Goal: Task Accomplishment & Management: Manage account settings

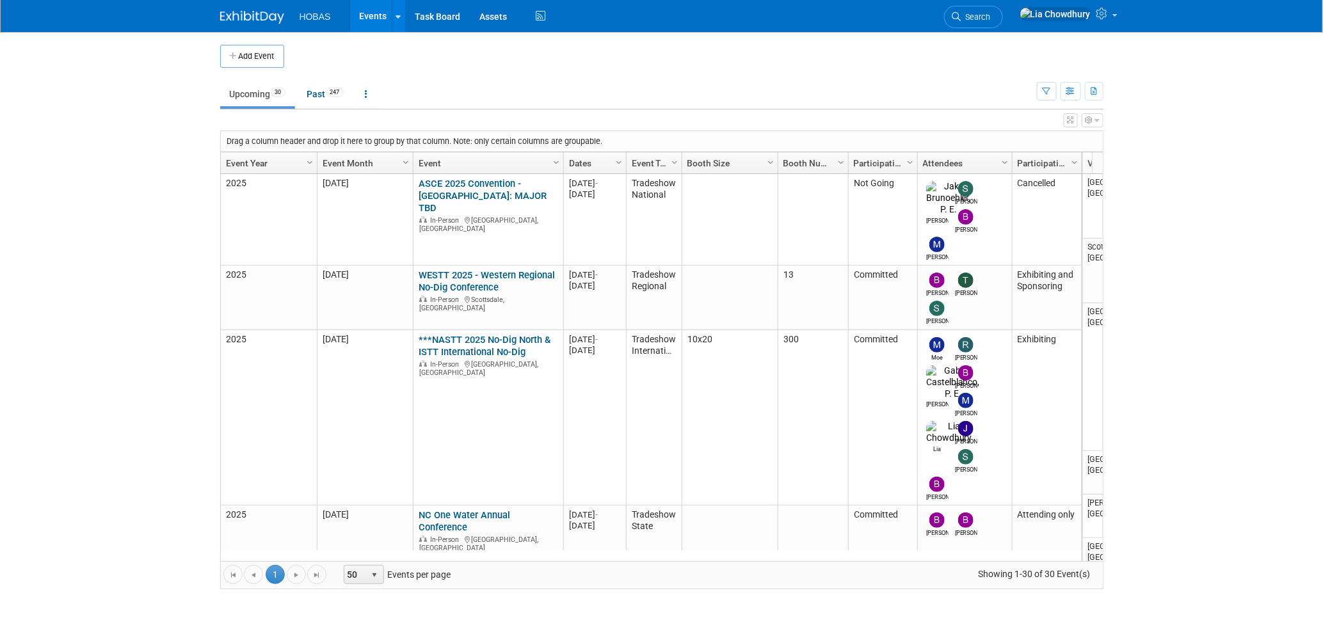
click at [248, 62] on button "Add Event" at bounding box center [252, 56] width 64 height 23
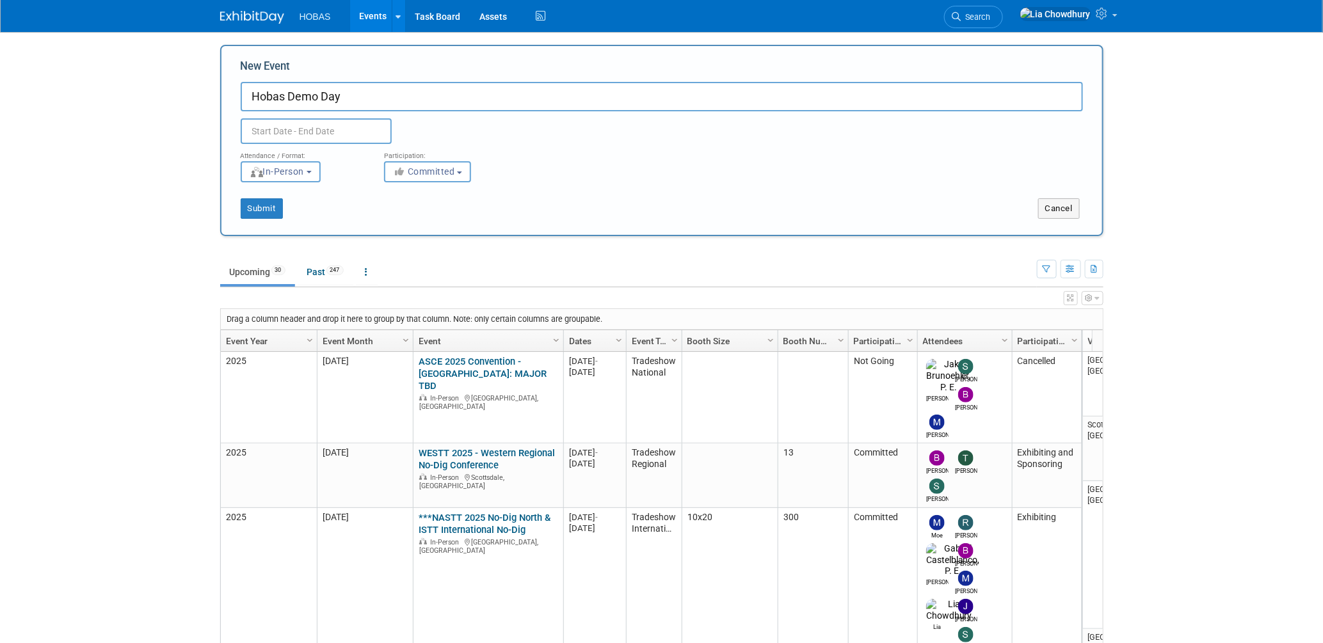
type input "Hobas Demo Day"
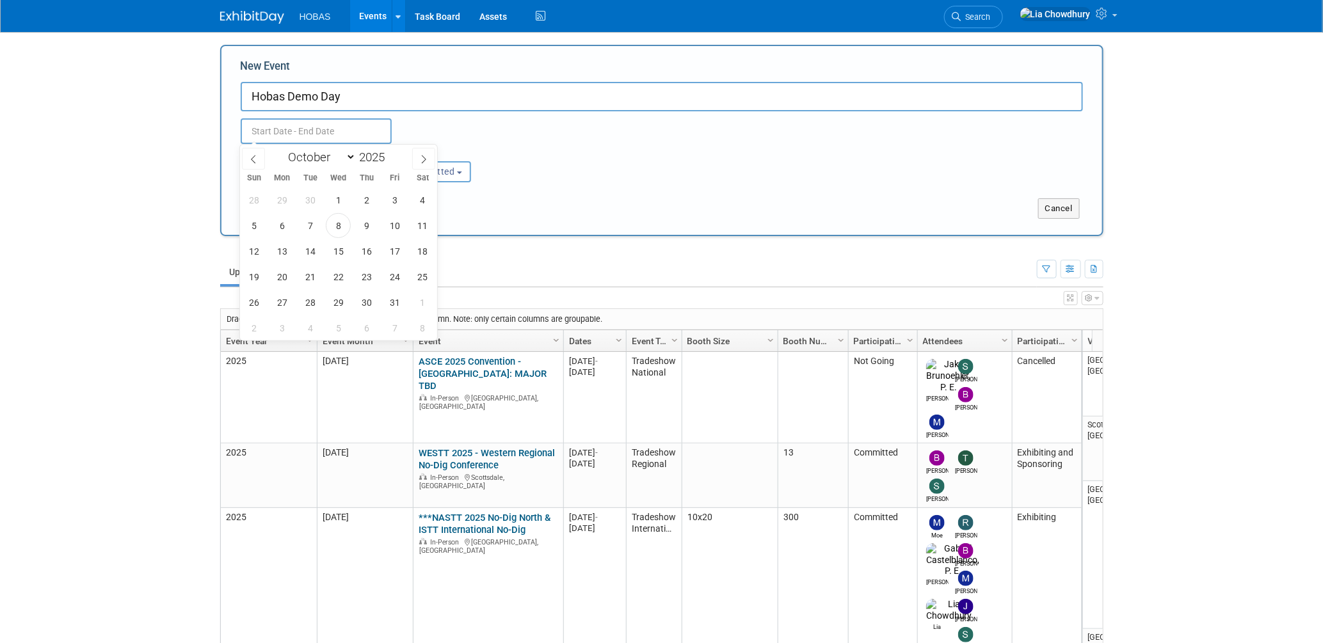
click at [332, 132] on input "text" at bounding box center [316, 131] width 151 height 26
click at [423, 155] on icon at bounding box center [423, 159] width 9 height 9
select select "11"
click at [313, 197] on span "2" at bounding box center [310, 200] width 25 height 25
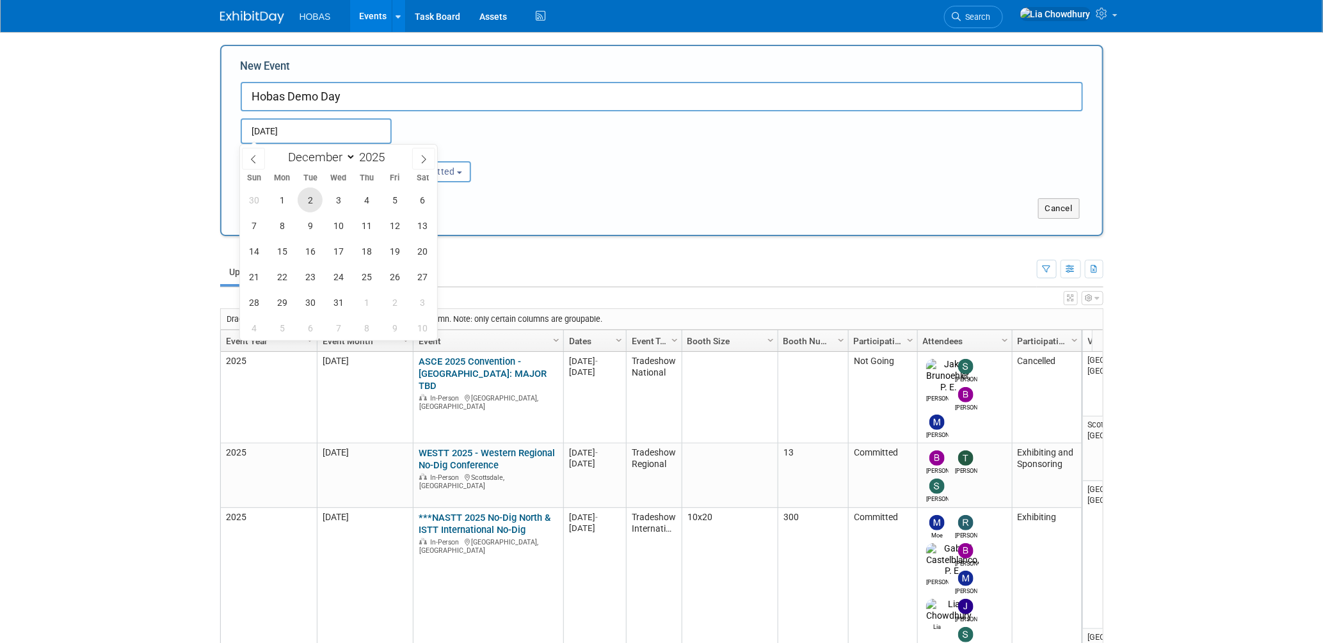
type input "Dec 2, 2025 to Dec 2, 2025"
click at [530, 120] on div "Dec 2, 2025 to Dec 2, 2025 Duplicate Event Warning" at bounding box center [662, 127] width 862 height 33
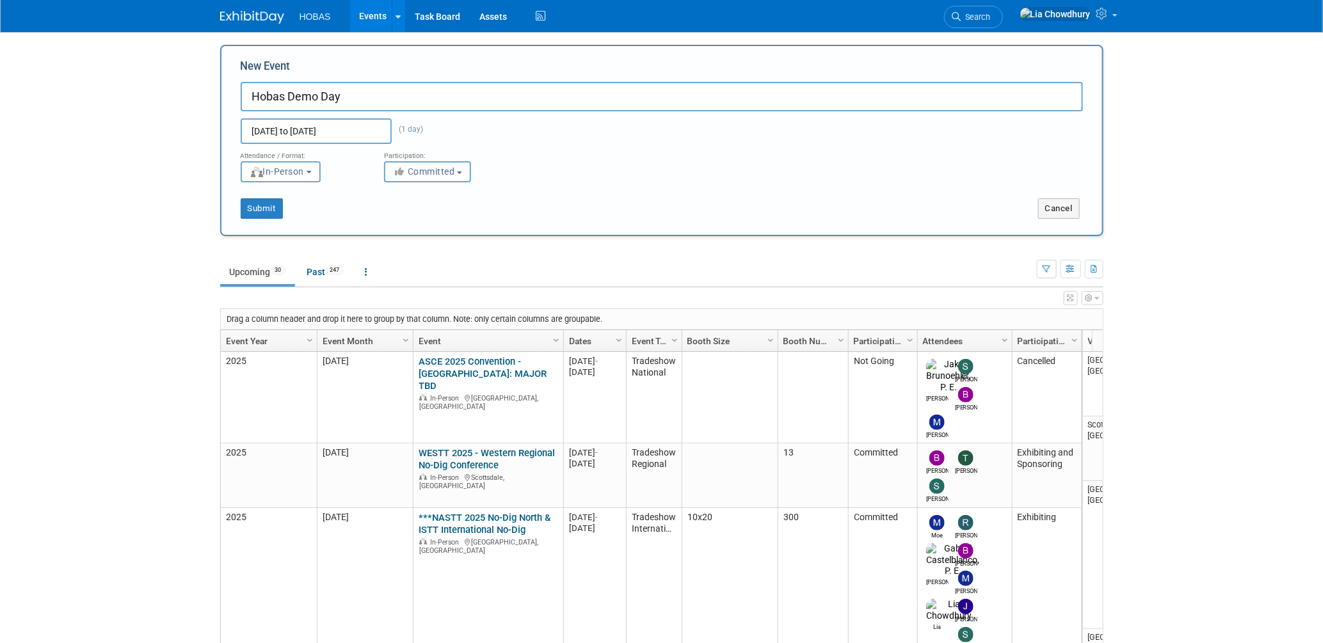
click at [443, 171] on span "Committed" at bounding box center [424, 171] width 62 height 10
click at [530, 124] on div "Dec 2, 2025 to Dec 2, 2025 (1 day) Duplicate Event Warning" at bounding box center [662, 127] width 862 height 33
click at [269, 207] on button "Submit" at bounding box center [262, 208] width 42 height 20
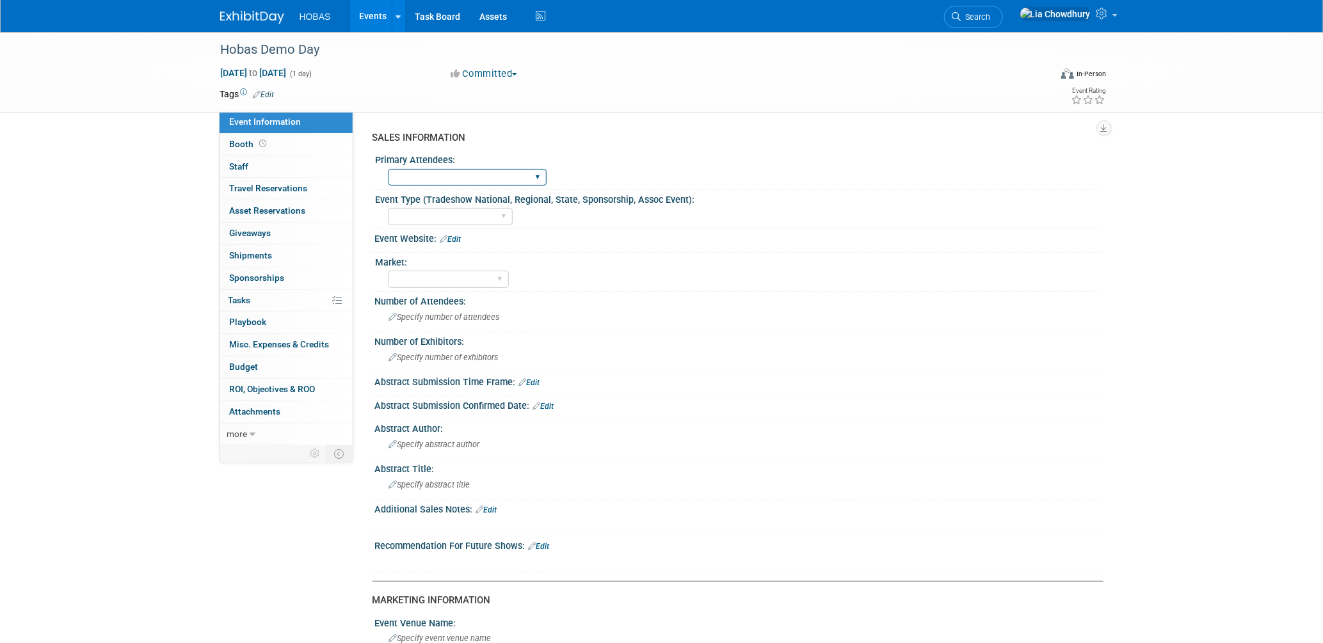
click at [467, 174] on select "Owners Engineers Contractors Owners/Engineers Owners, Engineers & Contractors" at bounding box center [468, 177] width 158 height 17
click at [853, 214] on div "Tradeshow International Tradeshow National Tradeshow Regional Tradeshow State A…" at bounding box center [743, 215] width 709 height 20
click at [478, 210] on select "Tradeshow International Tradeshow National Tradeshow Regional Tradeshow State A…" at bounding box center [451, 216] width 124 height 17
select select "Hobas Event"
click at [389, 208] on select "Tradeshow International Tradeshow National Tradeshow Regional Tradeshow State A…" at bounding box center [451, 216] width 124 height 17
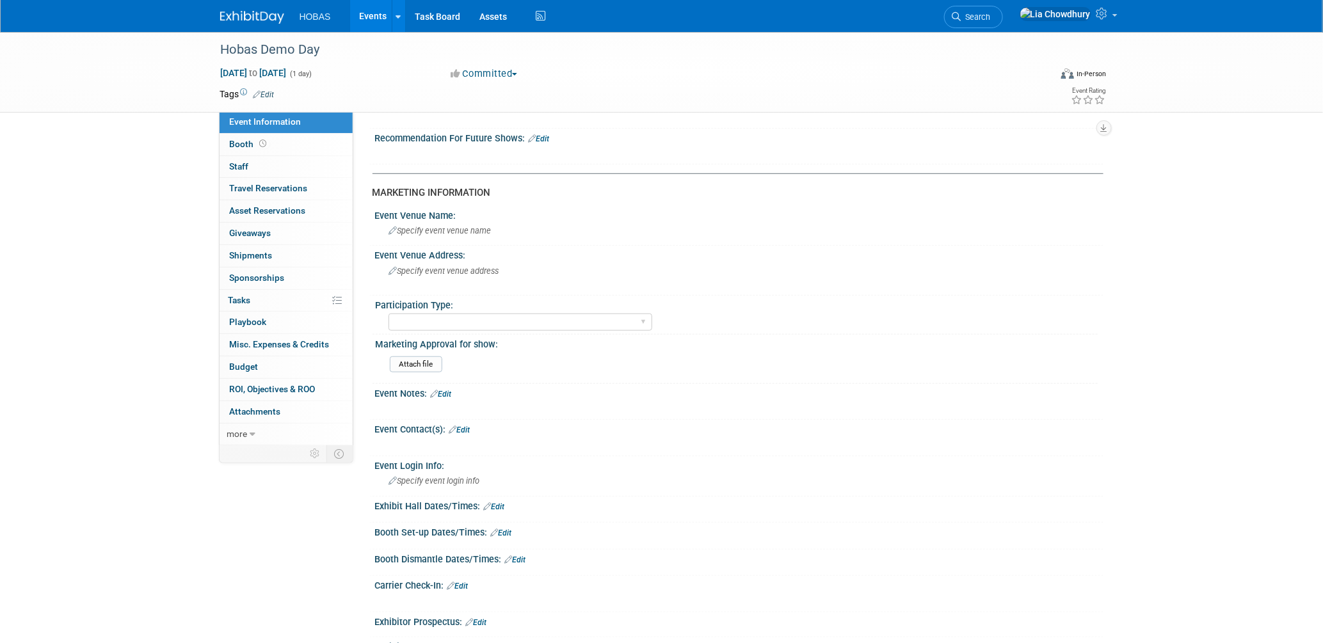
scroll to position [569, 0]
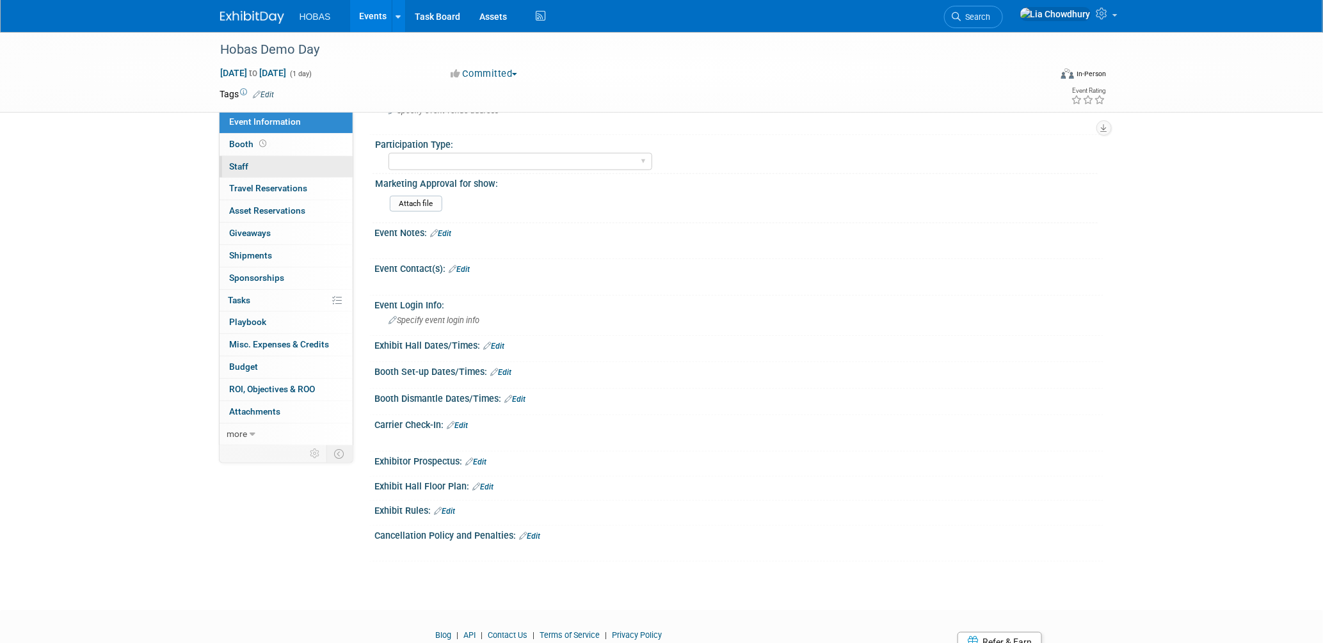
click at [245, 168] on span "Staff 0" at bounding box center [239, 166] width 19 height 10
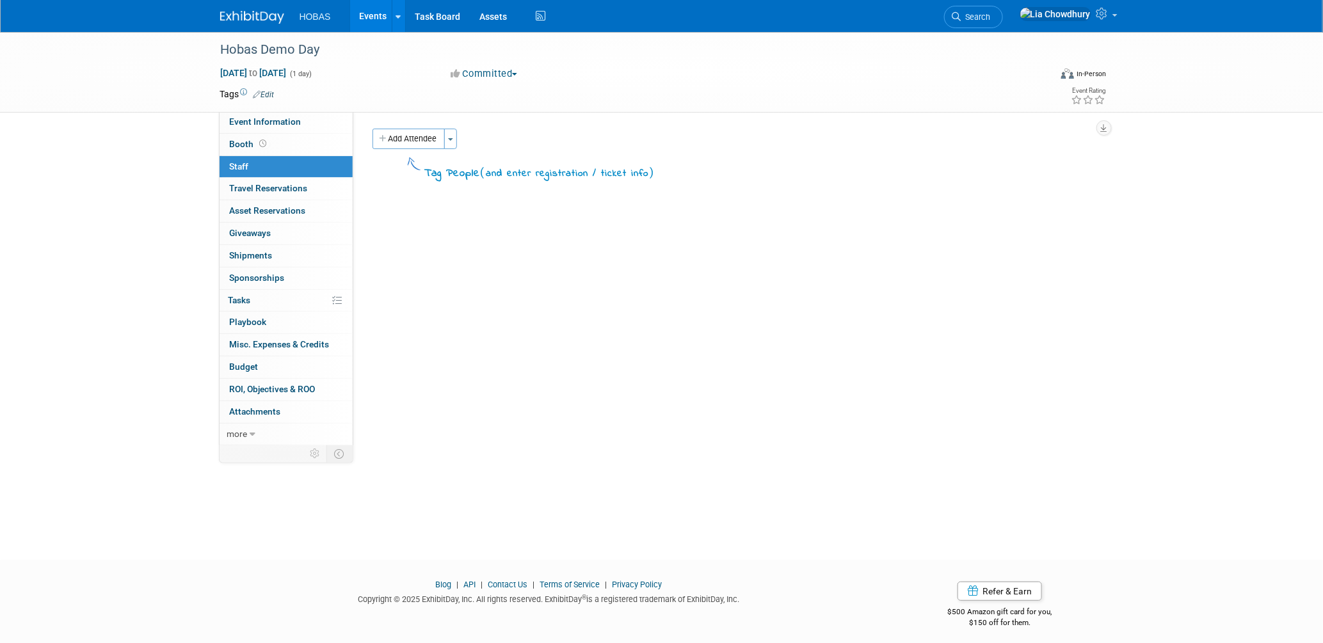
click at [364, 26] on link "Events" at bounding box center [373, 16] width 47 height 32
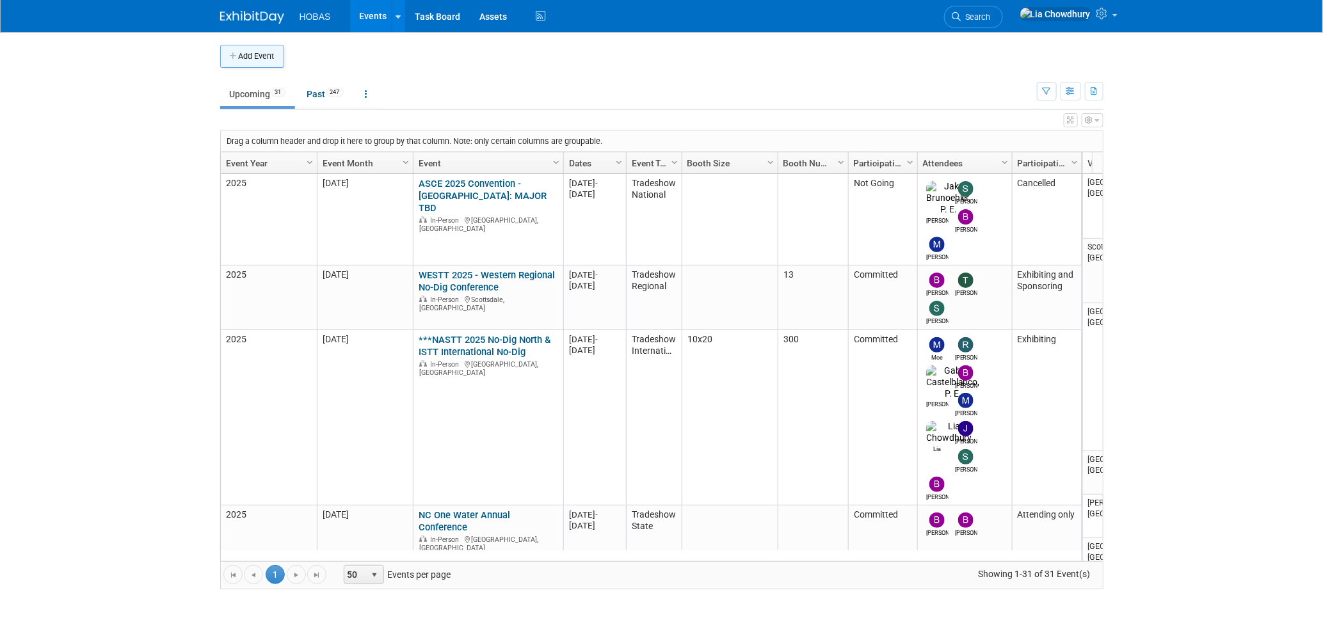
click at [245, 49] on button "Add Event" at bounding box center [252, 56] width 64 height 23
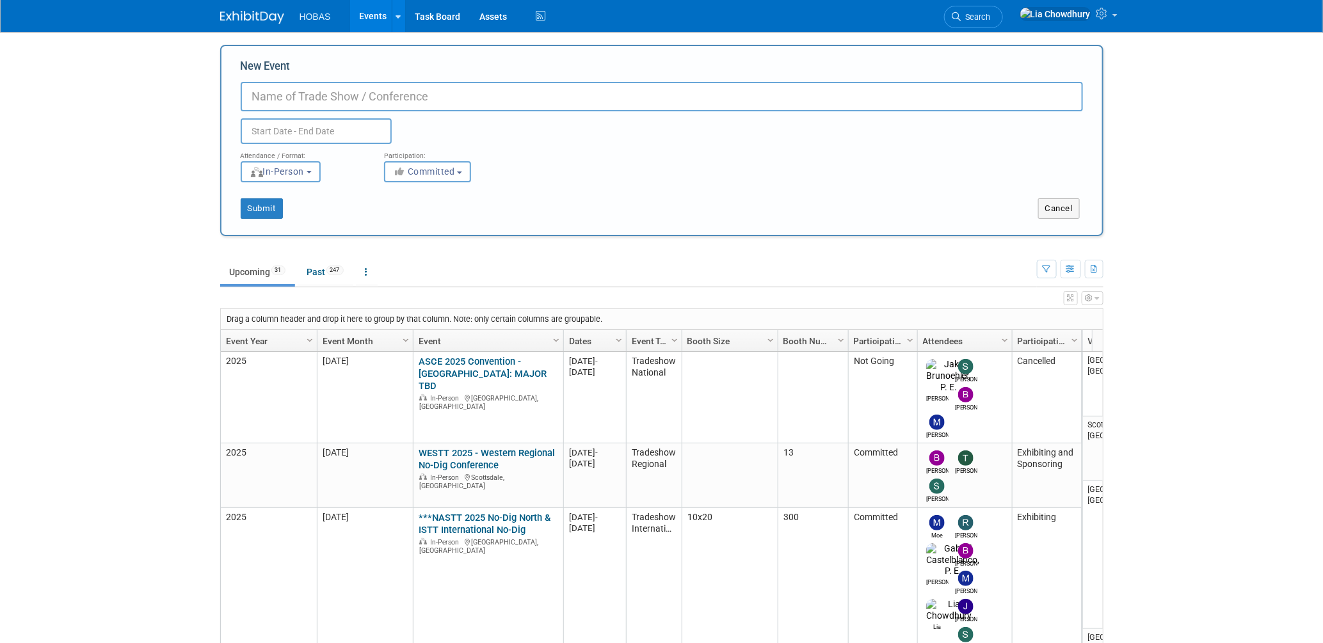
paste input "40th Annual Water EXPO & Conference"
click at [249, 95] on input "40th Annual Water EXPO & Conference" at bounding box center [662, 96] width 843 height 29
click at [266, 97] on input "40th Annual Water EXPO & Conference" at bounding box center [662, 96] width 843 height 29
click at [526, 96] on input "NDRWSA - 40th Annual Water EXPO & Conference" at bounding box center [662, 96] width 843 height 29
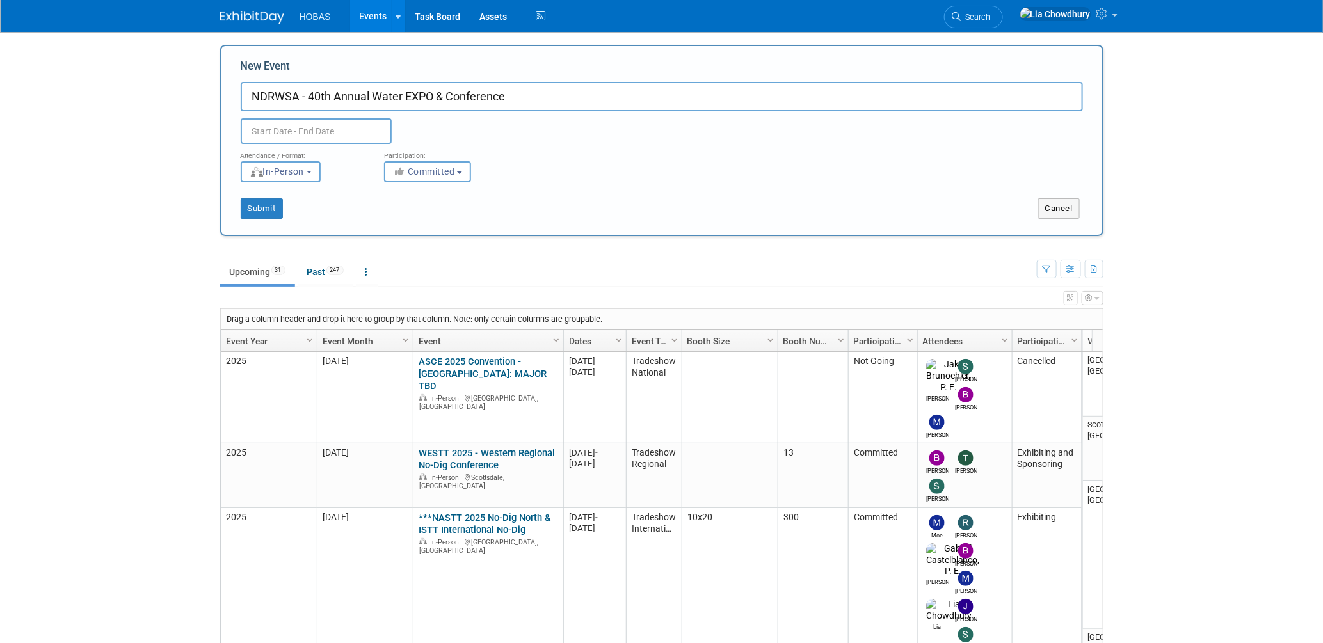
click at [275, 98] on input "NDRWSA - 40th Annual Water EXPO & Conference" at bounding box center [662, 96] width 843 height 29
type input "n O- 40th Annual Water EXPO & Conference"
type input "to"
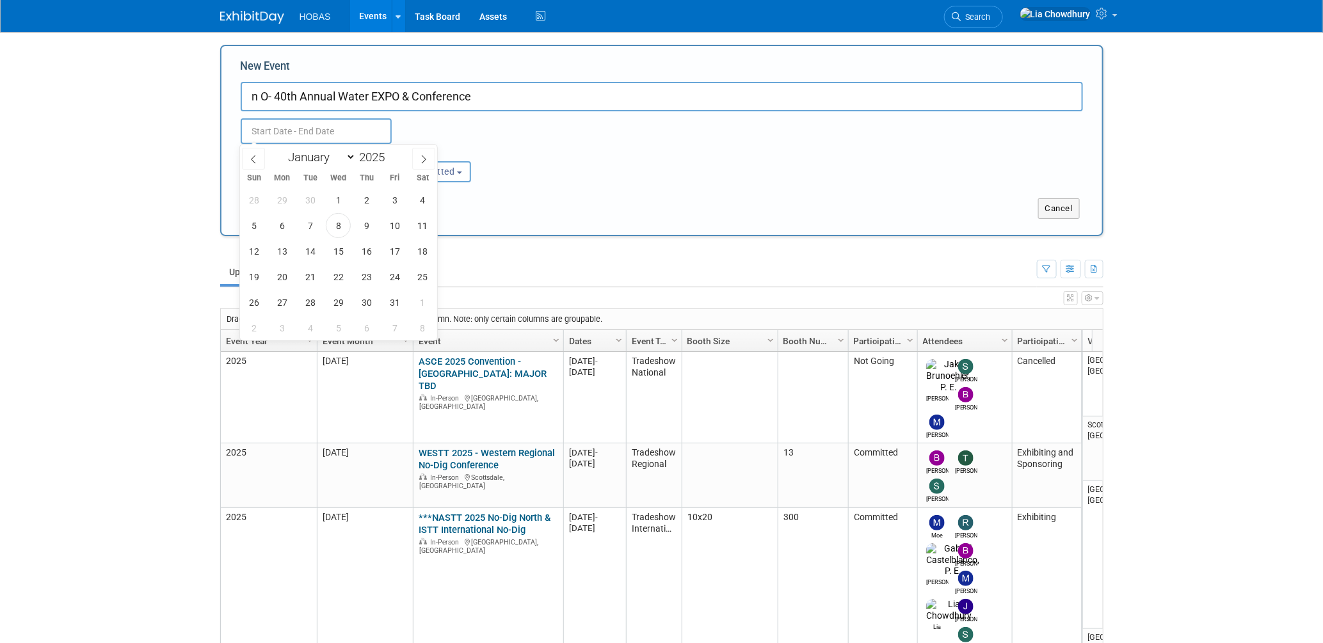
type input "to"
click at [254, 97] on input "n O- 40th Annual Water EXPO & Conference" at bounding box center [662, 96] width 843 height 29
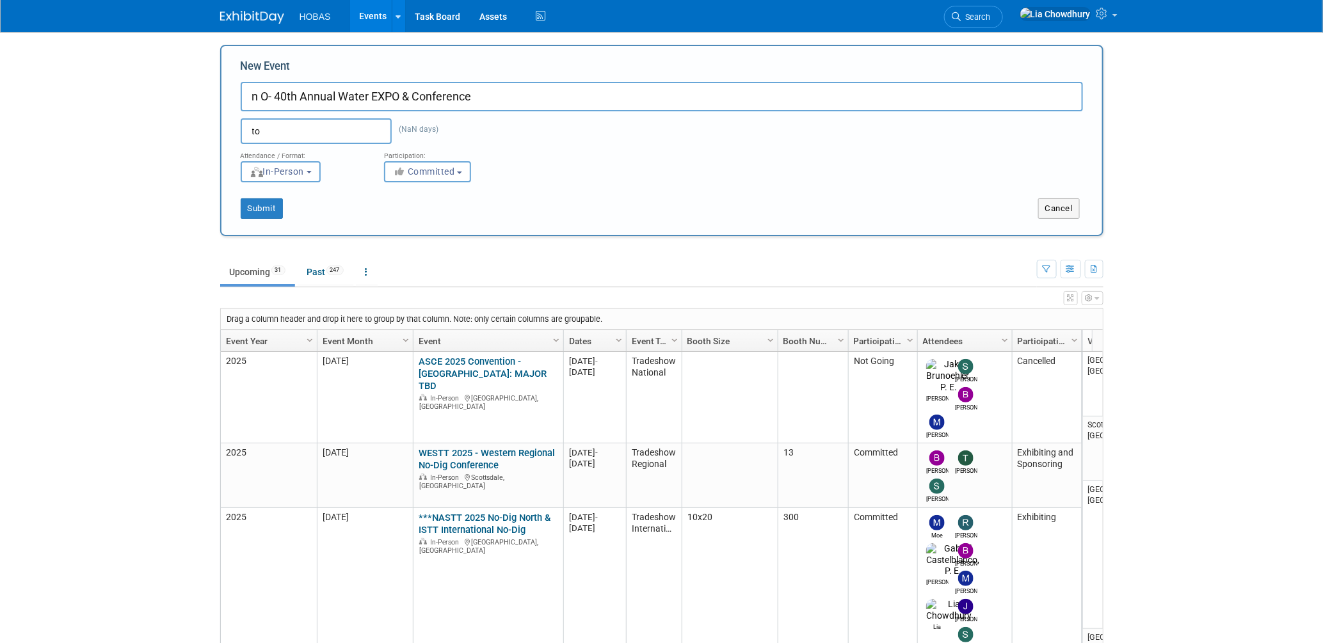
drag, startPoint x: 264, startPoint y: 97, endPoint x: 205, endPoint y: 96, distance: 58.9
click at [205, 96] on body "HOBAS Events Add Event Bulk Upload Events Shareable Event Boards Recently Viewe…" at bounding box center [661, 321] width 1323 height 643
type input "North Dakota Rural Water Systems Association (NDRWSA) - 40th Annual Water EXPO …"
click at [420, 174] on span "Committed" at bounding box center [424, 171] width 62 height 10
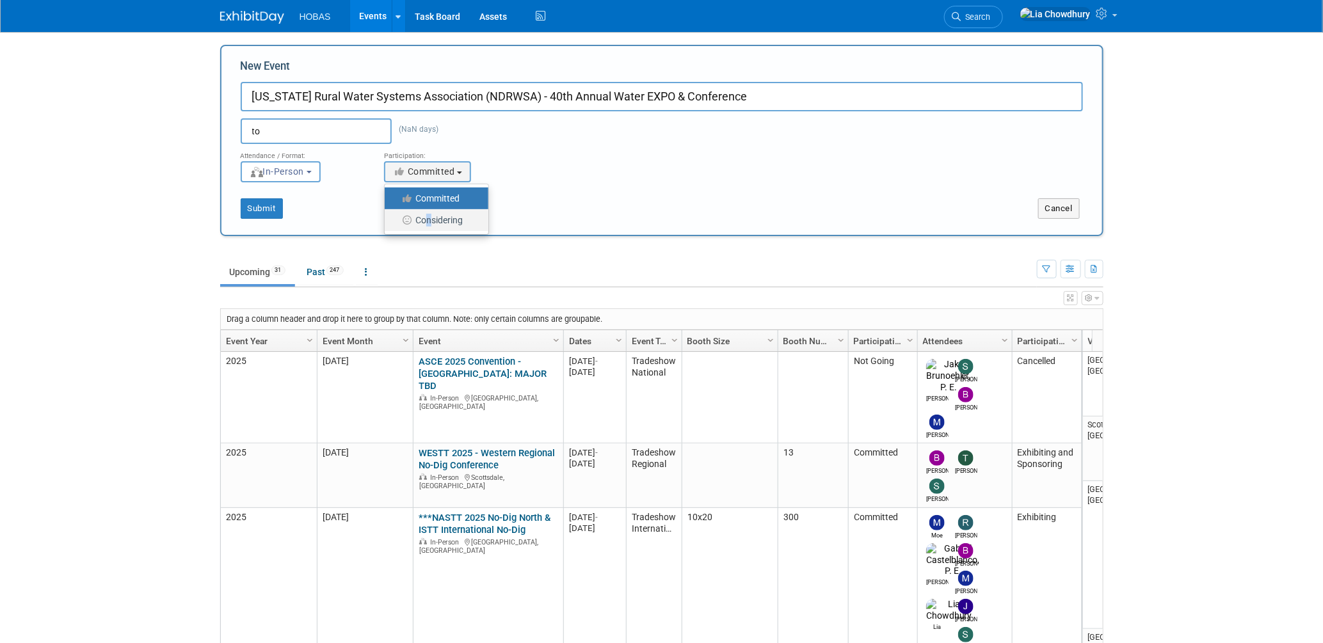
drag, startPoint x: 426, startPoint y: 225, endPoint x: 424, endPoint y: 218, distance: 7.5
click at [424, 218] on label "Considering" at bounding box center [433, 220] width 85 height 17
click at [423, 217] on label "Considering" at bounding box center [433, 220] width 85 height 17
click at [396, 217] on input "Considering" at bounding box center [392, 220] width 8 height 8
select select "2"
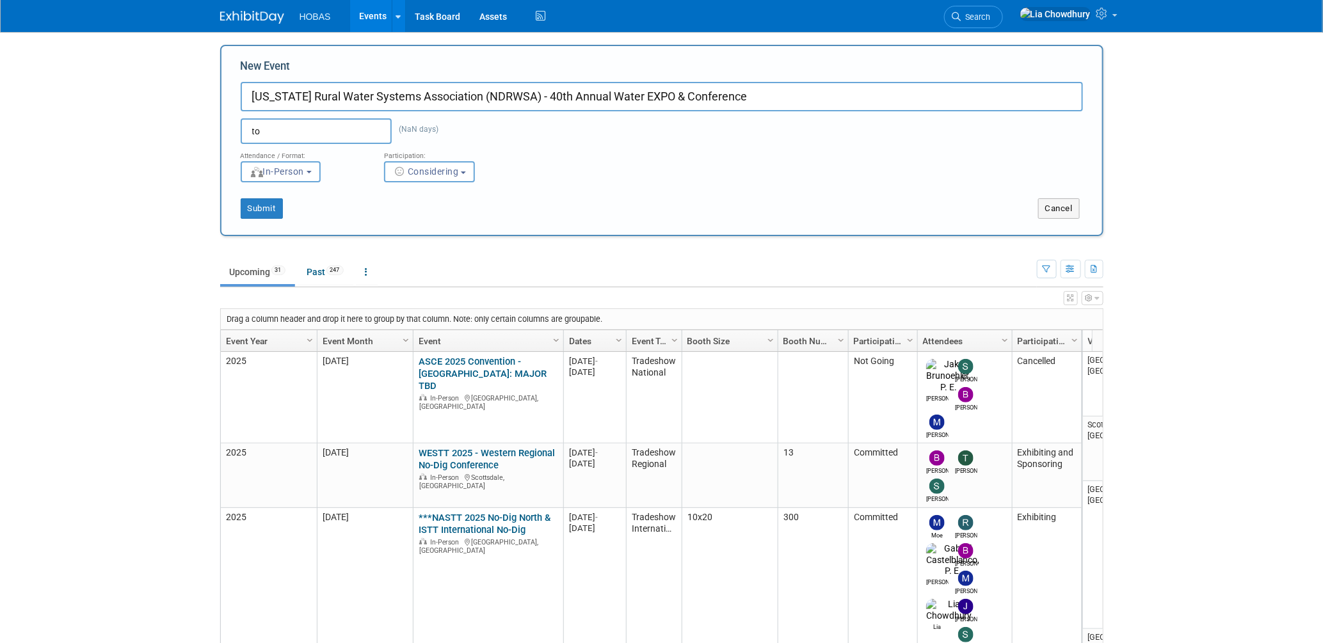
click at [283, 130] on input "to" at bounding box center [316, 131] width 151 height 26
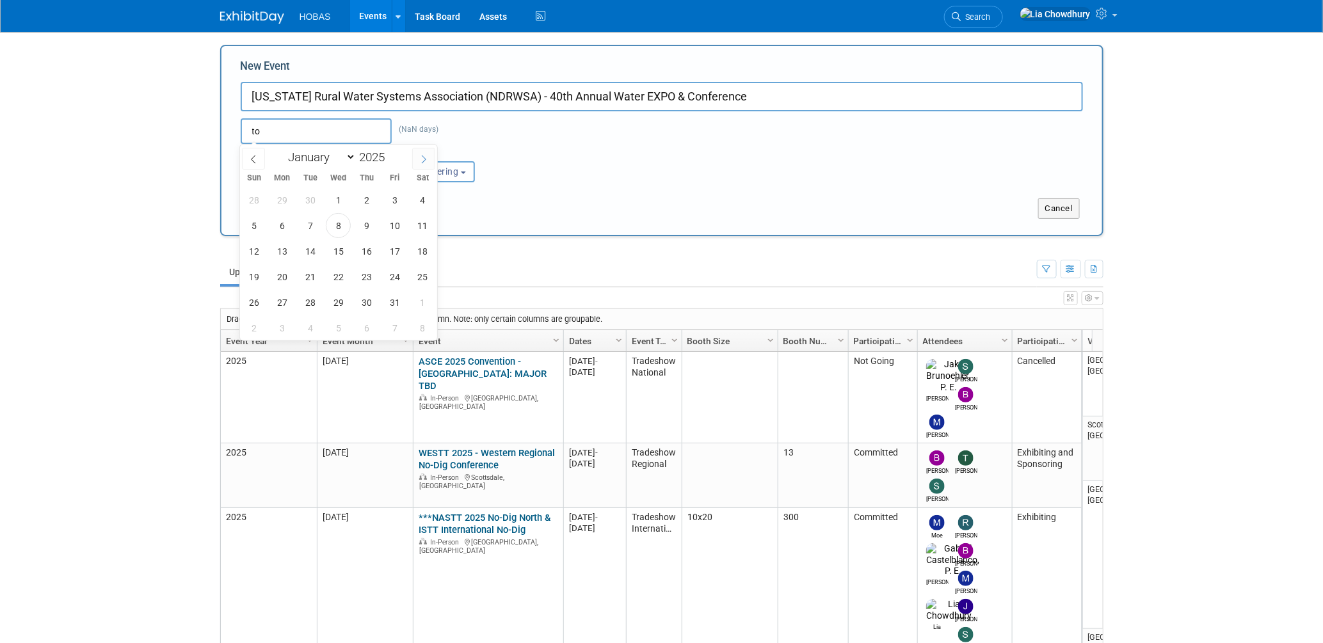
click at [426, 165] on span at bounding box center [423, 159] width 23 height 22
select select "11"
click at [426, 165] on span at bounding box center [423, 159] width 23 height 22
type input "2026"
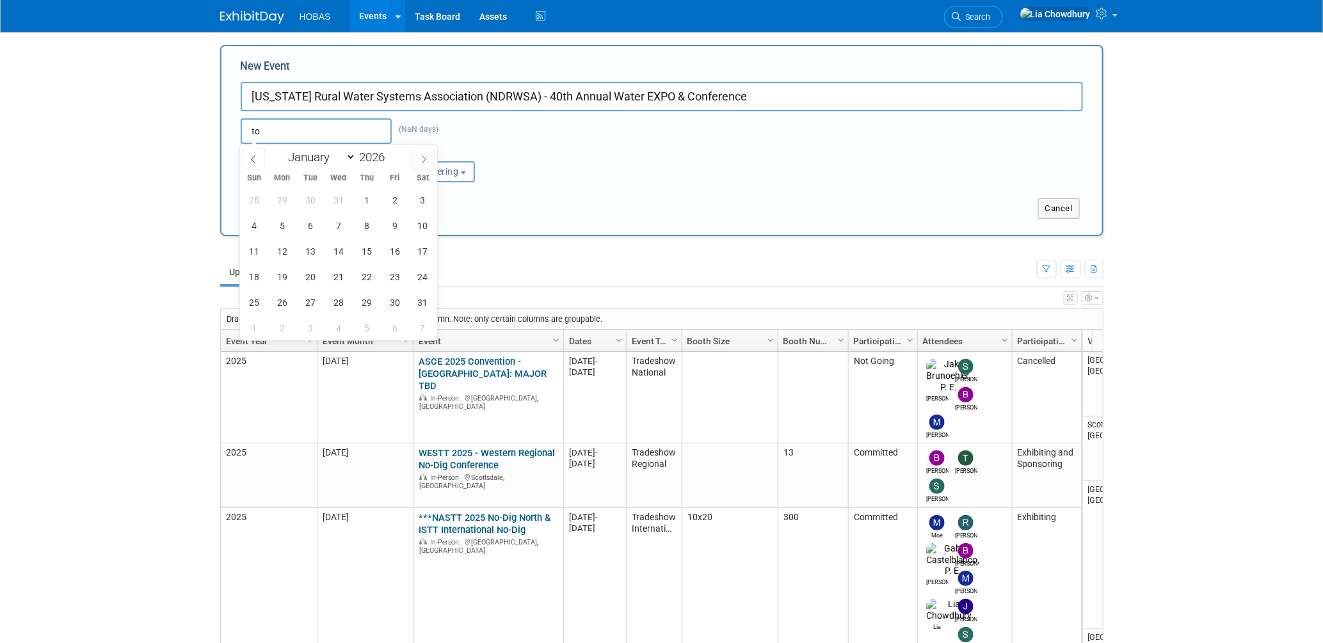
click at [426, 165] on span at bounding box center [423, 159] width 23 height 22
select select "1"
click at [310, 228] on span "10" at bounding box center [310, 225] width 25 height 25
click at [366, 226] on span "12" at bounding box center [366, 225] width 25 height 25
type input "[DATE] to [DATE]"
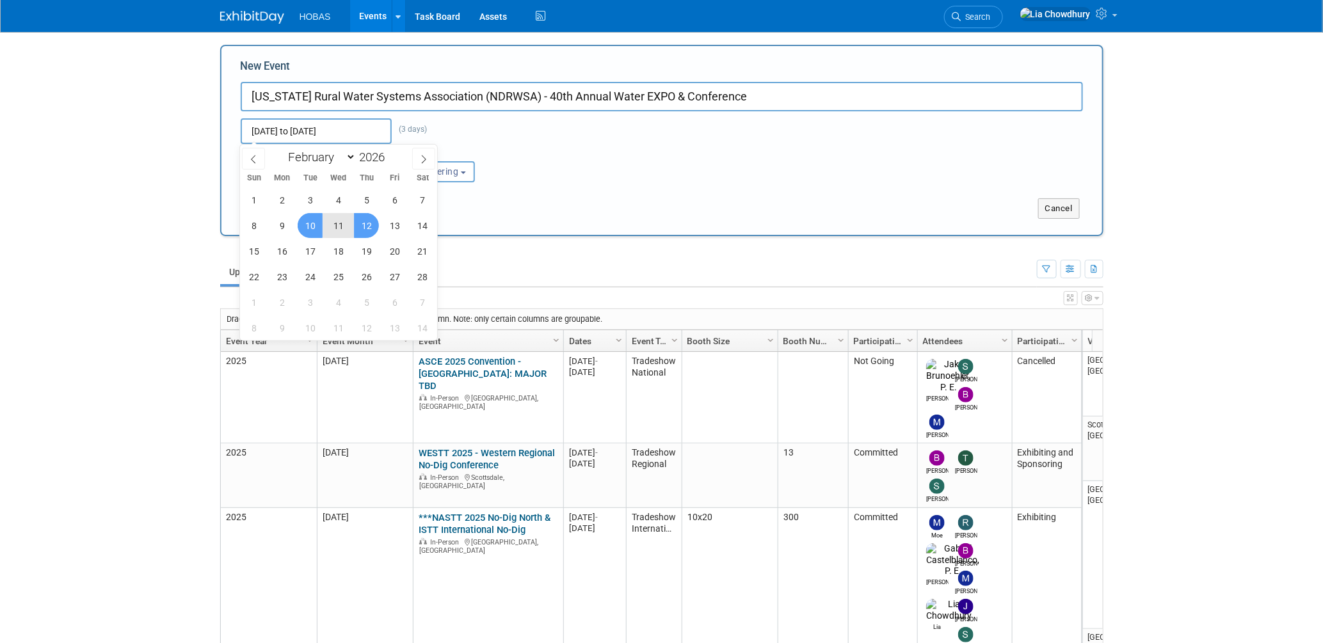
click at [267, 200] on div "1 2 3 4 5 6 7 8 9 10 11 12 13 14 15 16 17 18 19 20 21 22 23 24 25 26 27 28 1 2 …" at bounding box center [338, 264] width 197 height 154
click at [537, 189] on div "Submit Cancel" at bounding box center [662, 200] width 862 height 36
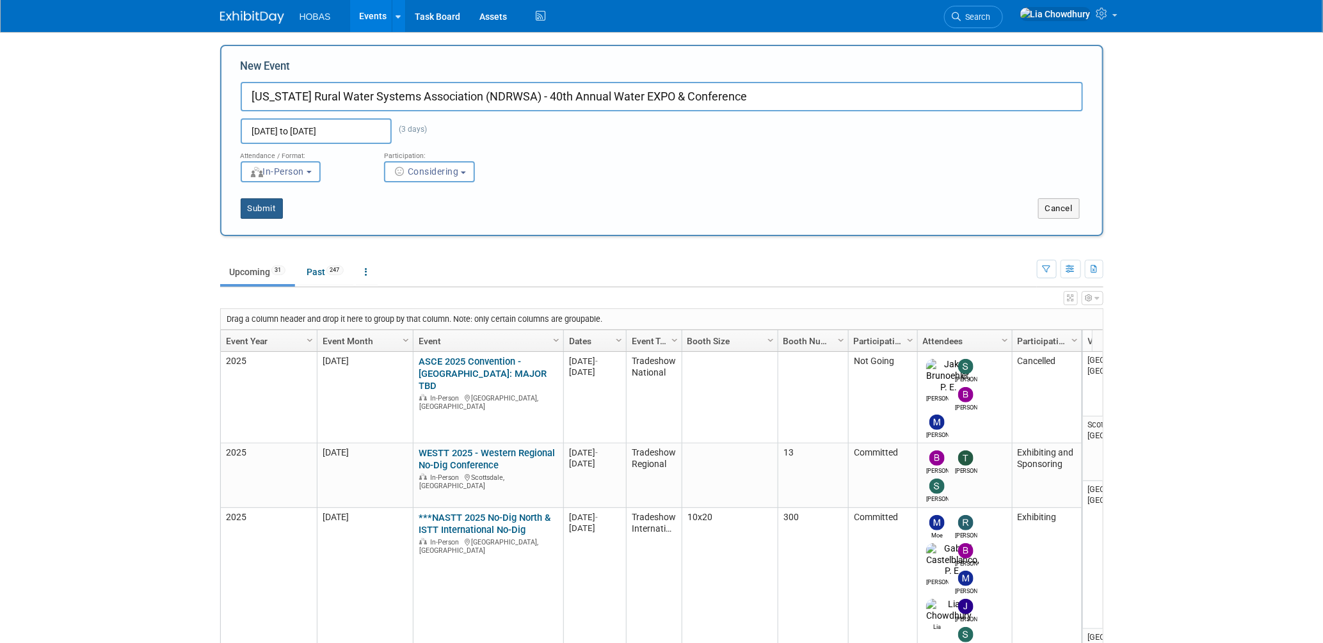
click at [266, 207] on button "Submit" at bounding box center [262, 208] width 42 height 20
type input "[US_STATE] Rural Water Systems Association (NDRWSA) - 40th Annual Water EXPO & …"
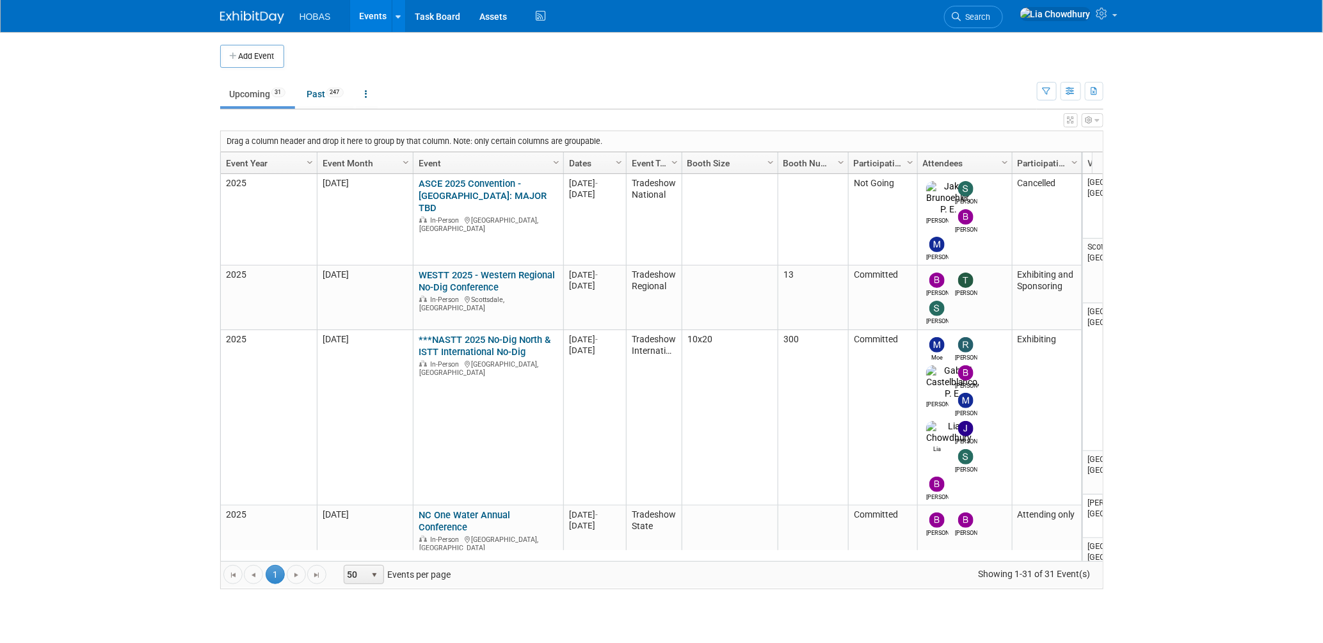
click at [1003, 4] on li "Search" at bounding box center [973, 15] width 59 height 31
click at [1003, 7] on link "Search" at bounding box center [973, 17] width 59 height 22
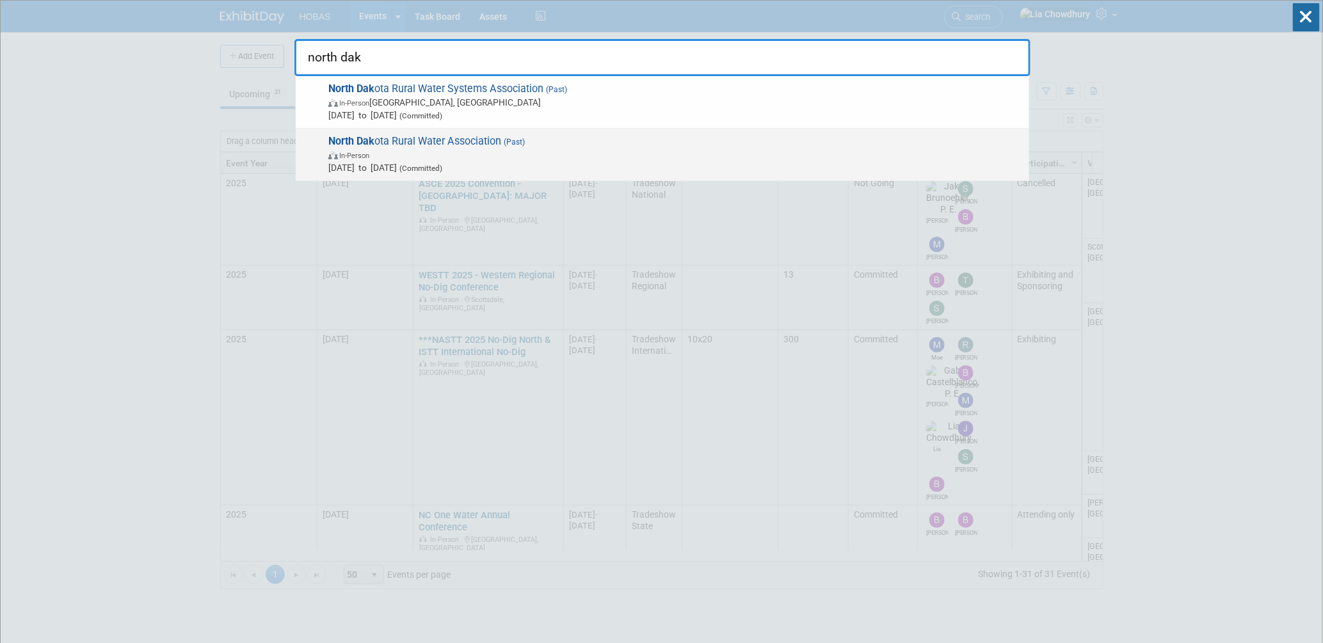
type input "north dak"
click at [424, 138] on span "North Dak ota Rural Water Association (Past) In-Person [DATE] to [DATE] (Commit…" at bounding box center [674, 154] width 699 height 39
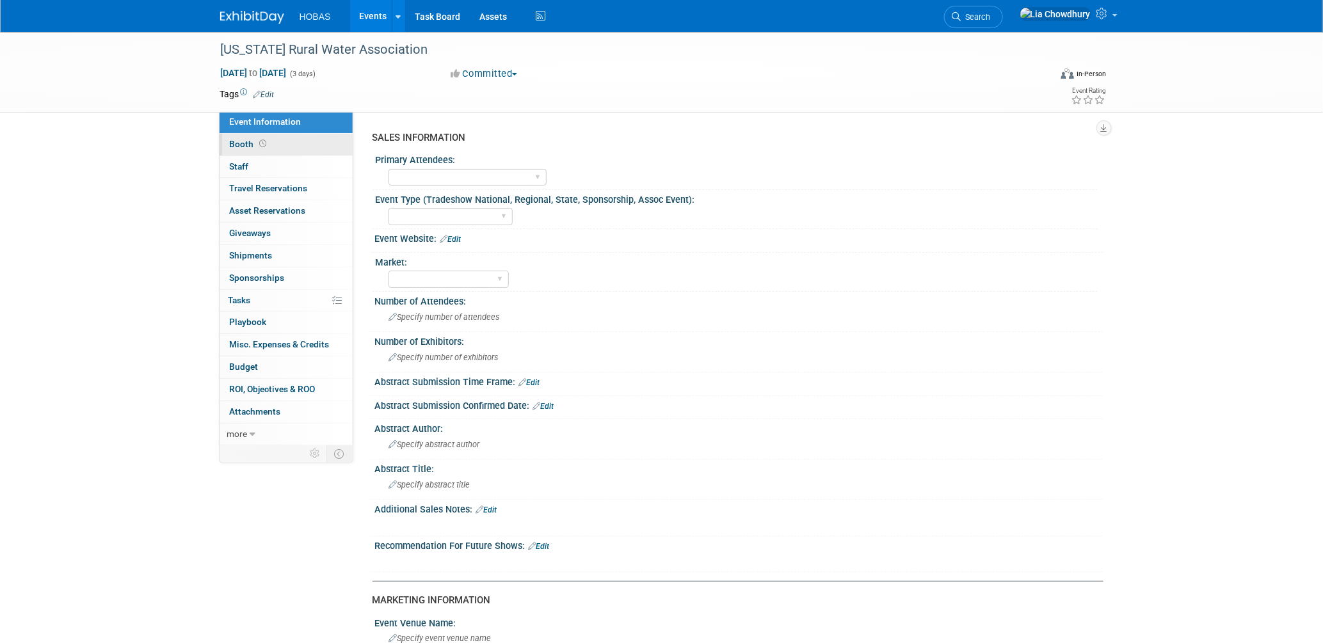
click at [231, 140] on span "Booth" at bounding box center [250, 144] width 40 height 10
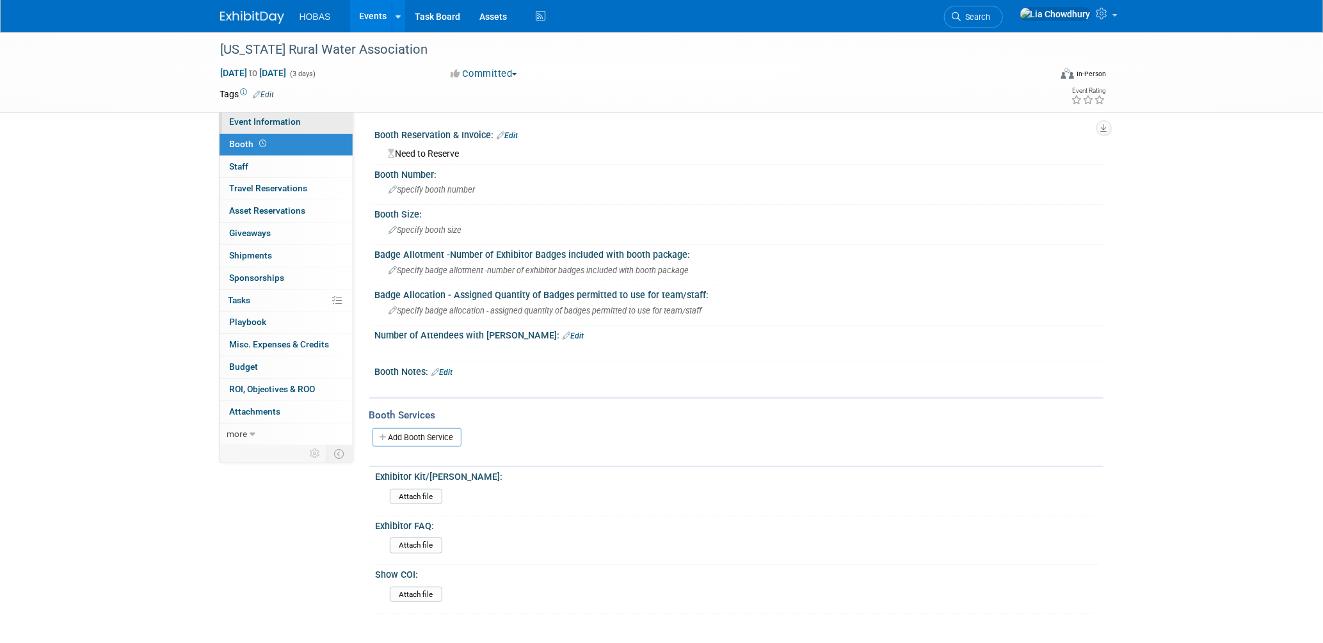
click at [288, 122] on span "Event Information" at bounding box center [266, 122] width 72 height 10
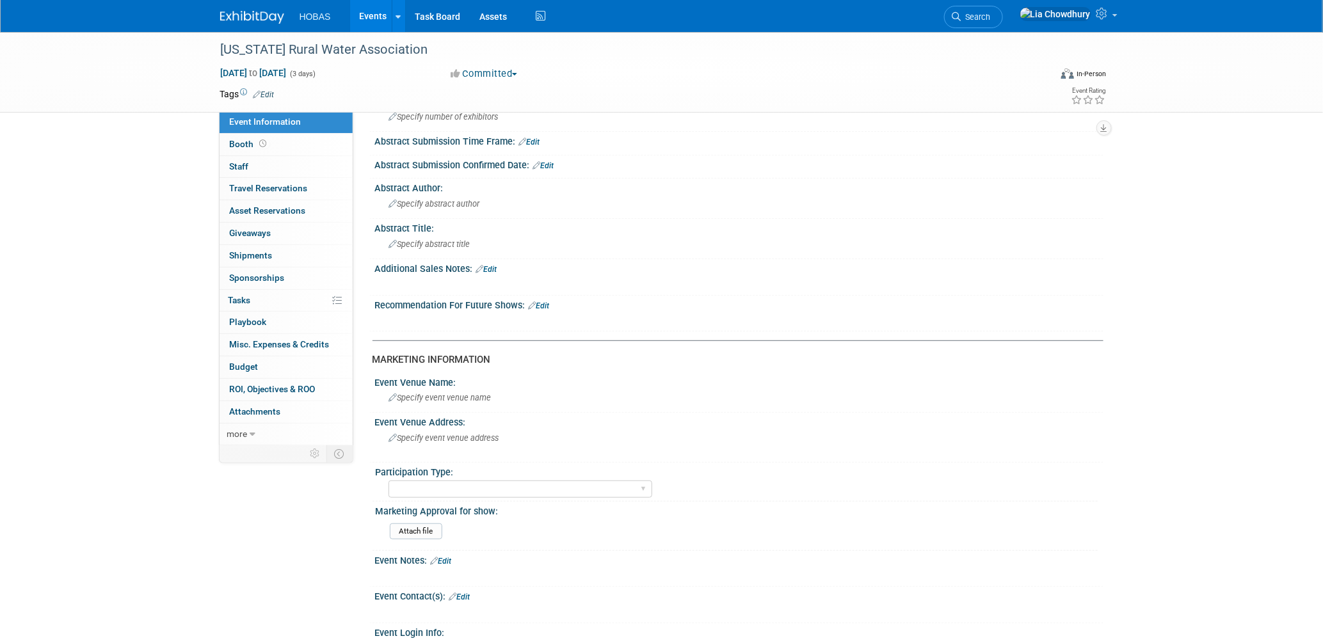
scroll to position [426, 0]
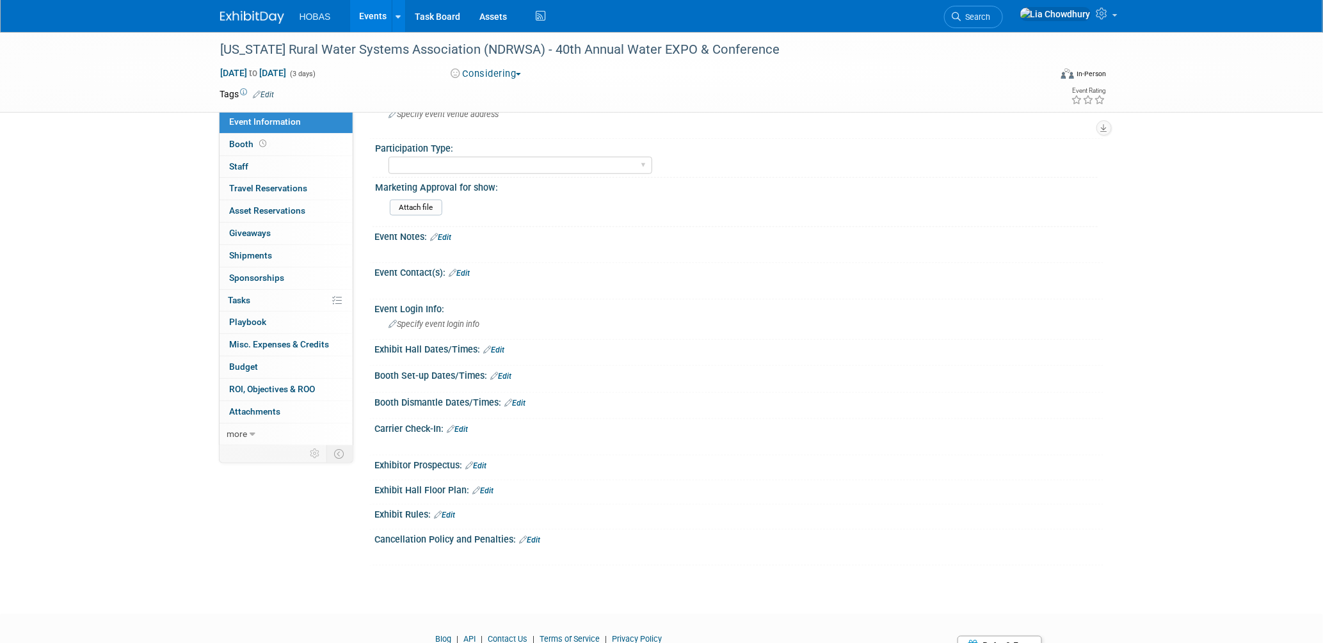
scroll to position [471, 0]
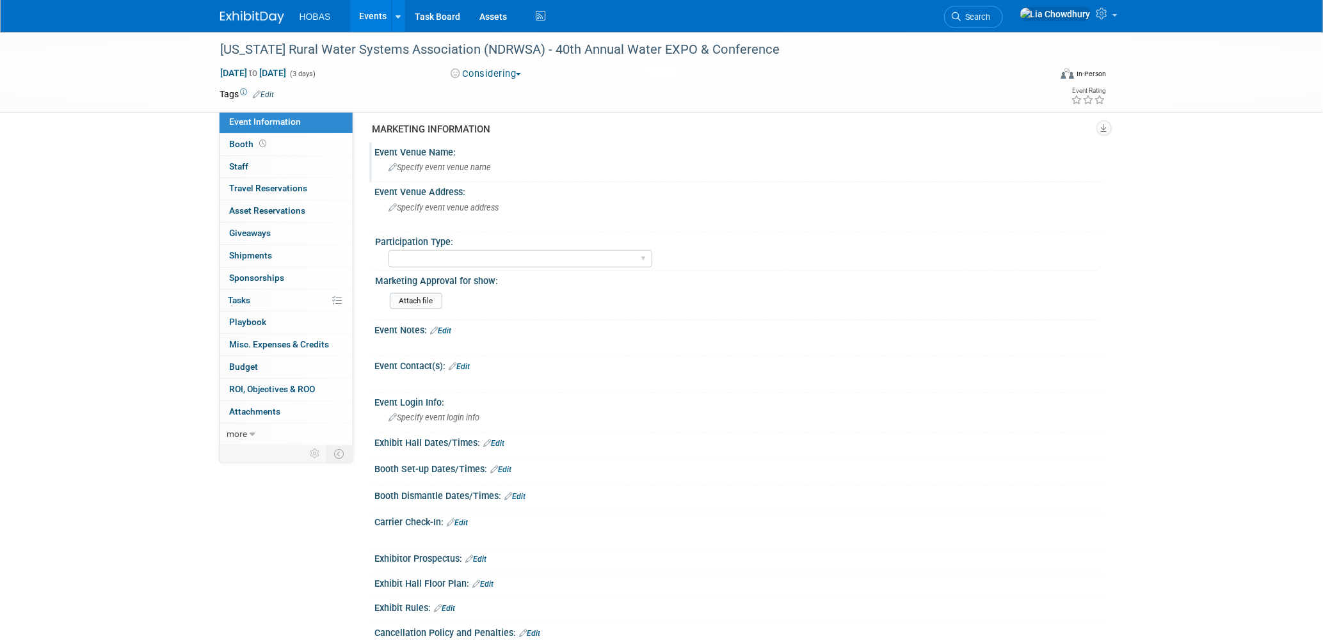
click at [448, 167] on div "Specify event venue name" at bounding box center [739, 168] width 709 height 20
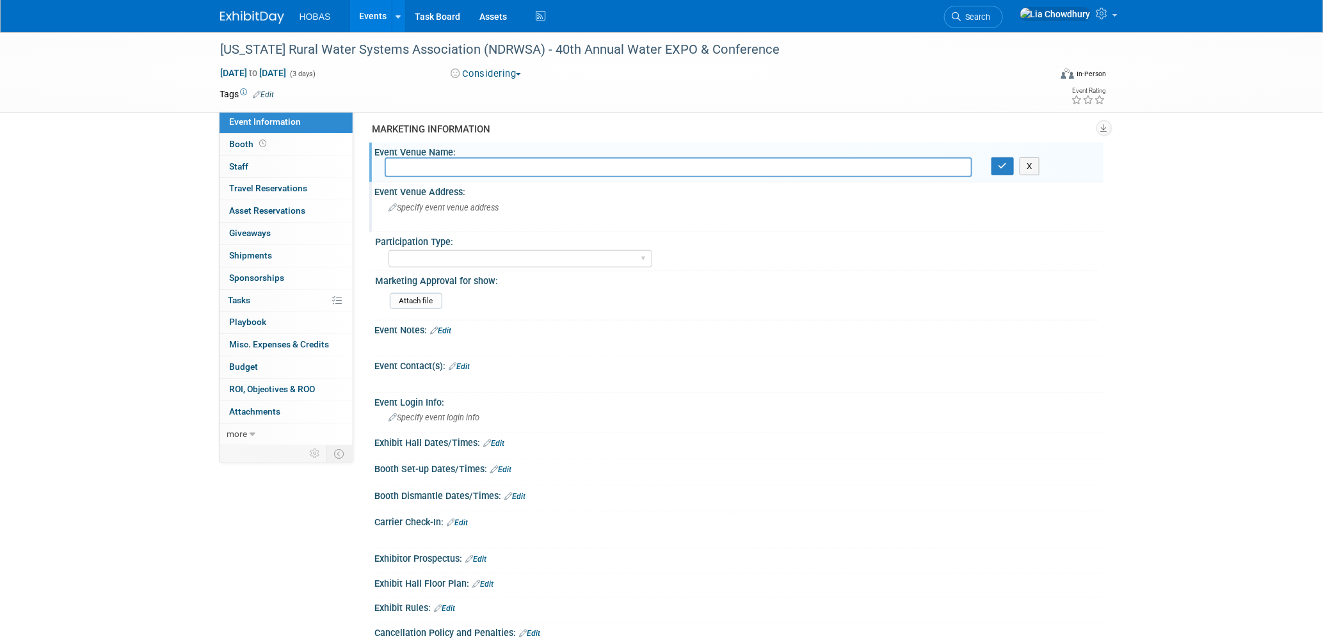
click at [449, 203] on span "Specify event venue address" at bounding box center [444, 208] width 110 height 10
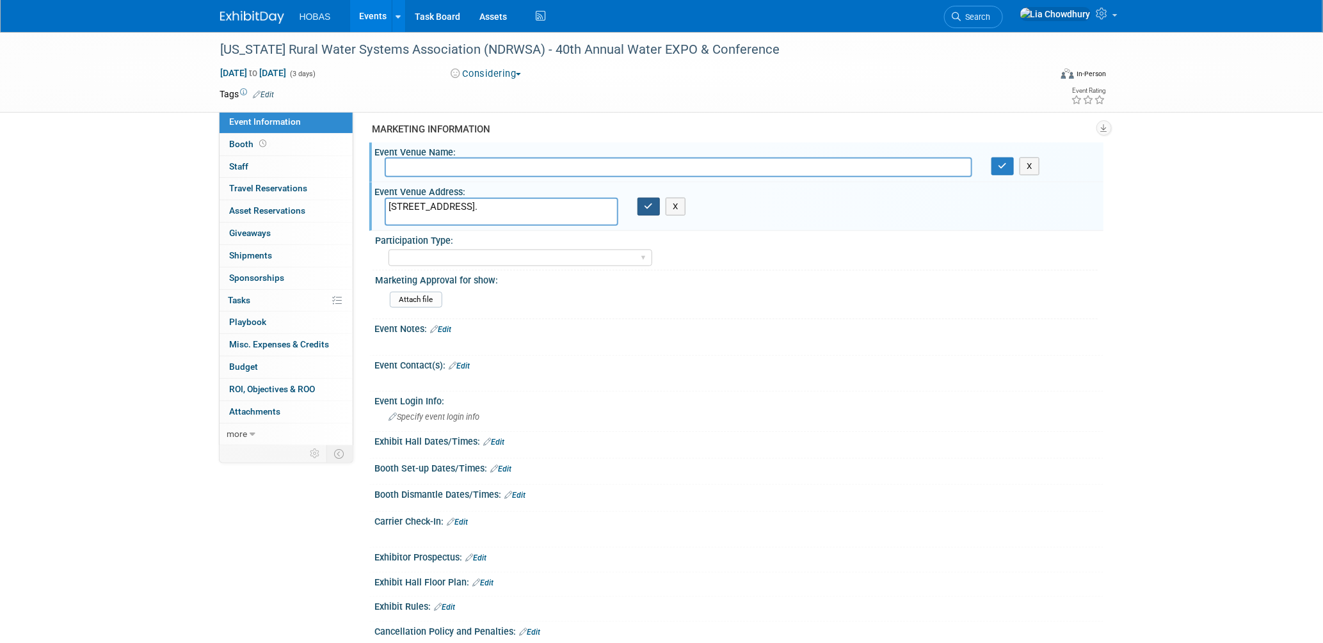
type textarea "[STREET_ADDRESS]."
click at [657, 198] on button "button" at bounding box center [649, 207] width 23 height 18
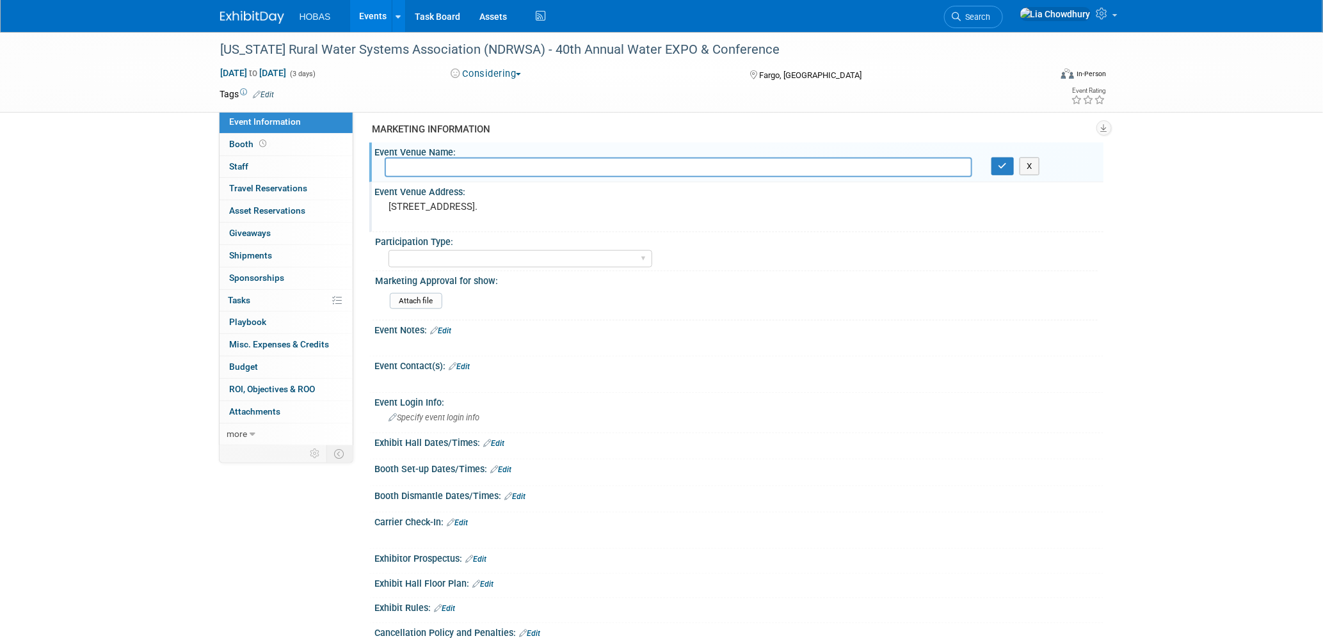
click at [496, 164] on input "text" at bounding box center [679, 168] width 588 height 20
paste input "Delta Hotels by Marriott,"
type input "Delta Hotels by Marriott"
click at [1001, 170] on div "Specify event venue name Delta Hotels by Marriott X" at bounding box center [739, 168] width 729 height 21
click at [994, 160] on button "button" at bounding box center [1003, 167] width 23 height 18
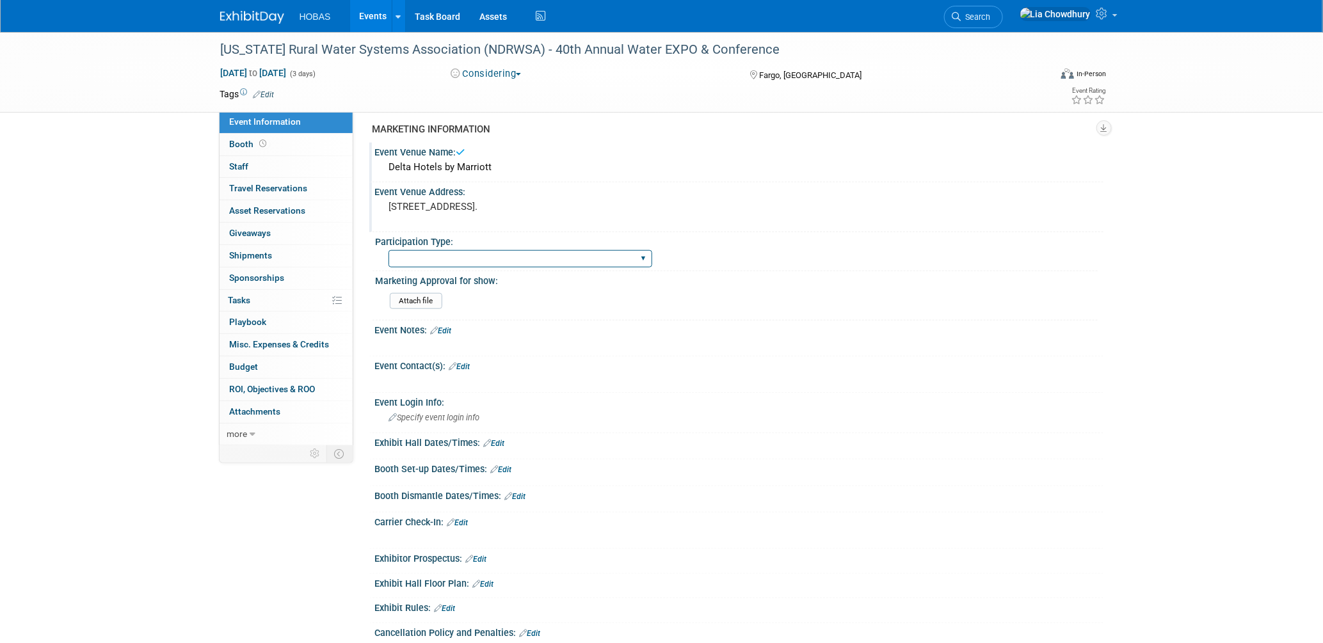
click at [636, 250] on select "Attending only Exhibiting Sponsorship only Exhibiting and Sponsoring Exhibiting…" at bounding box center [521, 258] width 264 height 17
click at [821, 197] on div "Event Venue Address: 1635 42nd St SW, Fargo, ND 58103." at bounding box center [736, 206] width 734 height 49
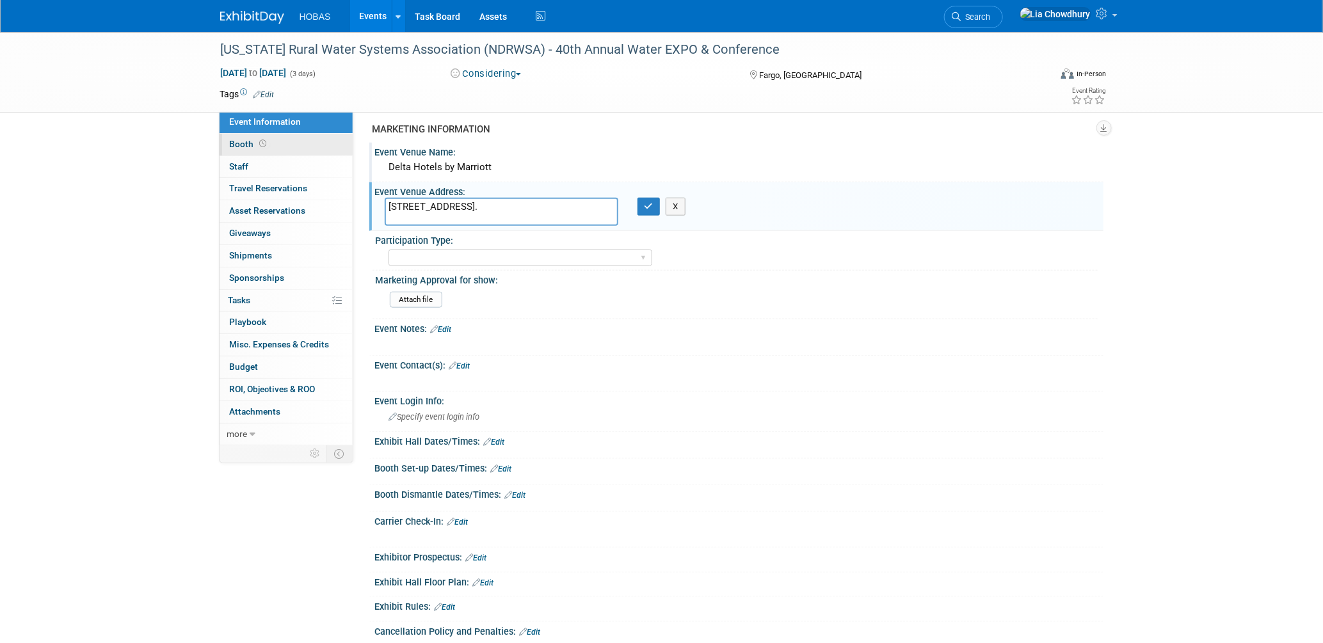
click at [253, 139] on span "Booth" at bounding box center [250, 144] width 40 height 10
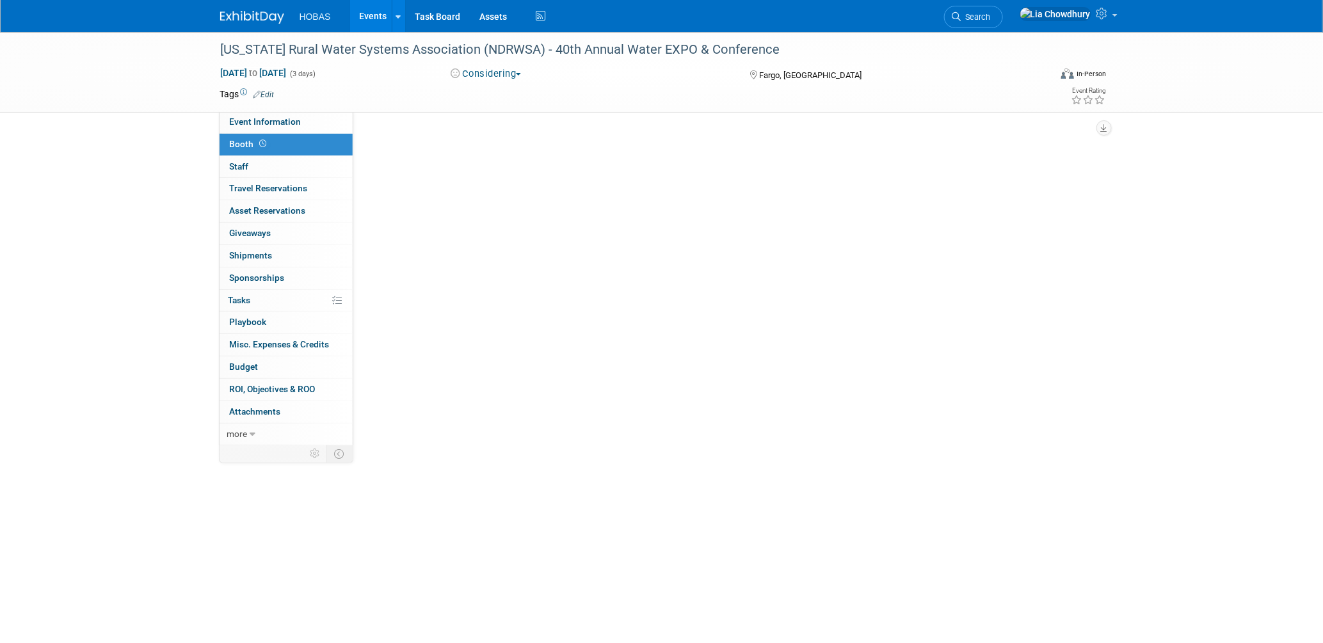
scroll to position [0, 0]
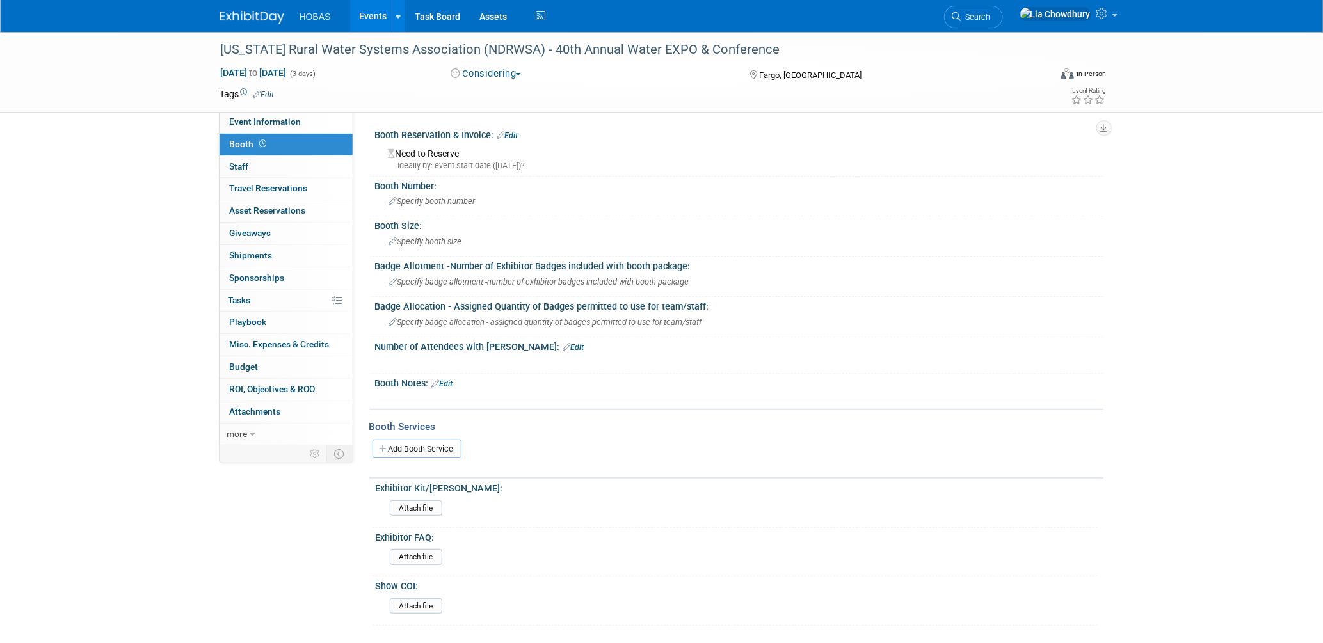
click at [451, 380] on link "Edit" at bounding box center [442, 384] width 21 height 9
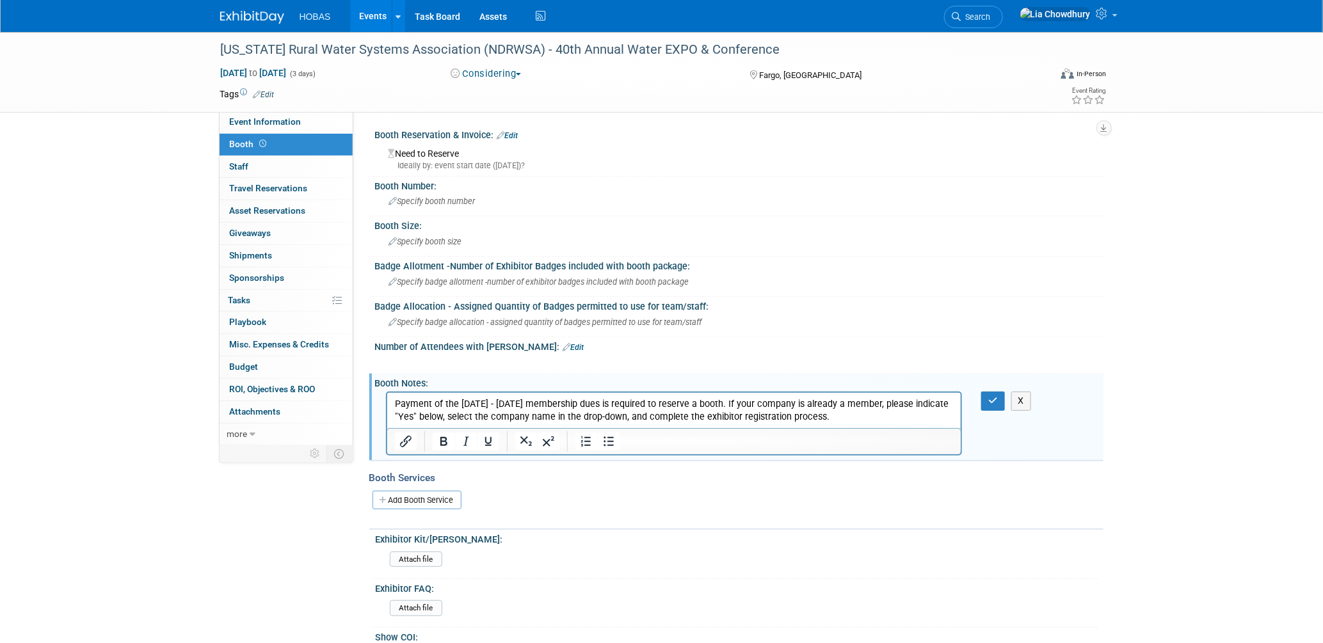
click at [979, 396] on div "X" at bounding box center [1001, 401] width 59 height 19
click at [990, 396] on icon "button" at bounding box center [994, 400] width 10 height 9
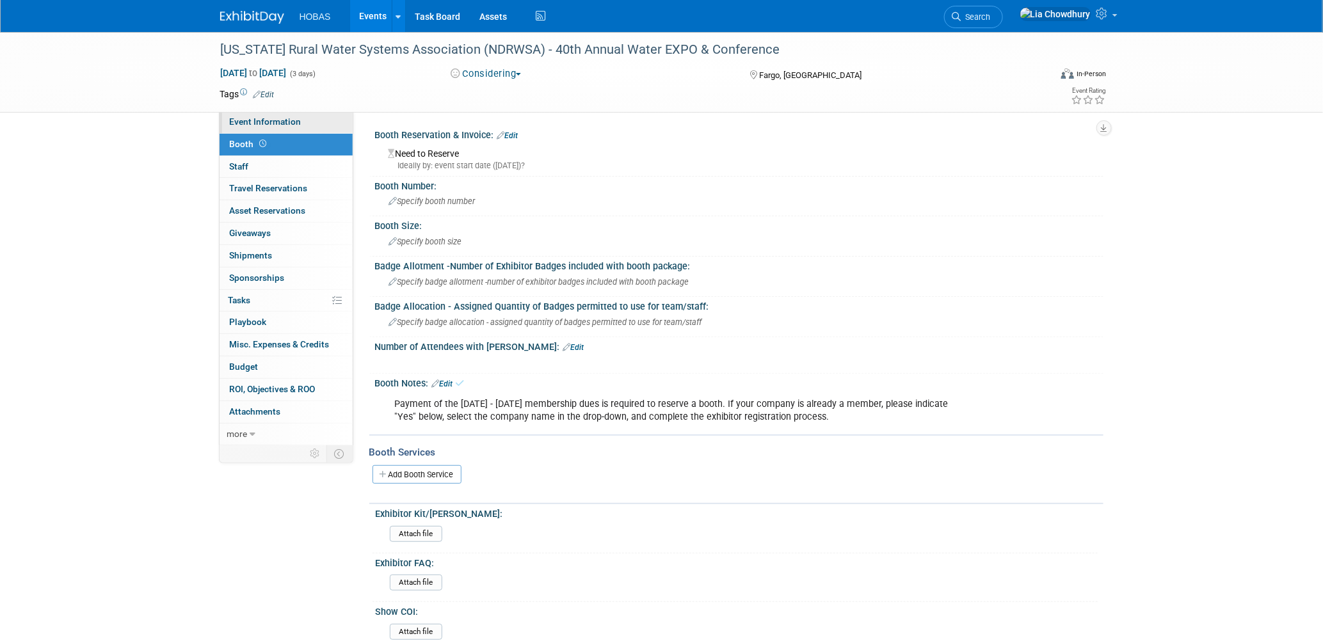
click at [236, 127] on link "Event Information" at bounding box center [286, 122] width 133 height 22
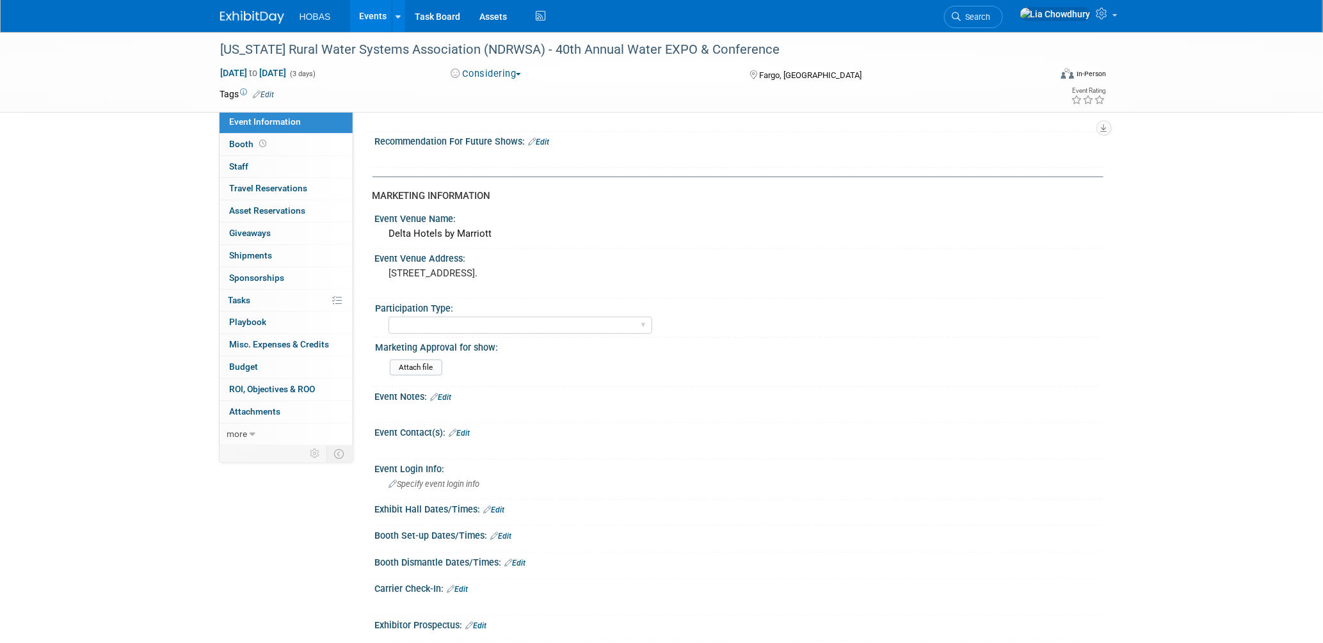
scroll to position [497, 0]
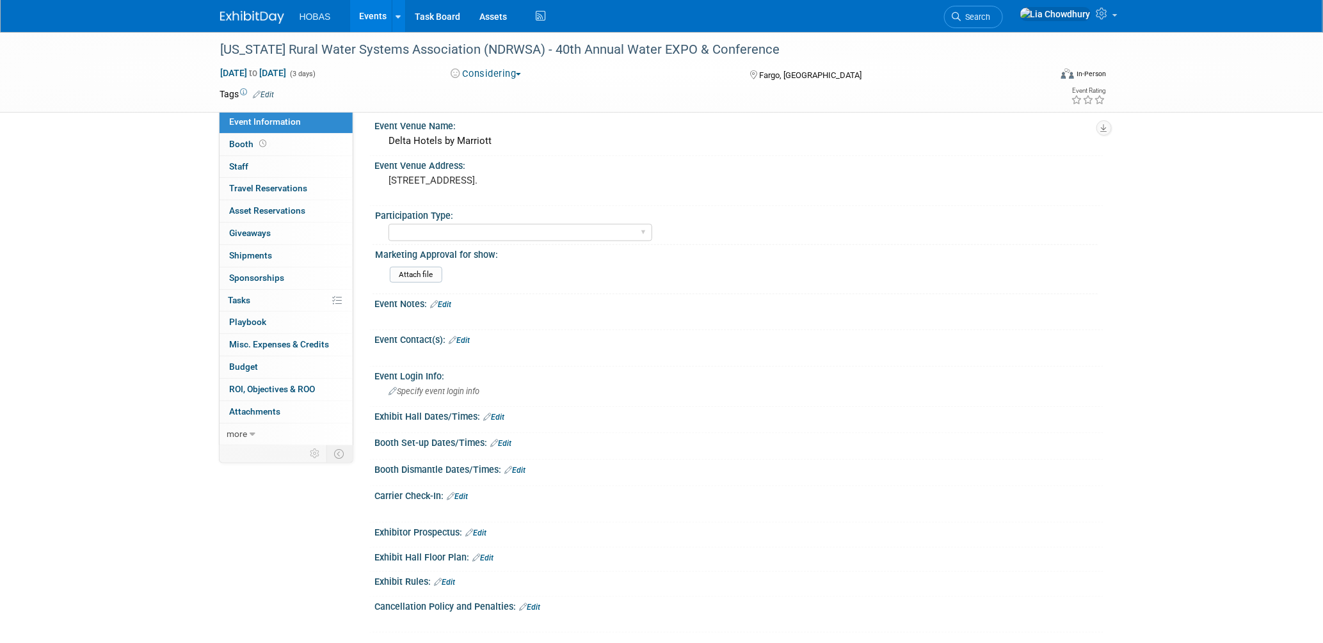
click at [445, 300] on link "Edit" at bounding box center [441, 304] width 21 height 9
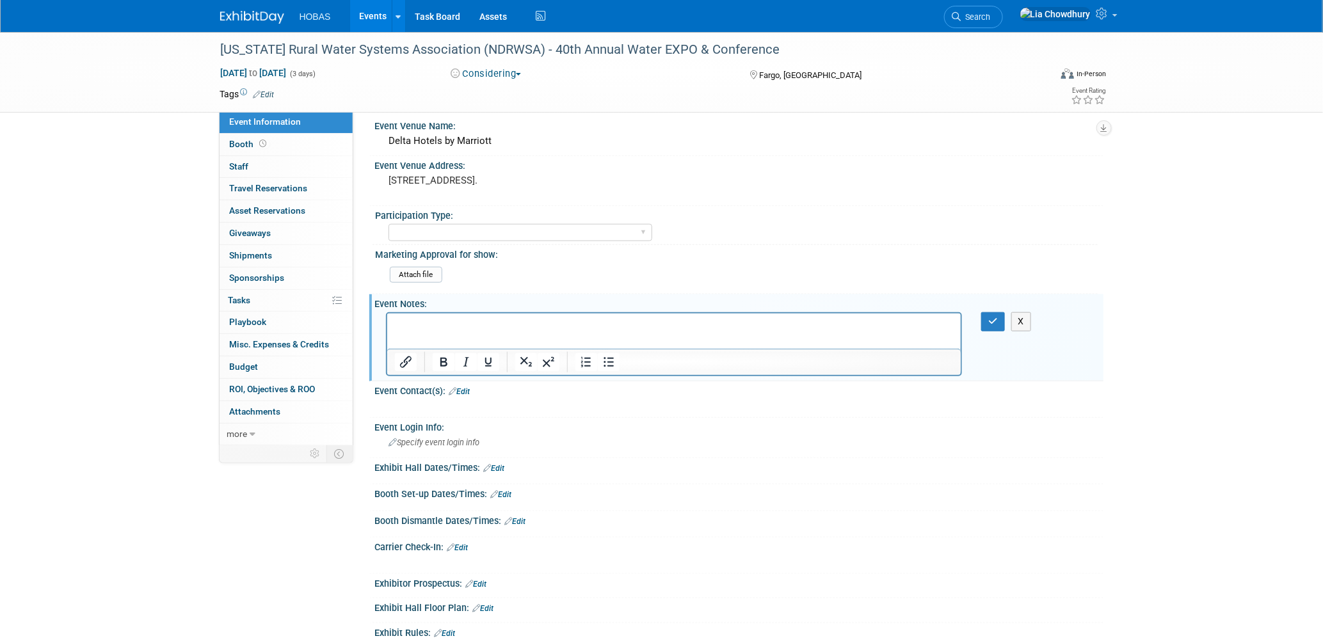
scroll to position [0, 0]
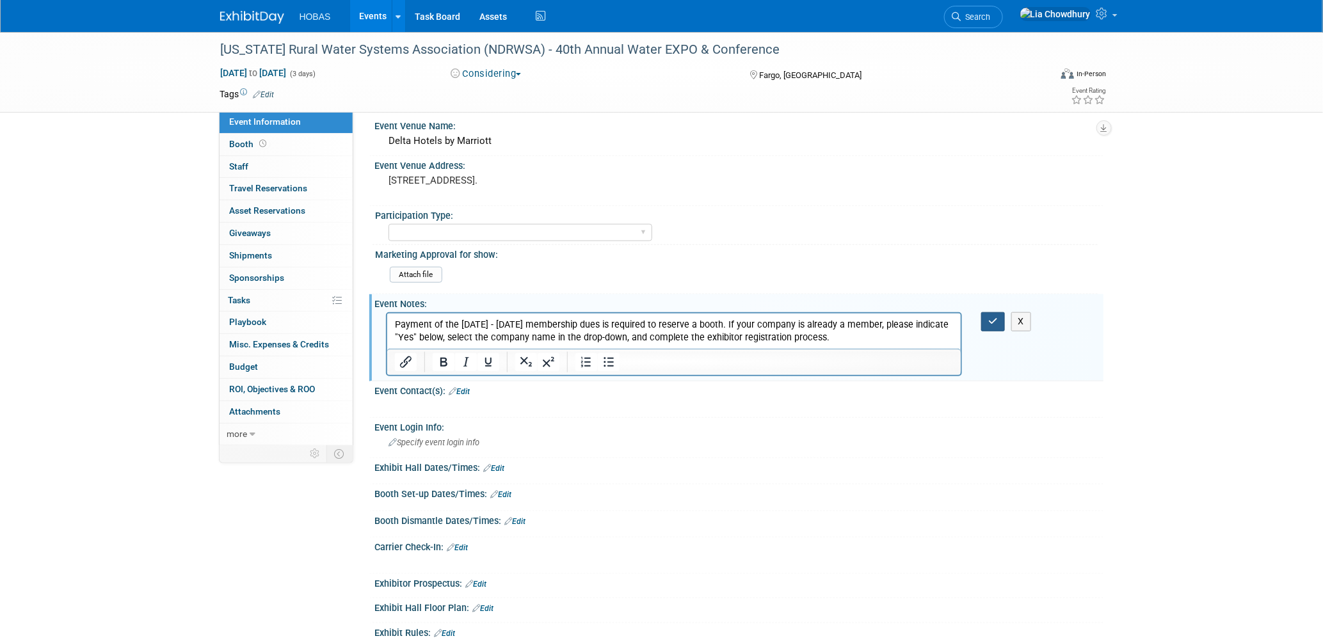
click at [1000, 314] on button "button" at bounding box center [994, 321] width 24 height 19
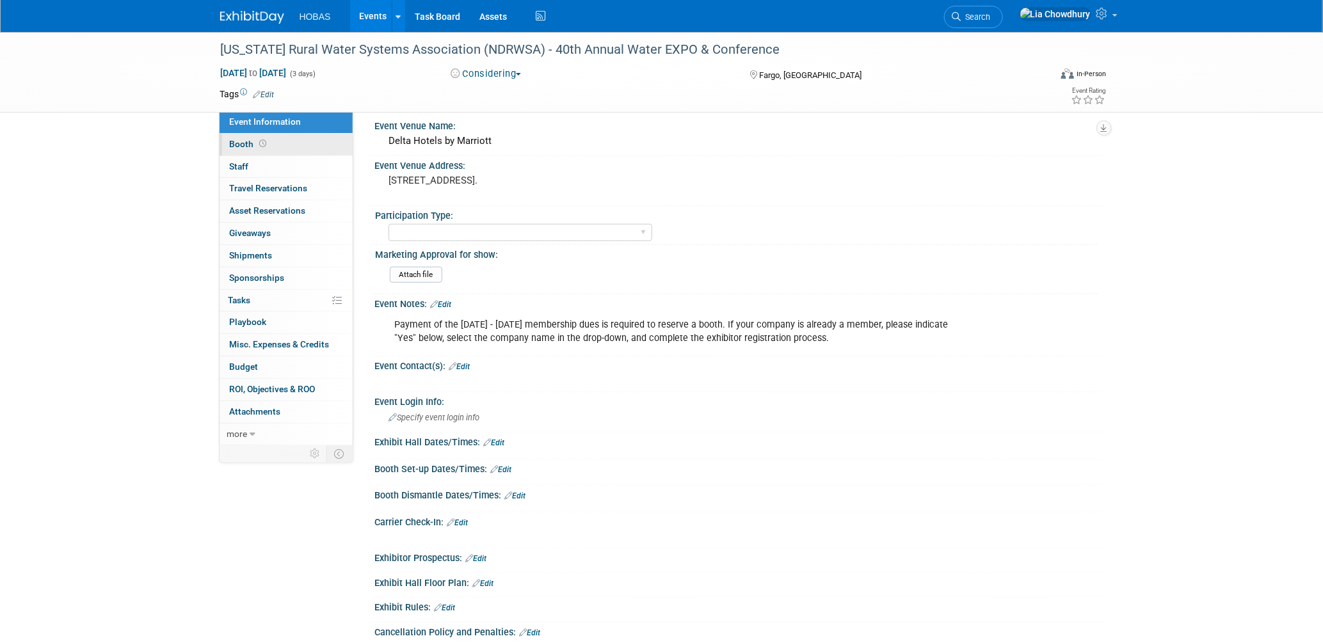
click at [247, 141] on span "Booth" at bounding box center [250, 144] width 40 height 10
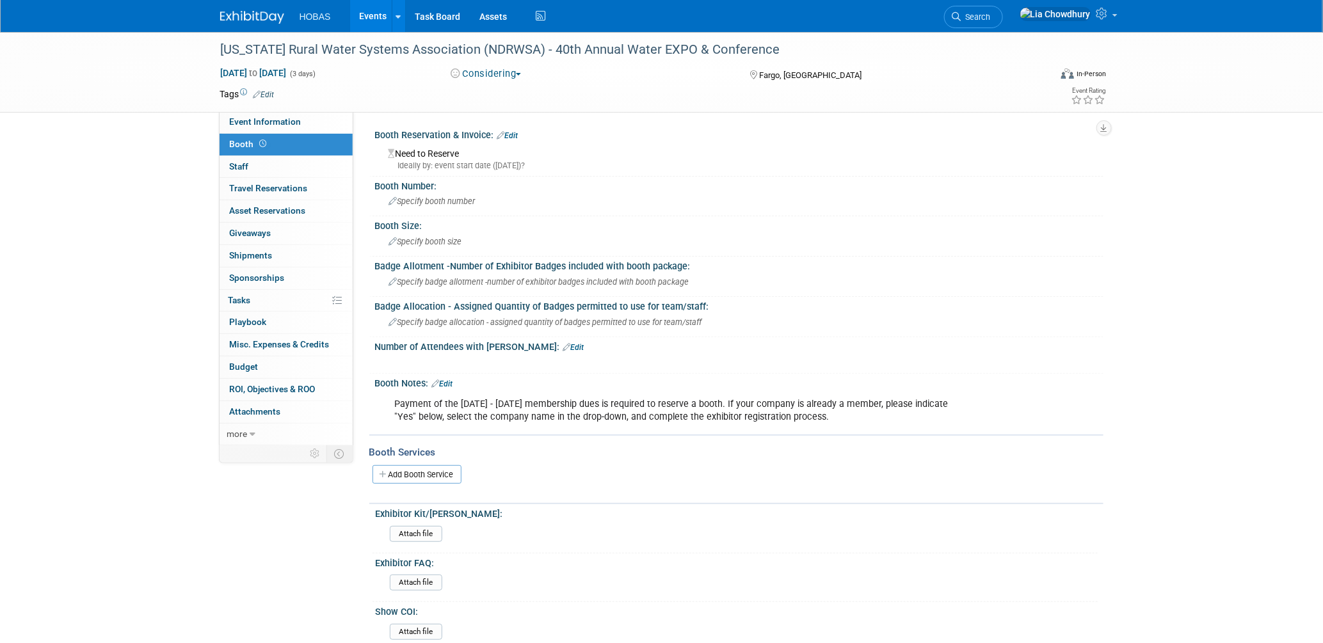
click at [447, 380] on link "Edit" at bounding box center [442, 384] width 21 height 9
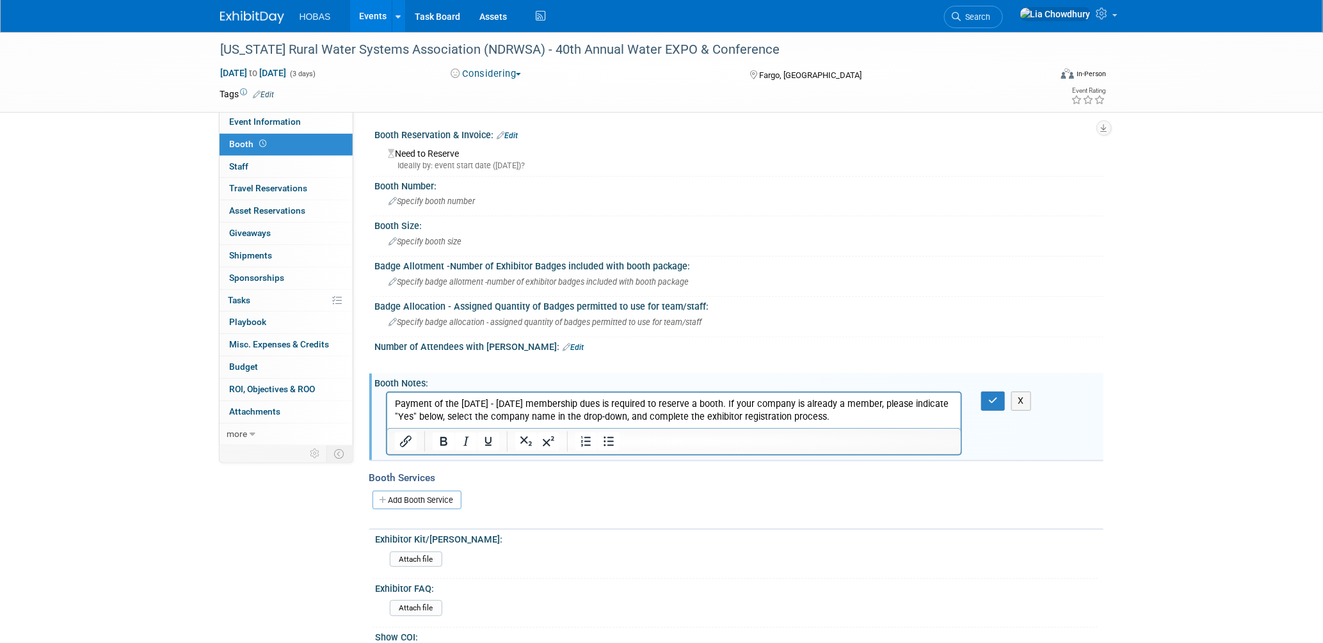
drag, startPoint x: 865, startPoint y: 419, endPoint x: 253, endPoint y: 401, distance: 612.3
click at [387, 401] on html "Payment of the [DATE] - [DATE] membership dues is required to reserve a booth. …" at bounding box center [674, 408] width 574 height 31
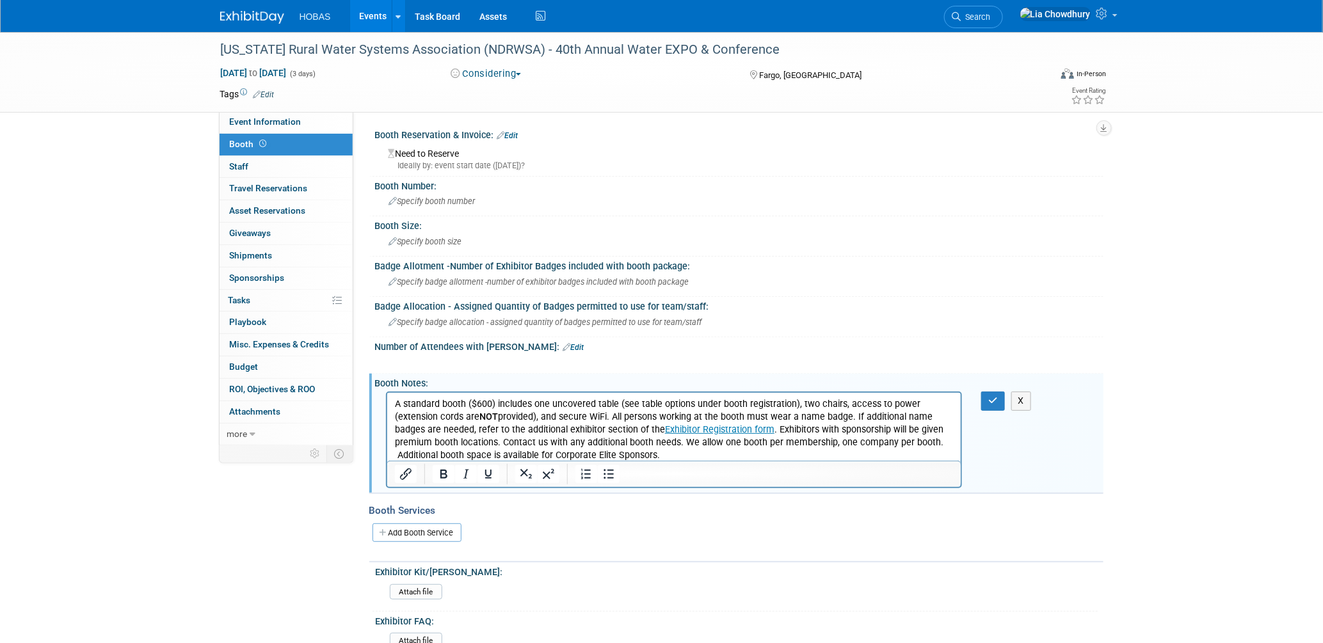
scroll to position [1, 0]
click at [983, 400] on button "button" at bounding box center [994, 401] width 24 height 19
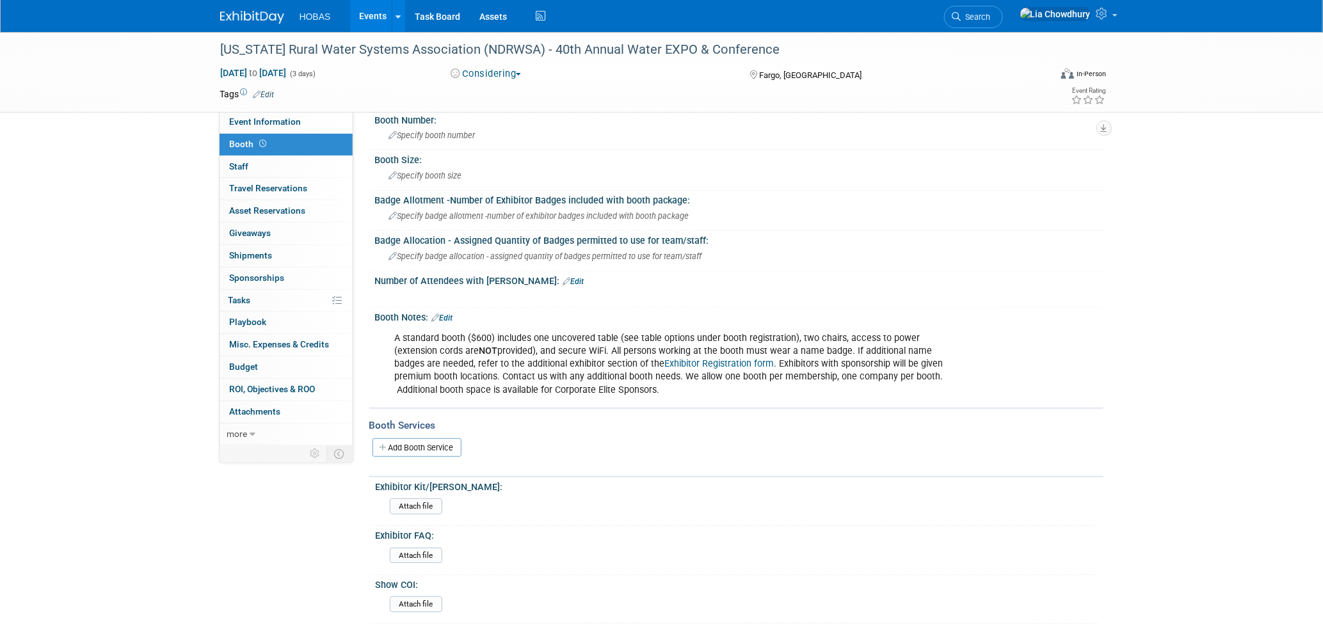
scroll to position [174, 0]
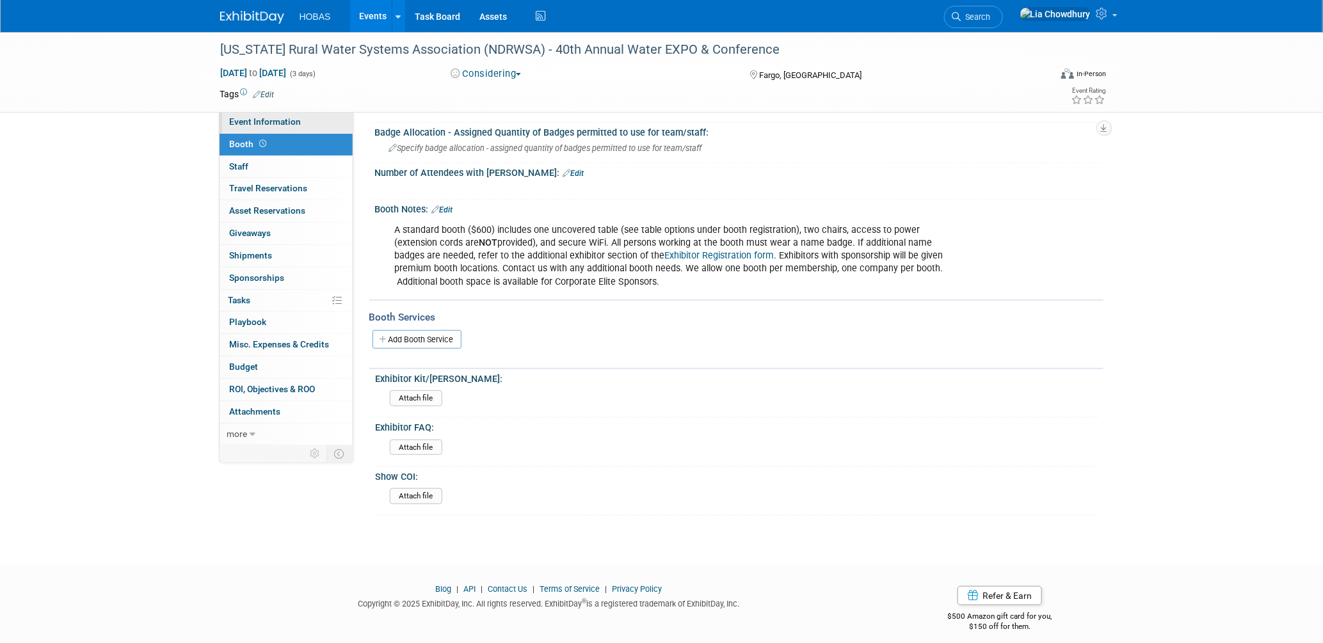
click at [268, 122] on span "Event Information" at bounding box center [266, 122] width 72 height 10
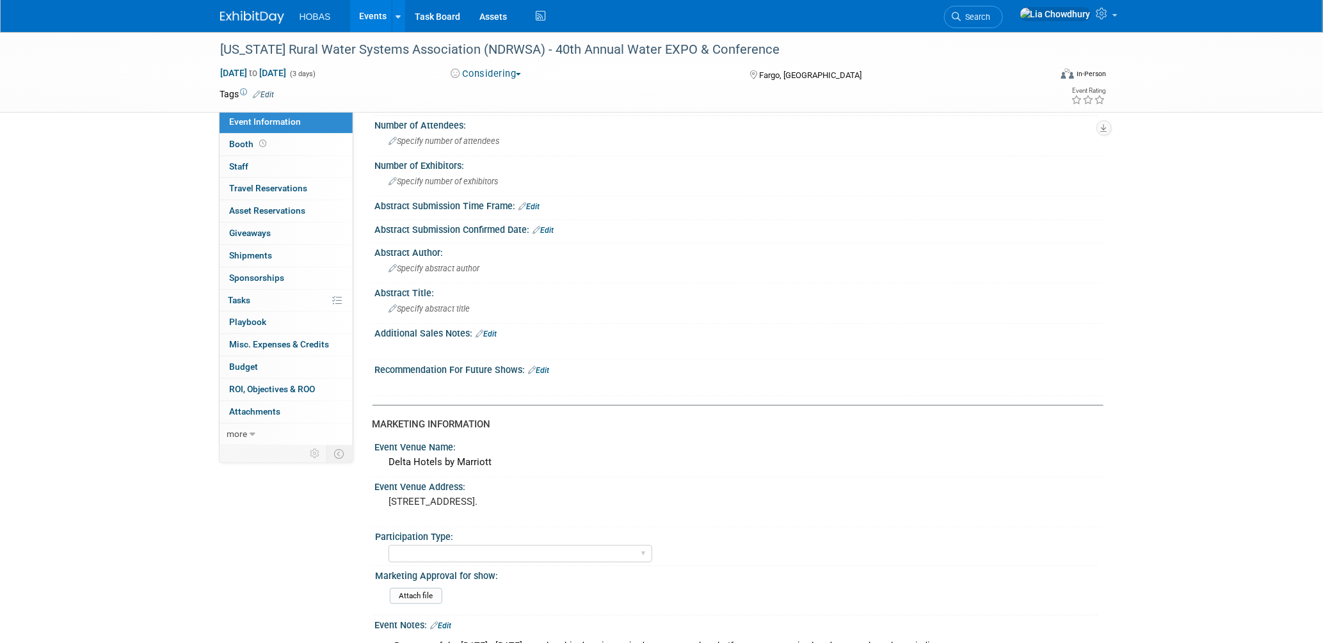
scroll to position [142, 0]
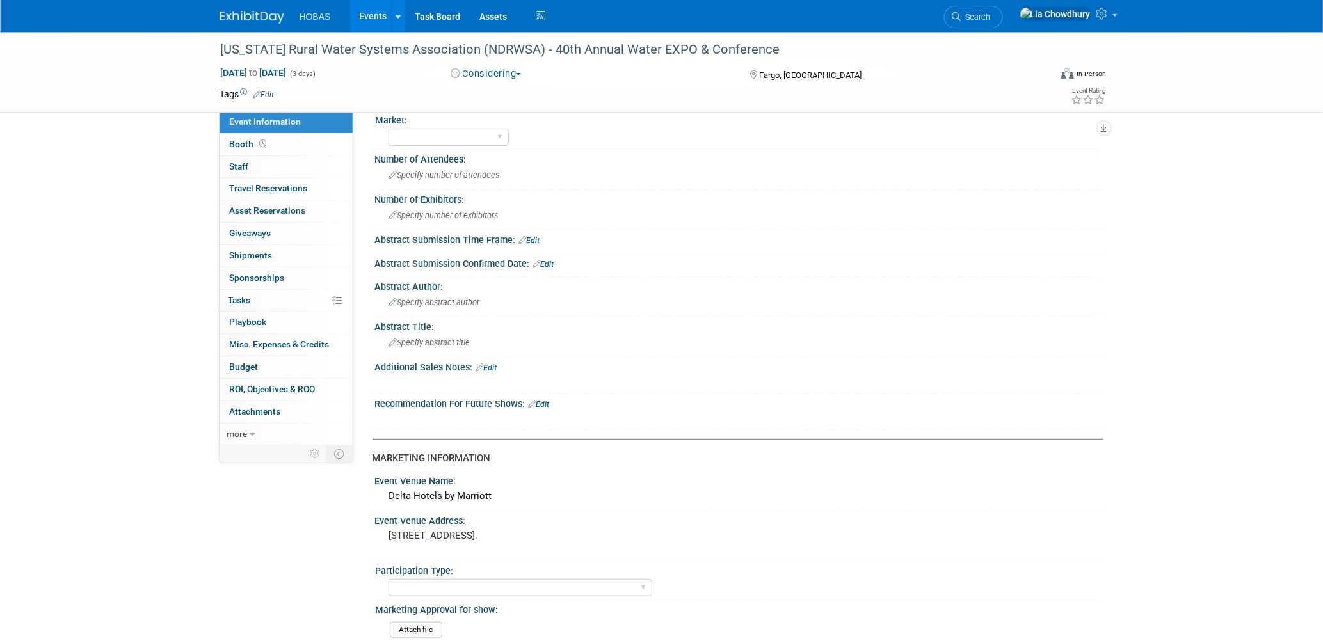
click at [530, 238] on link "Edit" at bounding box center [529, 240] width 21 height 9
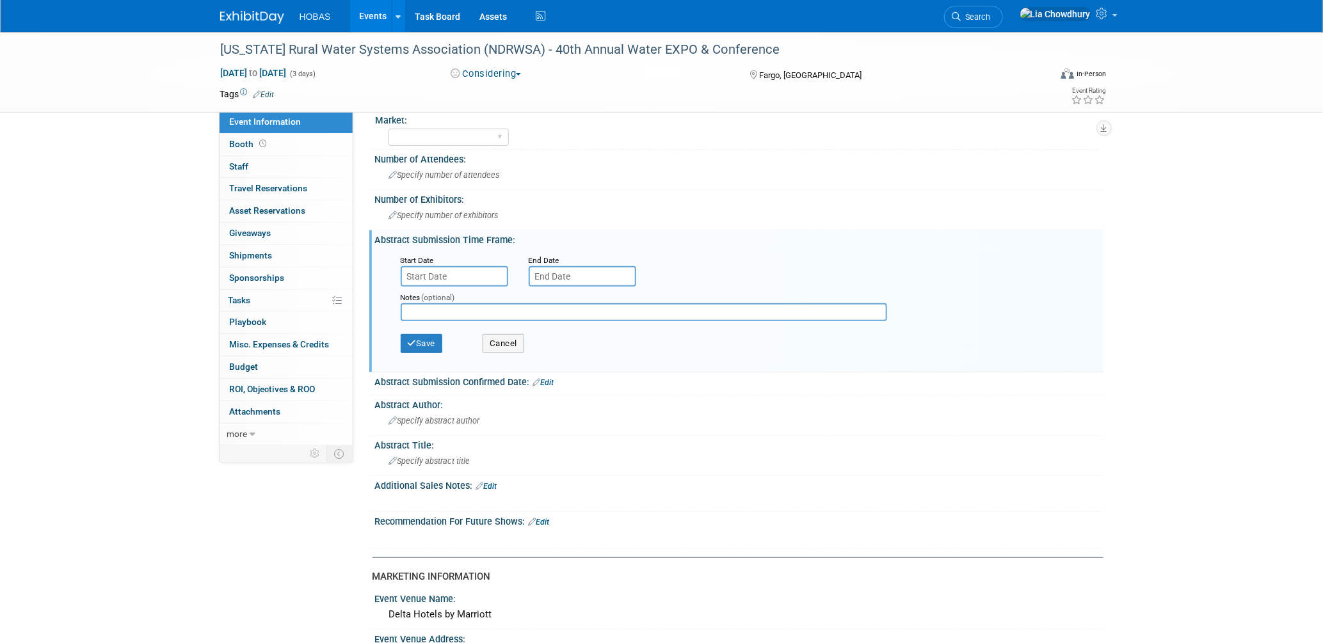
click at [466, 273] on input "text" at bounding box center [455, 276] width 108 height 20
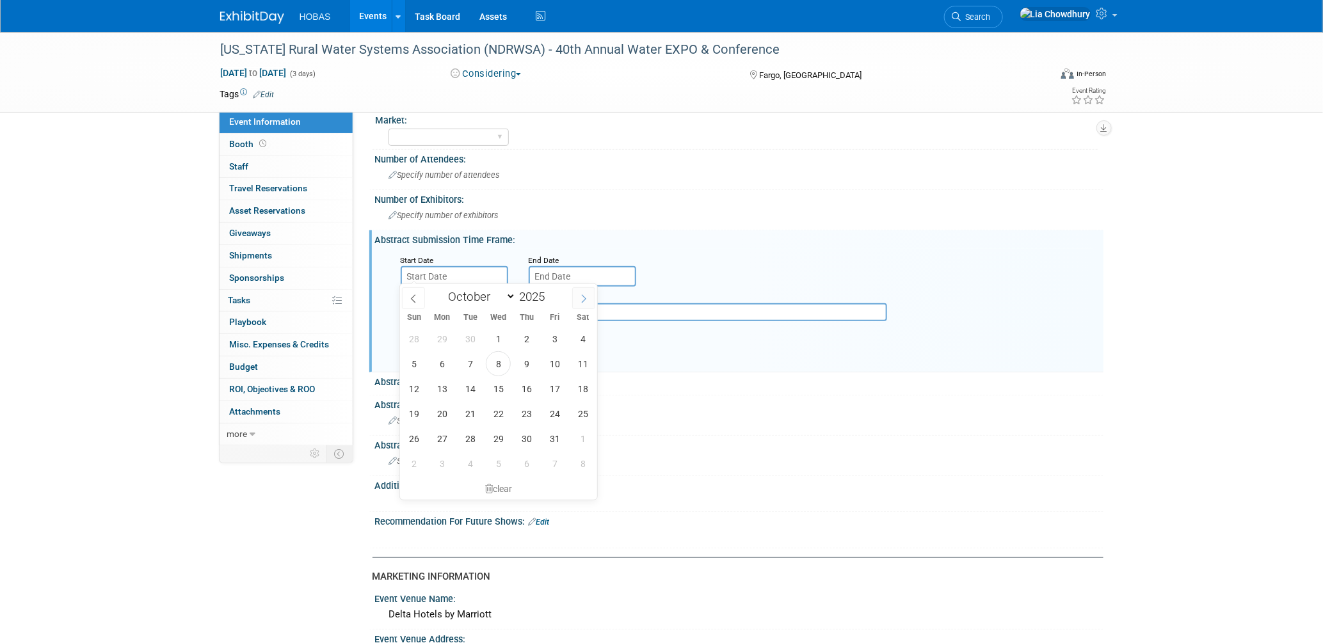
click at [576, 296] on span at bounding box center [583, 298] width 23 height 22
select select "10"
click at [449, 355] on span "3" at bounding box center [442, 364] width 25 height 25
type input "Nov 3, 2025"
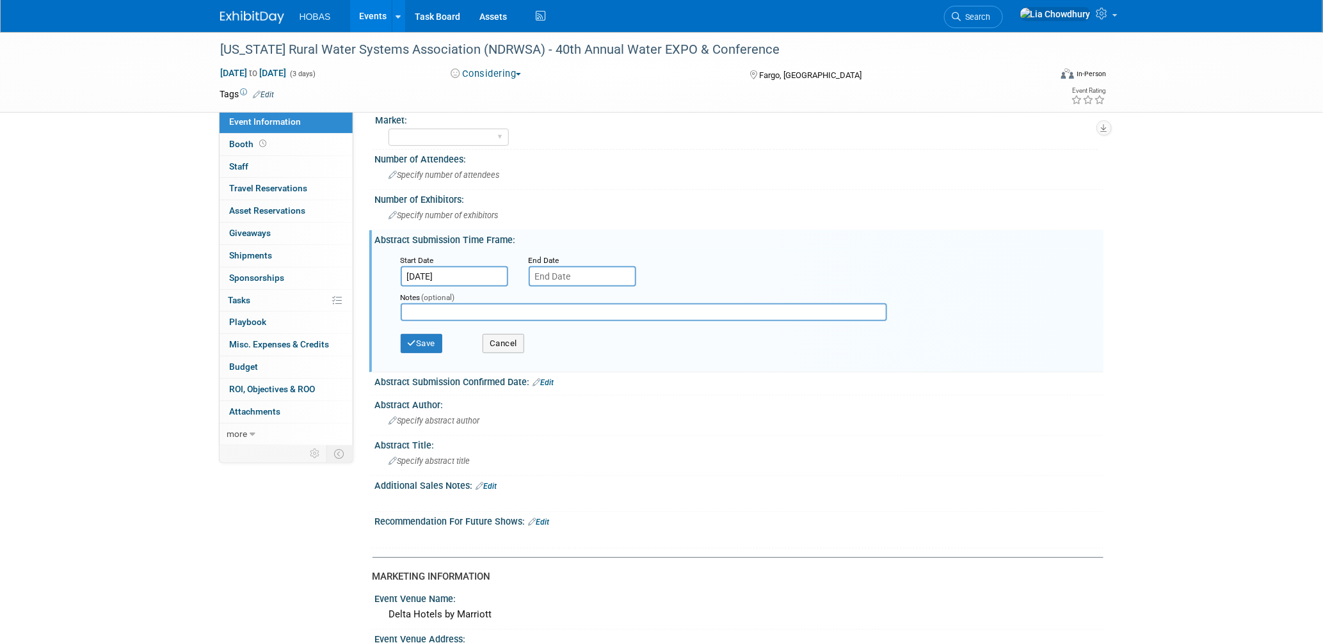
click at [562, 273] on input "text" at bounding box center [583, 276] width 108 height 20
click at [715, 295] on icon at bounding box center [711, 299] width 9 height 9
select select "10"
click at [569, 368] on span "3" at bounding box center [570, 364] width 25 height 25
type input "Nov 3, 2025"
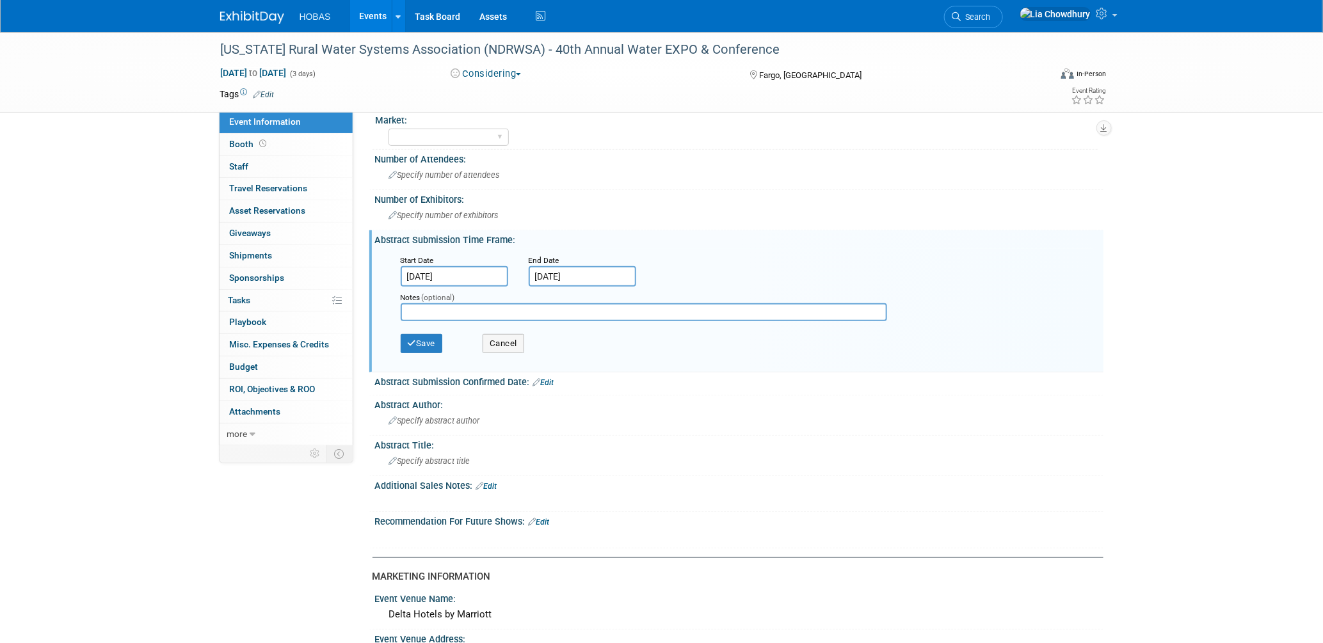
click at [457, 269] on input "Nov 3, 2025" at bounding box center [455, 276] width 108 height 20
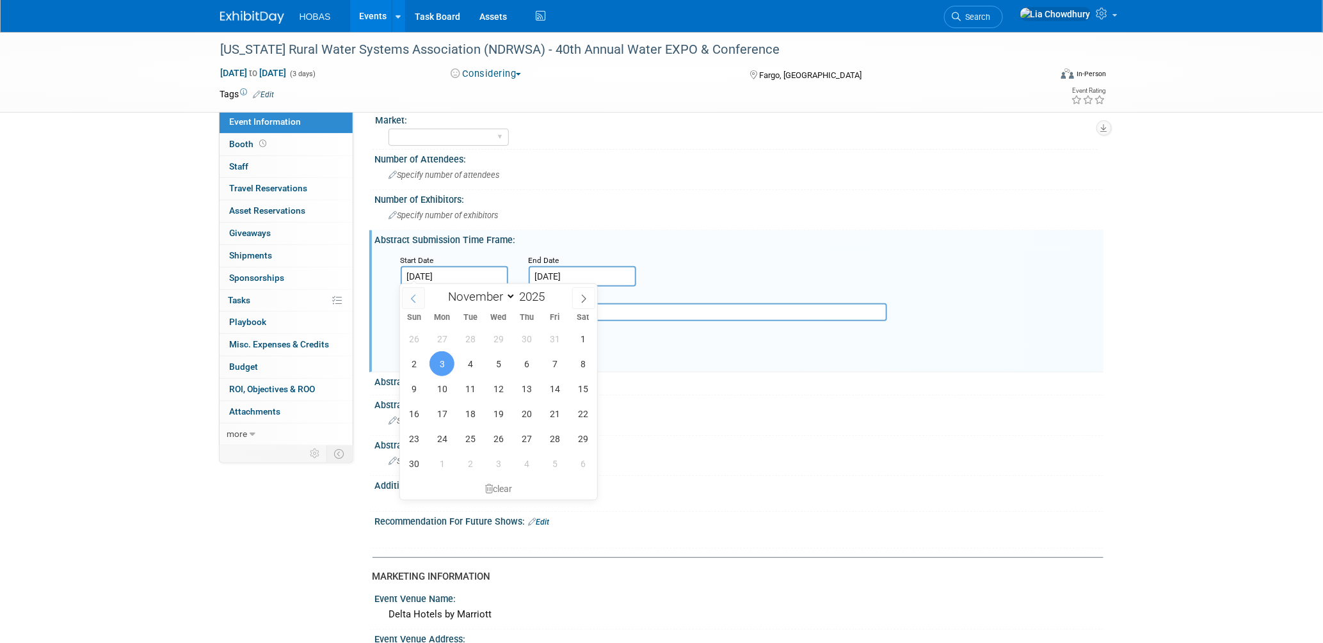
click at [423, 301] on span at bounding box center [413, 298] width 23 height 22
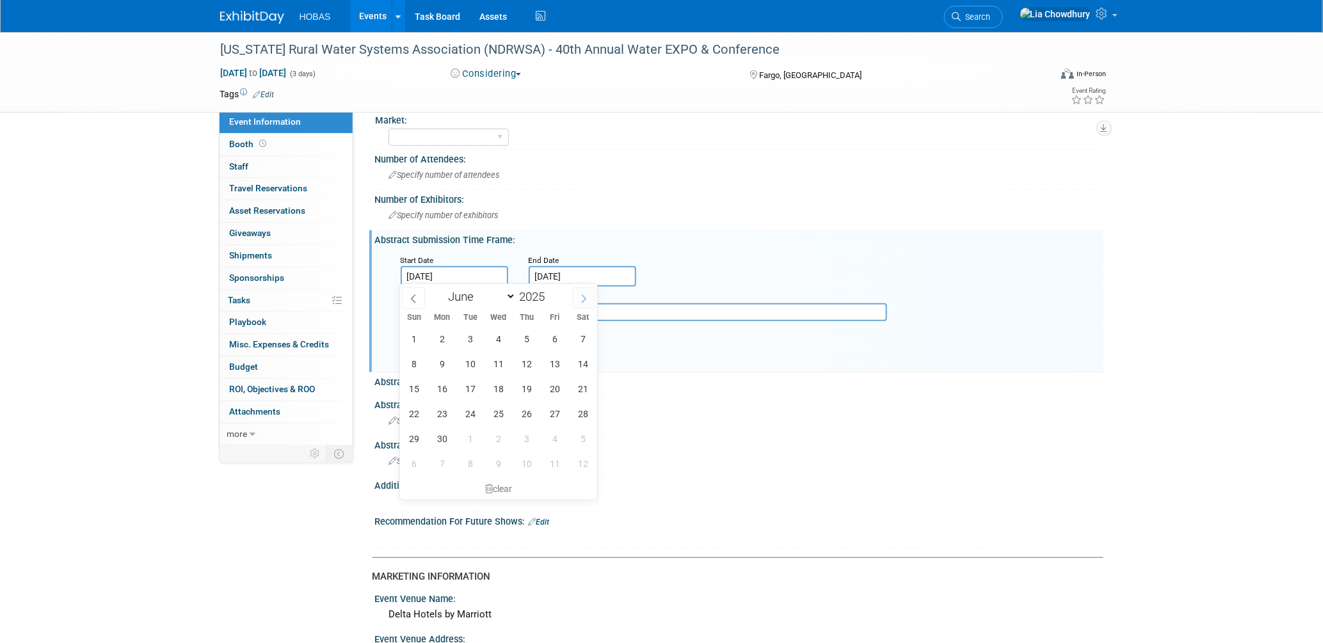
click at [588, 300] on span at bounding box center [583, 298] width 23 height 22
click at [582, 292] on span at bounding box center [583, 298] width 23 height 22
click at [440, 471] on span "3" at bounding box center [442, 463] width 25 height 25
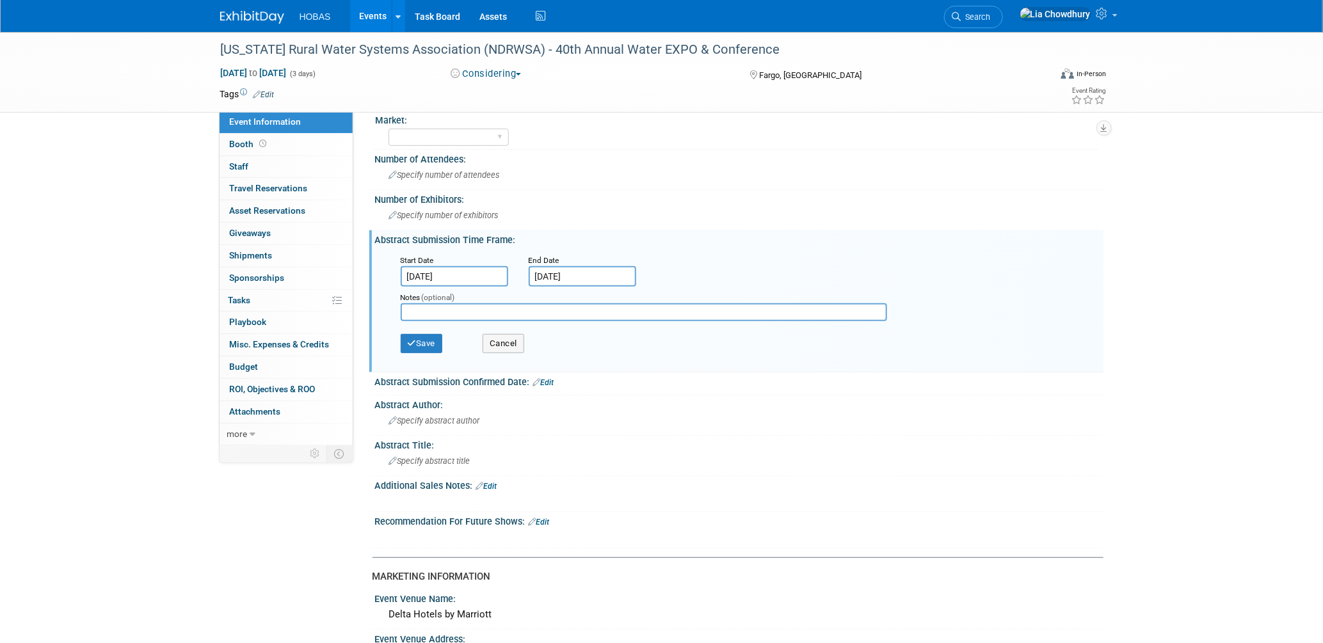
click at [450, 260] on div "Start Date" at bounding box center [455, 260] width 109 height 13
click at [451, 270] on input "Nov 3, 2025" at bounding box center [455, 276] width 108 height 20
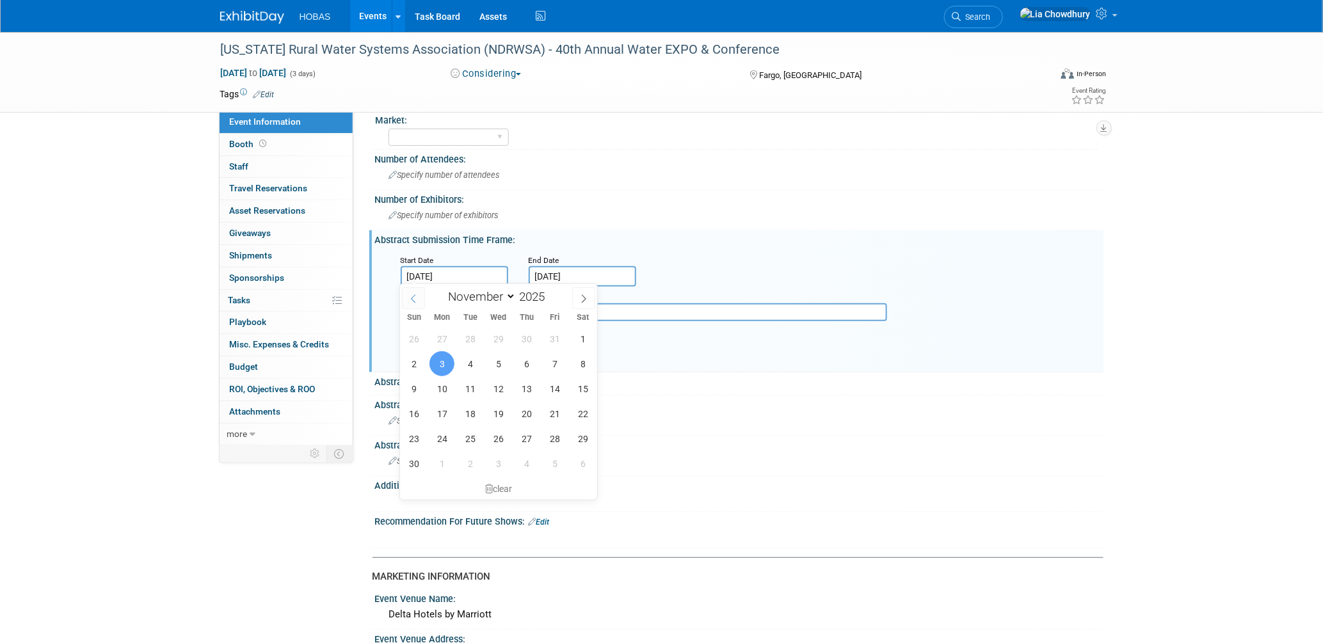
click at [410, 291] on span at bounding box center [413, 298] width 23 height 22
click at [588, 295] on icon at bounding box center [583, 299] width 9 height 9
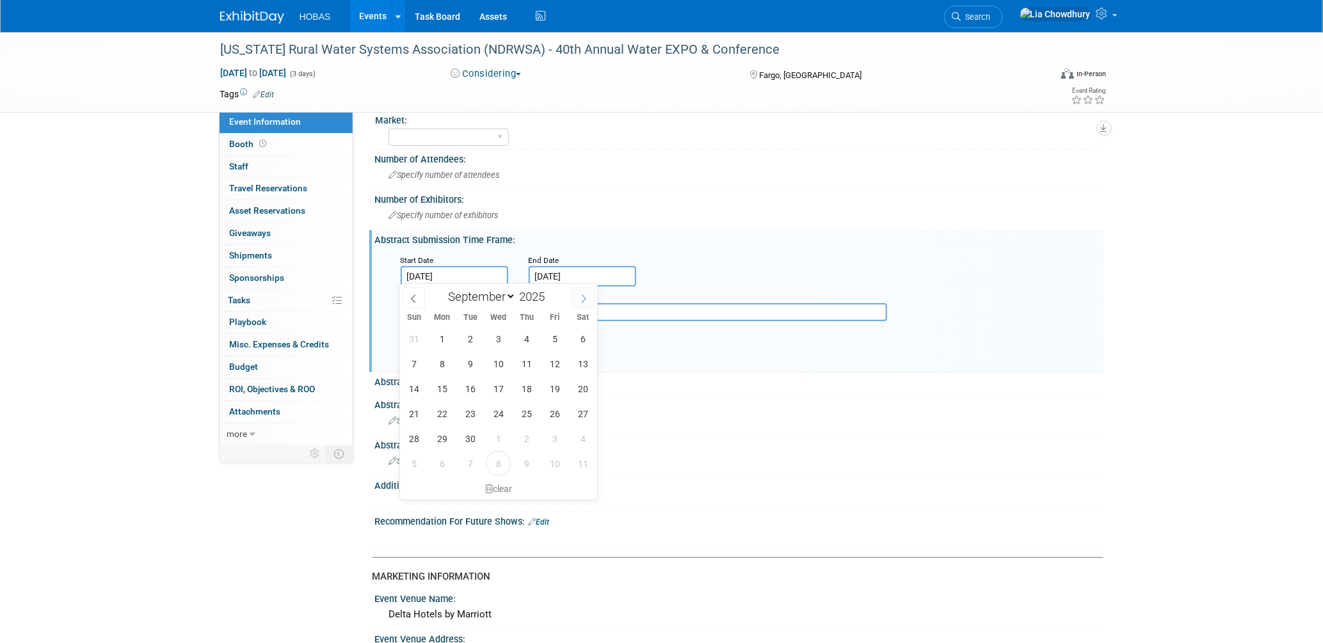
select select "9"
click at [506, 362] on span "8" at bounding box center [498, 364] width 25 height 25
type input "Oct 8, 2025"
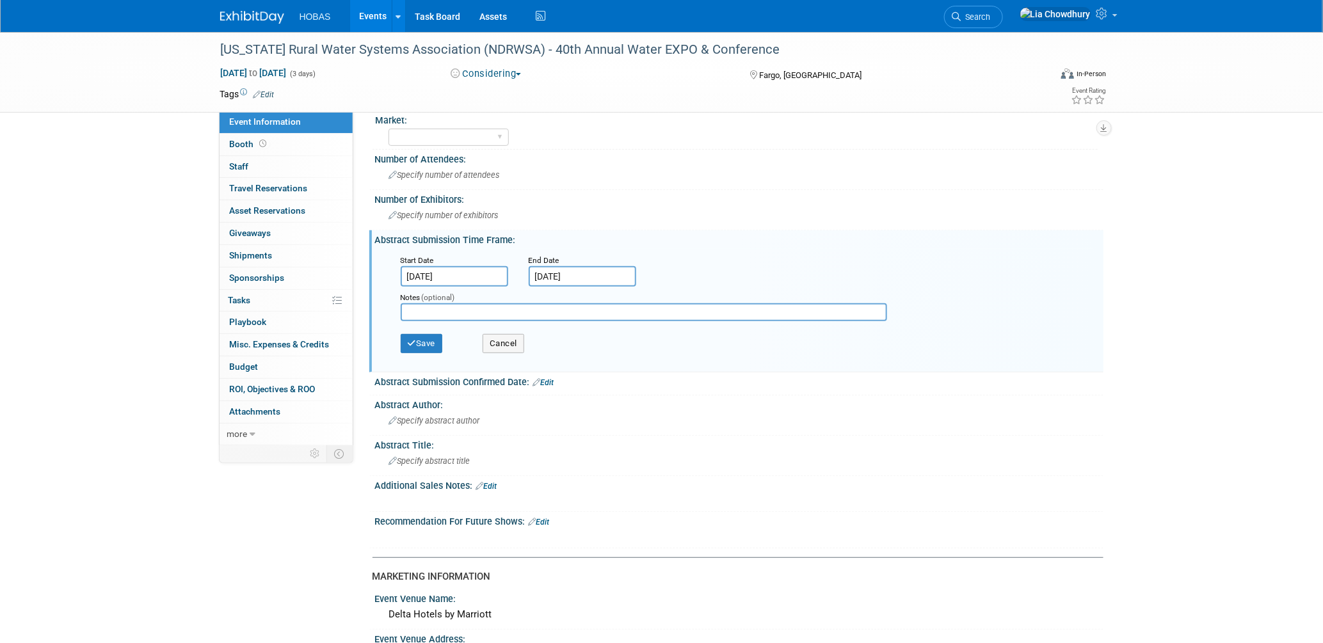
click at [0, 0] on div "Sun Mon Tue Wed Thu Fri Sat 28 29 30 1 2 3 4 5 6 7 8 9 10 11 12 13 14 15 16 17 …" at bounding box center [0, 0] width 0 height 0
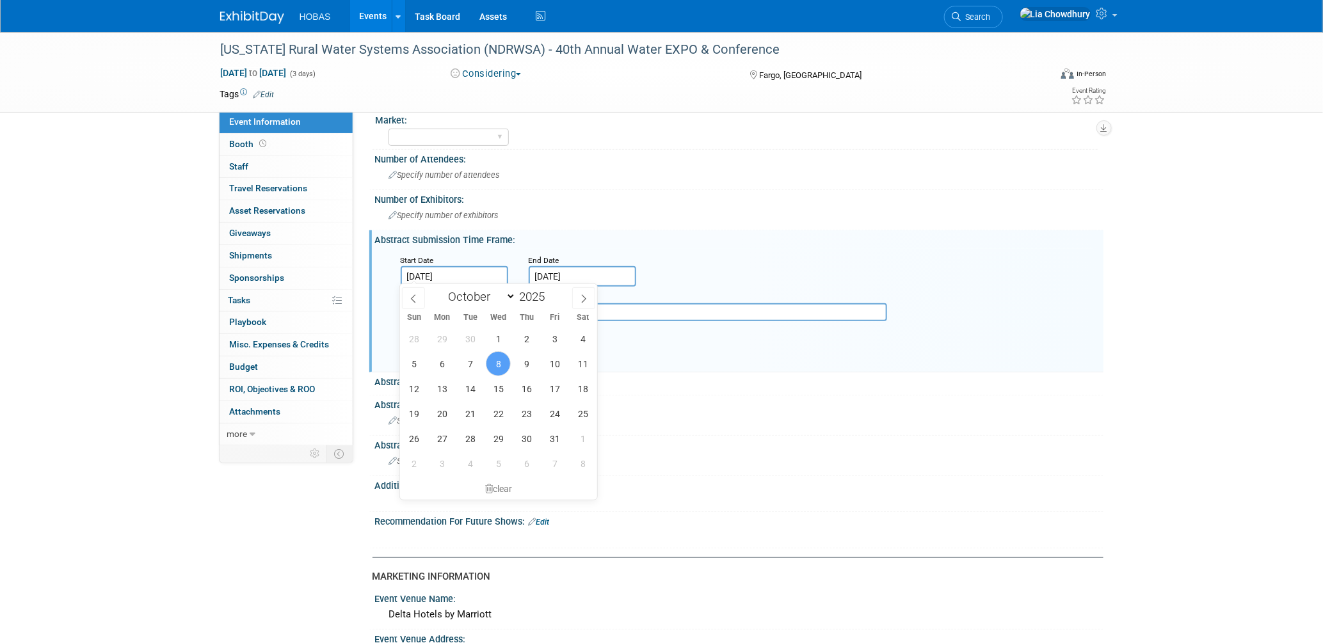
click at [635, 308] on input "text" at bounding box center [644, 312] width 487 height 18
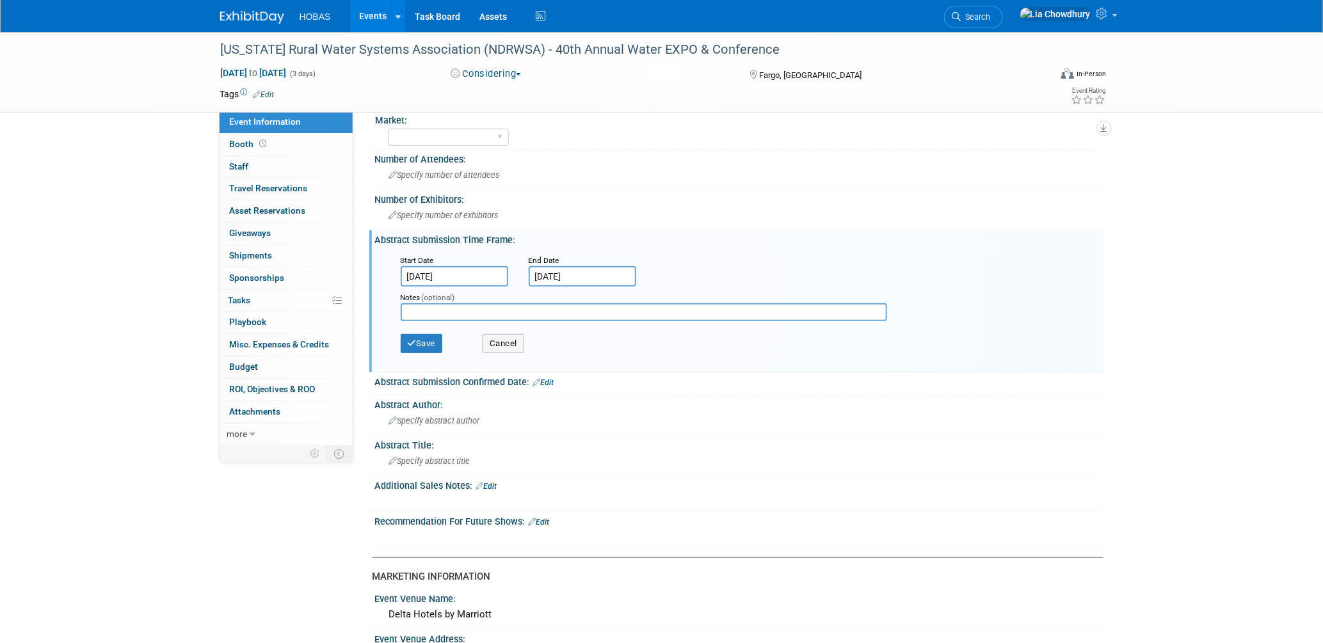
paste input "Presentation privileges are for Associate members who are exhibiting at EXPO. […"
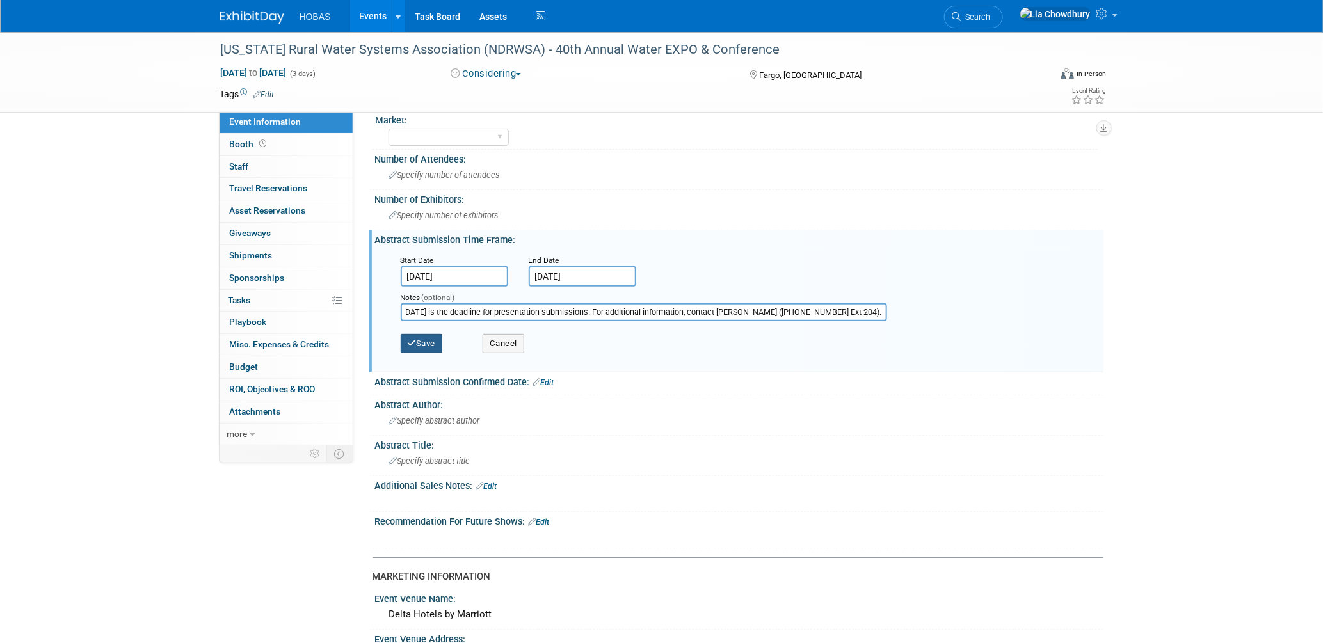
type input "Presentation privileges are for Associate members who are exhibiting at EXPO. […"
click at [424, 338] on button "Save" at bounding box center [422, 343] width 42 height 19
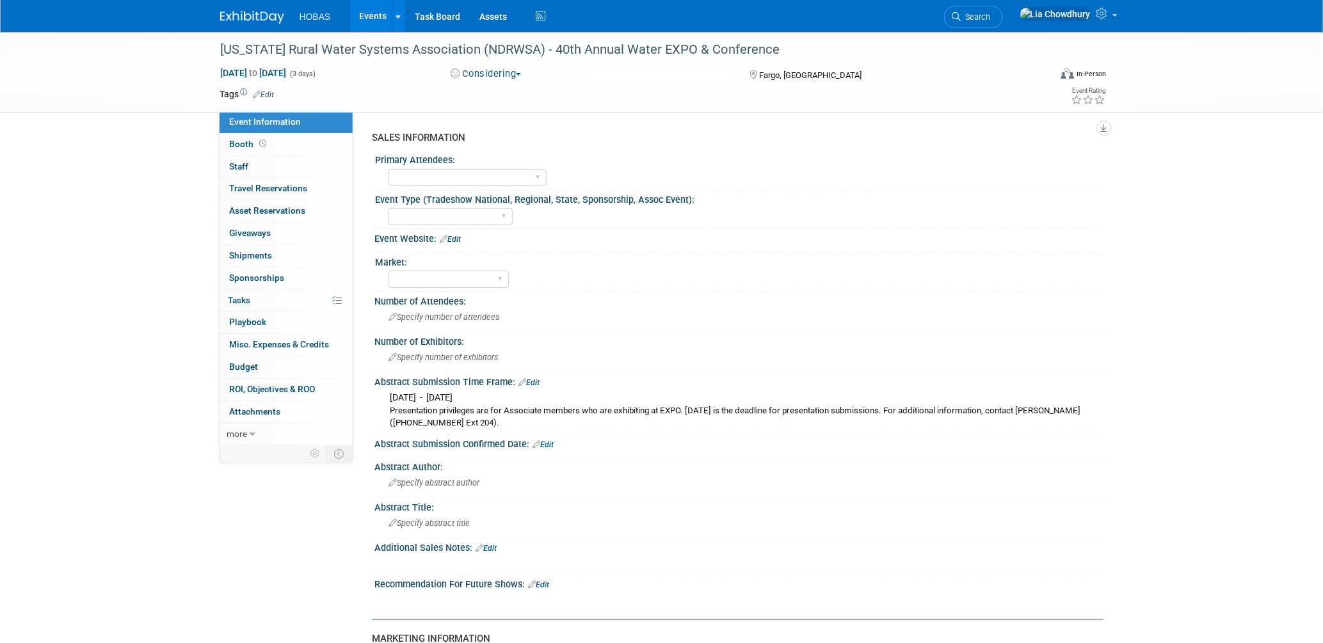
click at [455, 245] on div at bounding box center [739, 246] width 709 height 3
click at [460, 241] on link "Edit" at bounding box center [451, 239] width 21 height 9
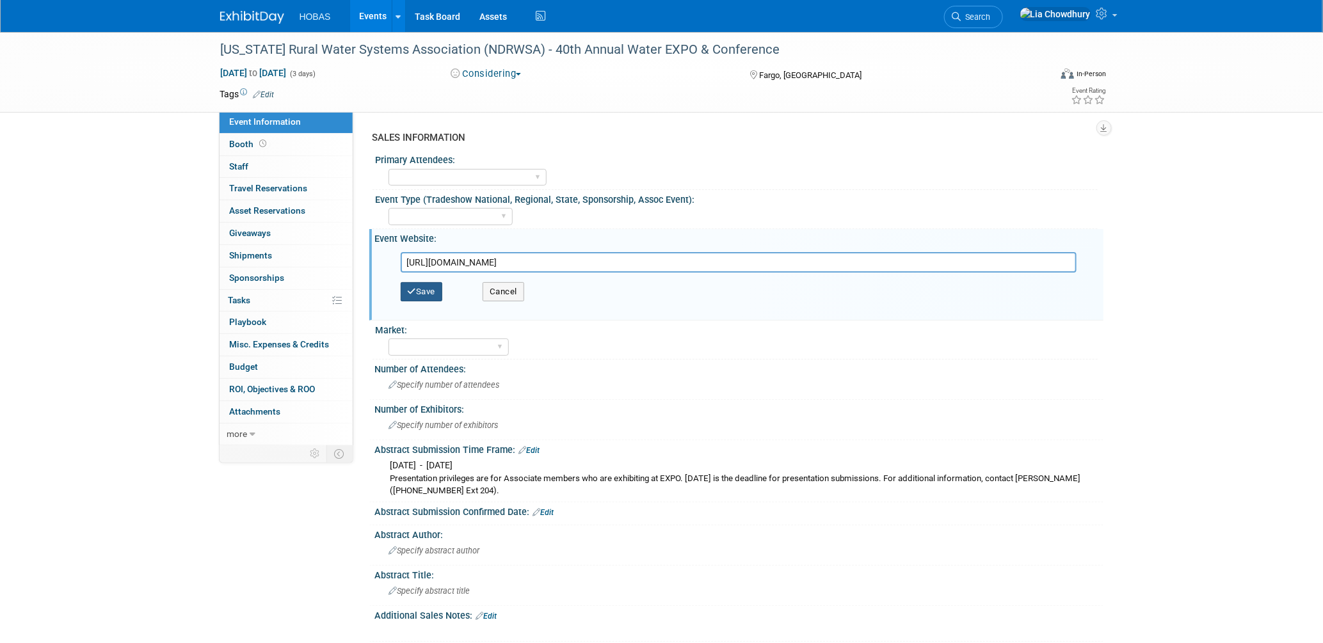
type input "https://www.ndrw.org/water-expo/"
click at [427, 290] on button "Save" at bounding box center [422, 291] width 42 height 19
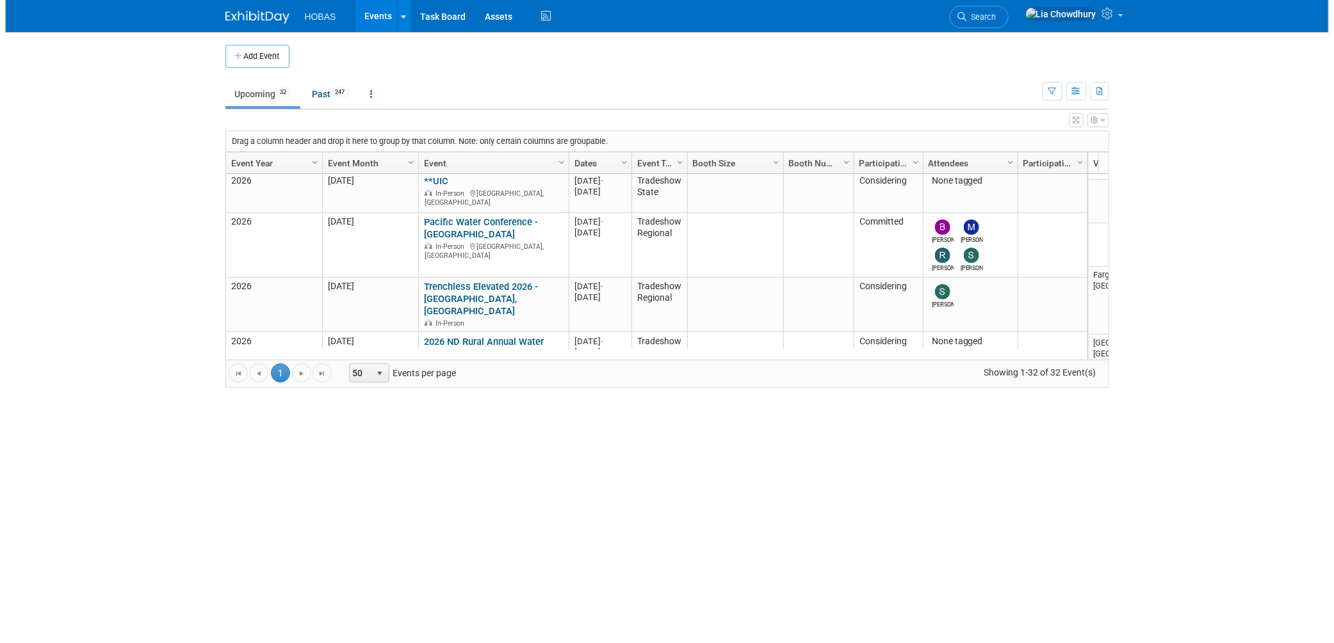
scroll to position [766, 0]
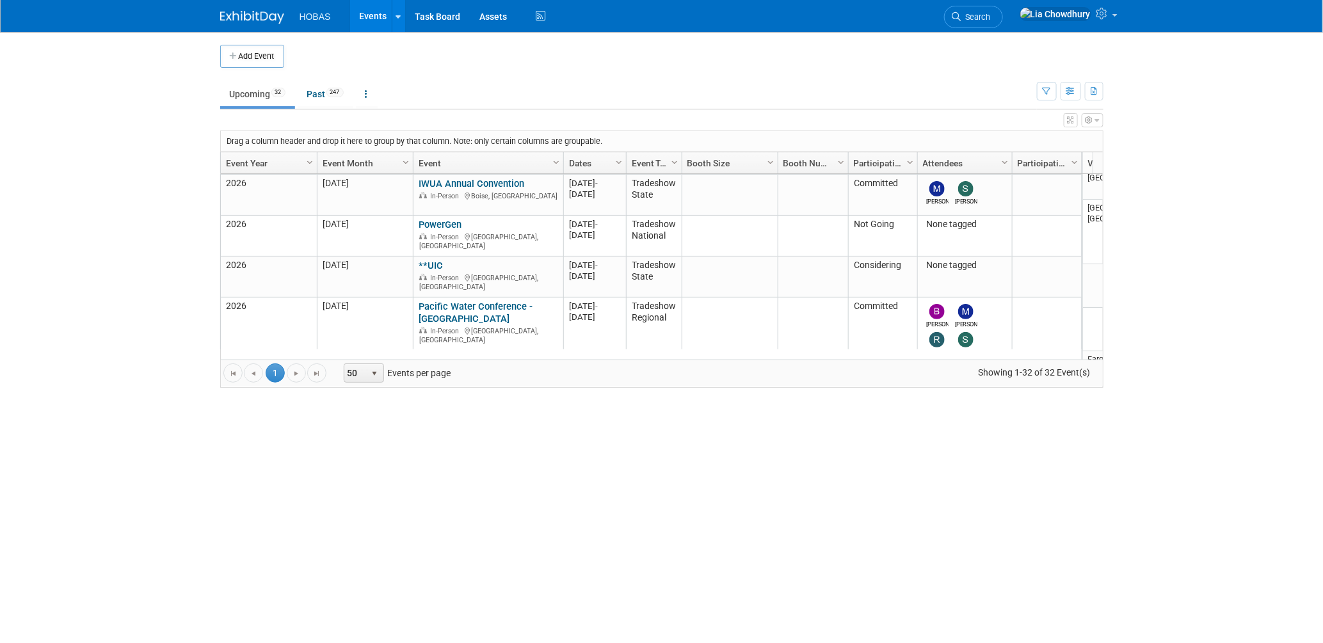
click at [859, 108] on div "Show: All Events Just My Events Only show events that either I created, or I am…" at bounding box center [1070, 89] width 67 height 42
click at [859, 119] on icon "button" at bounding box center [1071, 121] width 6 height 8
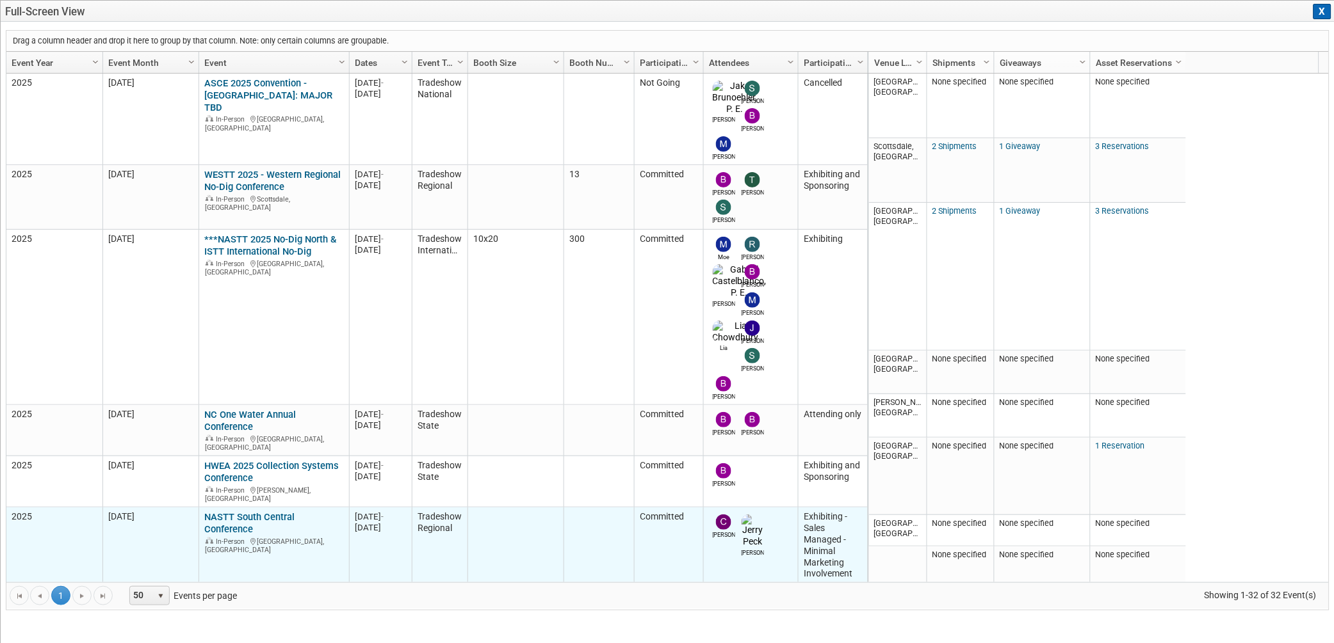
scroll to position [0, 0]
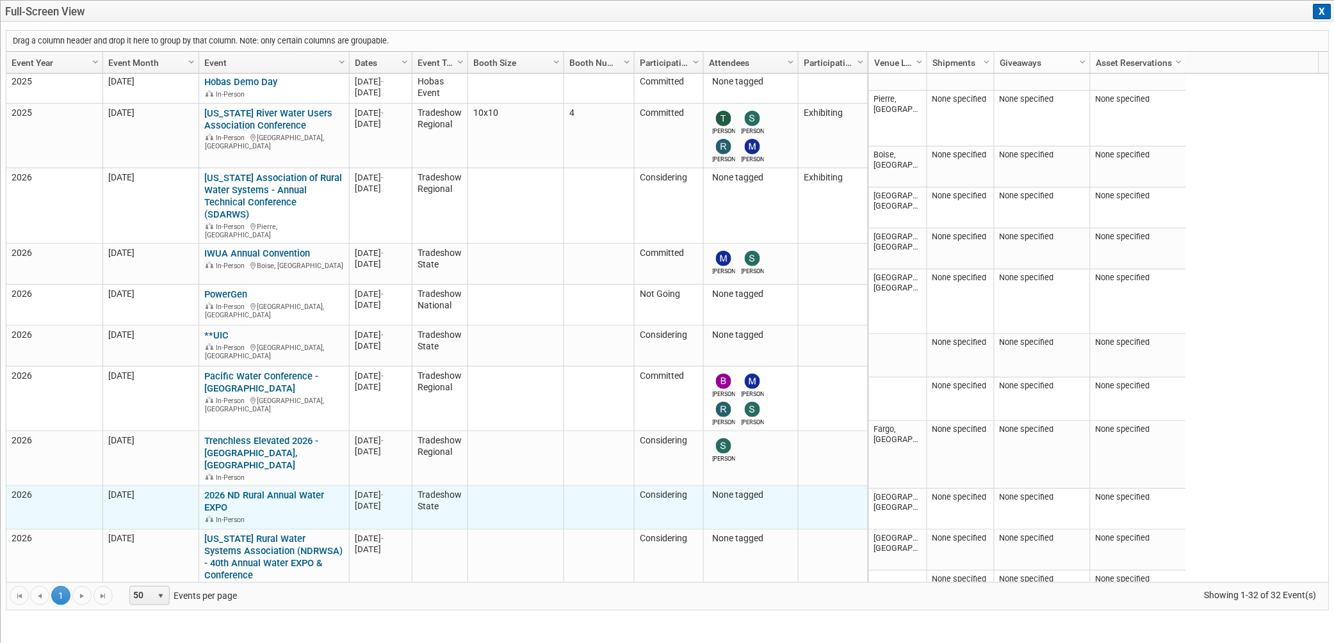
click at [237, 434] on link "2026 ND Rural Annual Water EXPO" at bounding box center [265, 502] width 120 height 24
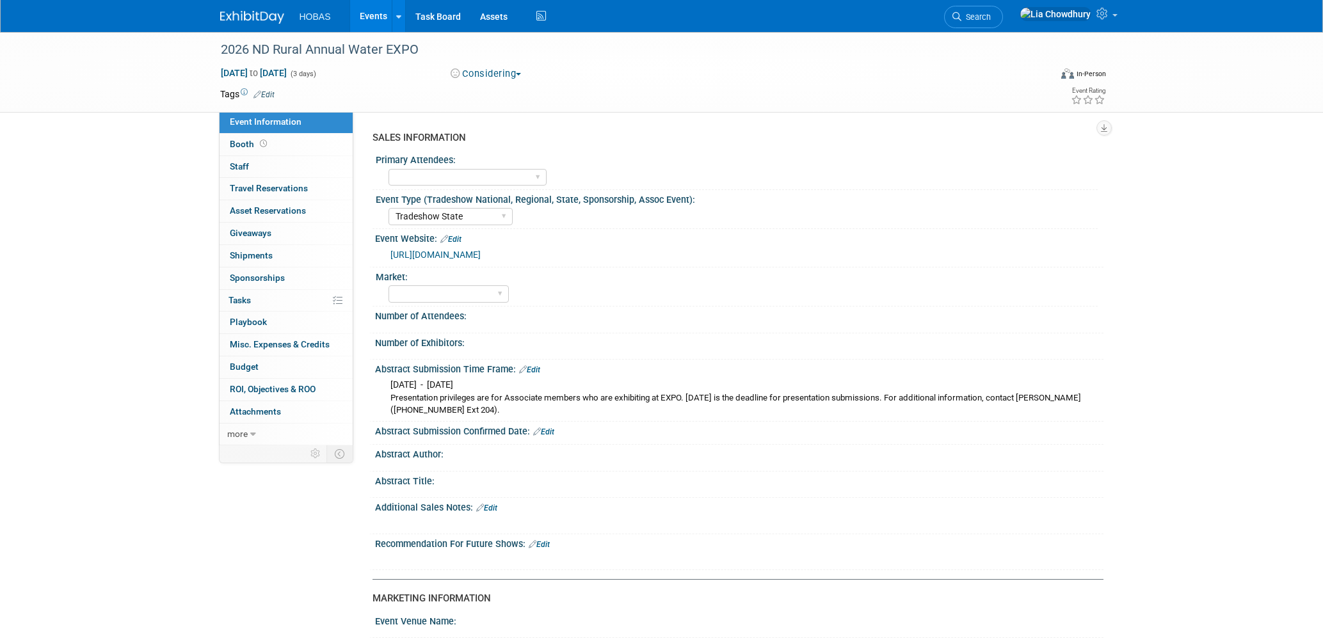
select select "Tradeshow State"
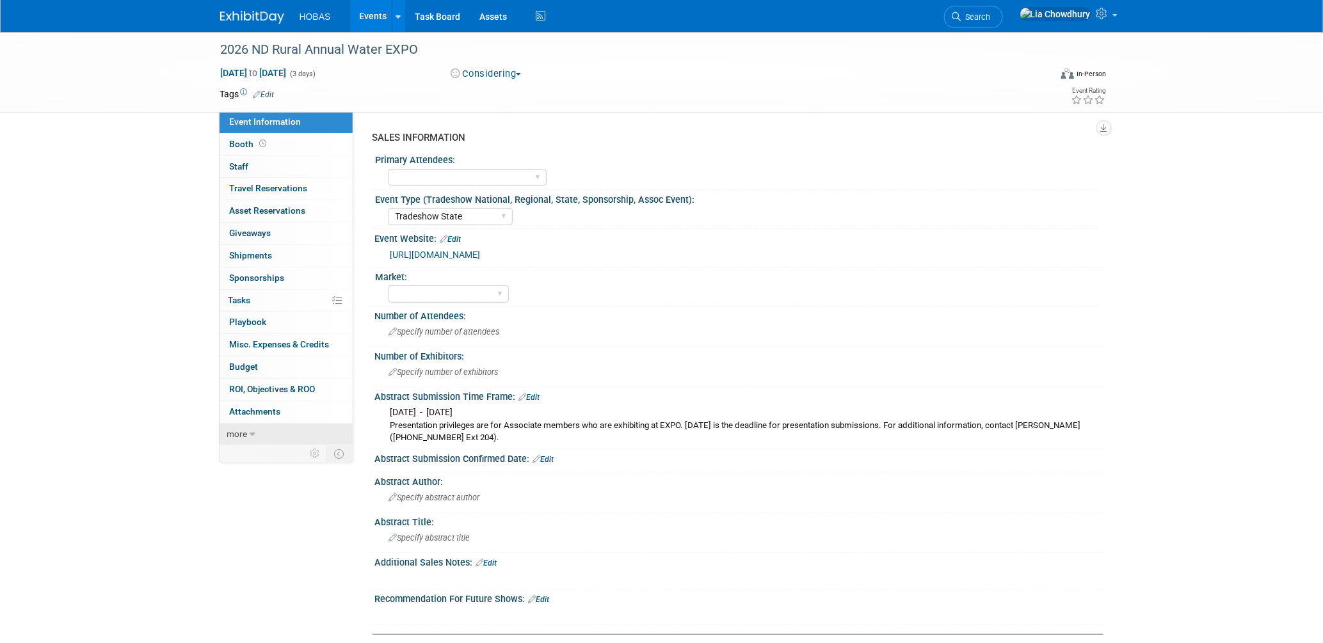
click at [237, 428] on link "more" at bounding box center [286, 435] width 133 height 22
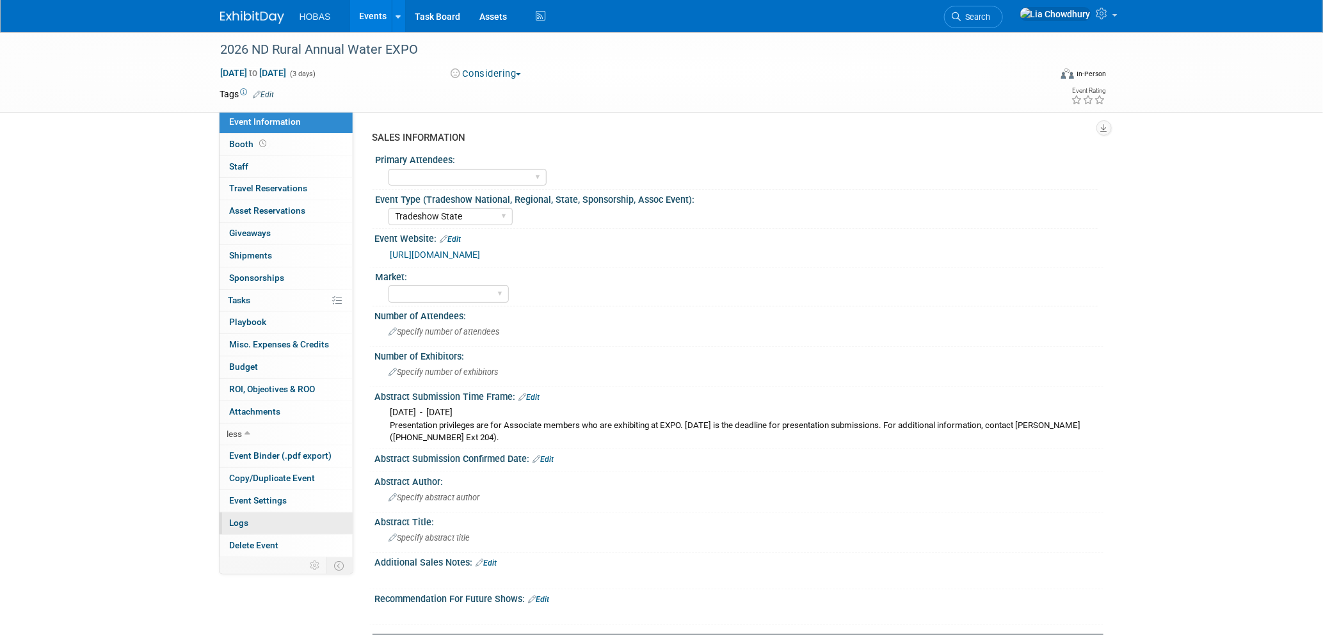
click at [254, 525] on link "Logs" at bounding box center [286, 524] width 133 height 22
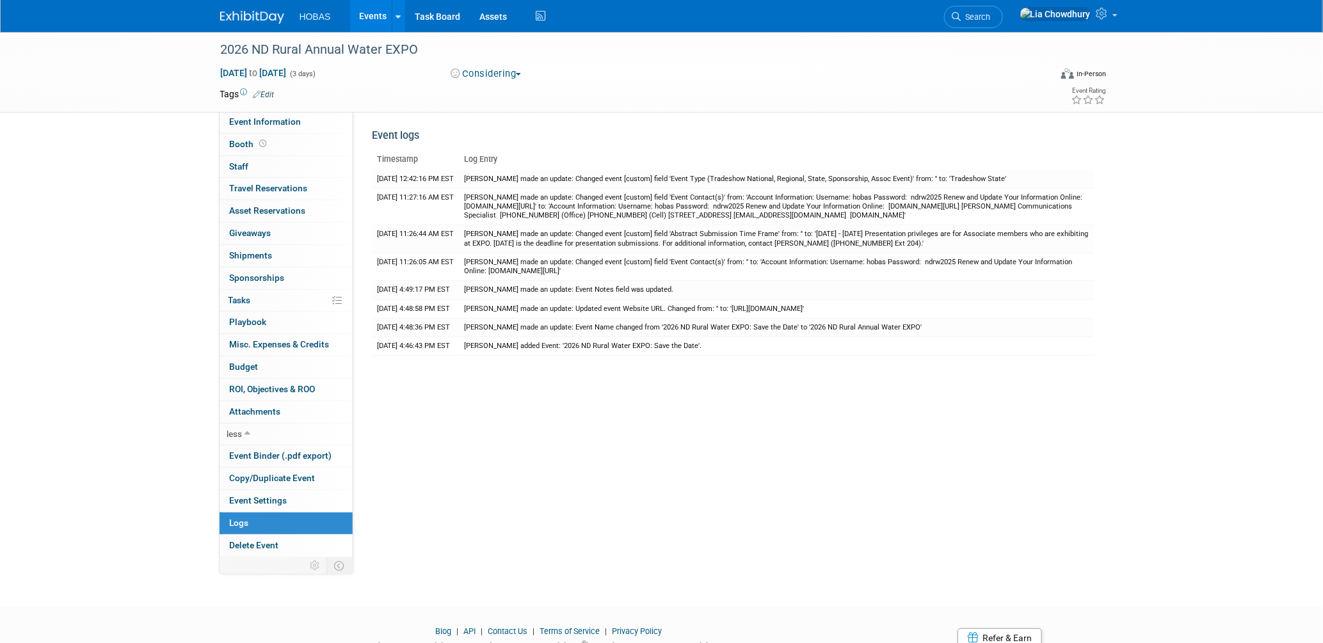
click at [146, 187] on div "2026 ND Rural Annual Water EXPO [DATE] to [DATE] (3 days) [DATE] to [DATE] Cons…" at bounding box center [661, 308] width 1323 height 552
click at [339, 41] on div "2026 ND Rural Annual Water EXPO" at bounding box center [623, 49] width 815 height 23
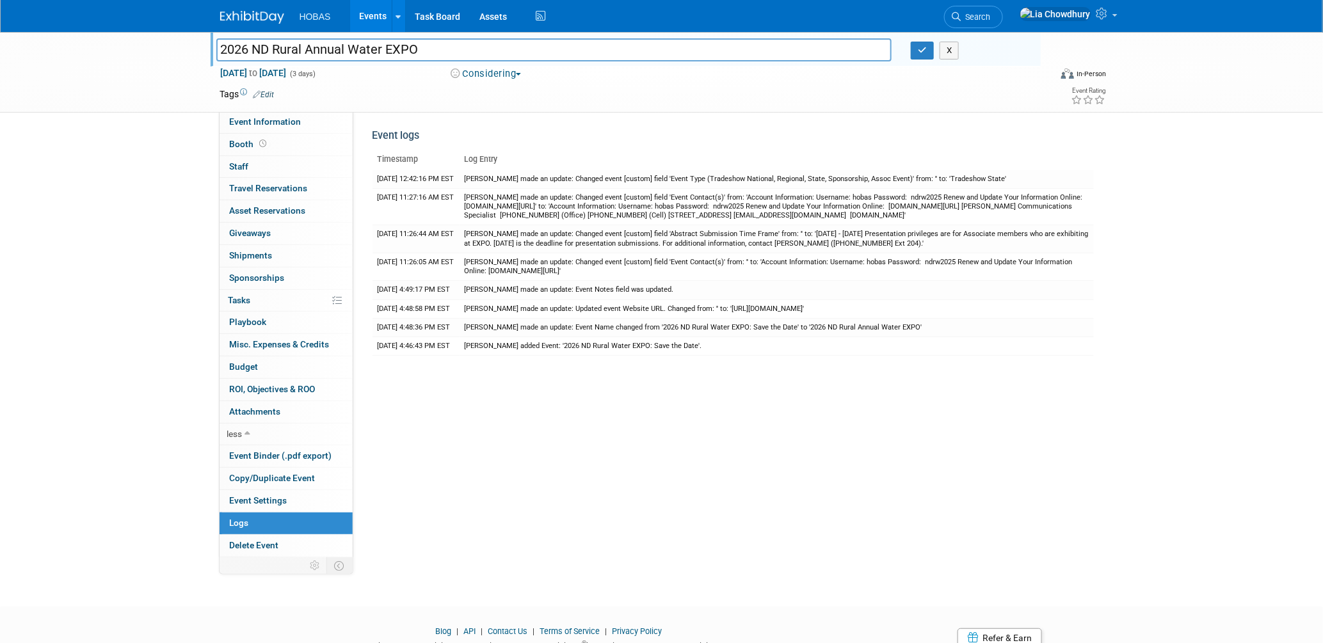
click at [267, 47] on input "2026 ND Rural Annual Water EXPO" at bounding box center [554, 49] width 676 height 22
click at [428, 47] on input "2026 ND Rural Annual Water EXPO" at bounding box center [554, 49] width 676 height 22
drag, startPoint x: 247, startPoint y: 49, endPoint x: 207, endPoint y: 49, distance: 40.3
click at [207, 49] on div "2026 ND Rural Annual Water EXPO (NDRWSA)" at bounding box center [554, 51] width 695 height 19
click at [503, 54] on input "ND Rural Annual Water EXPO (NDRWSA)" at bounding box center [554, 49] width 676 height 22
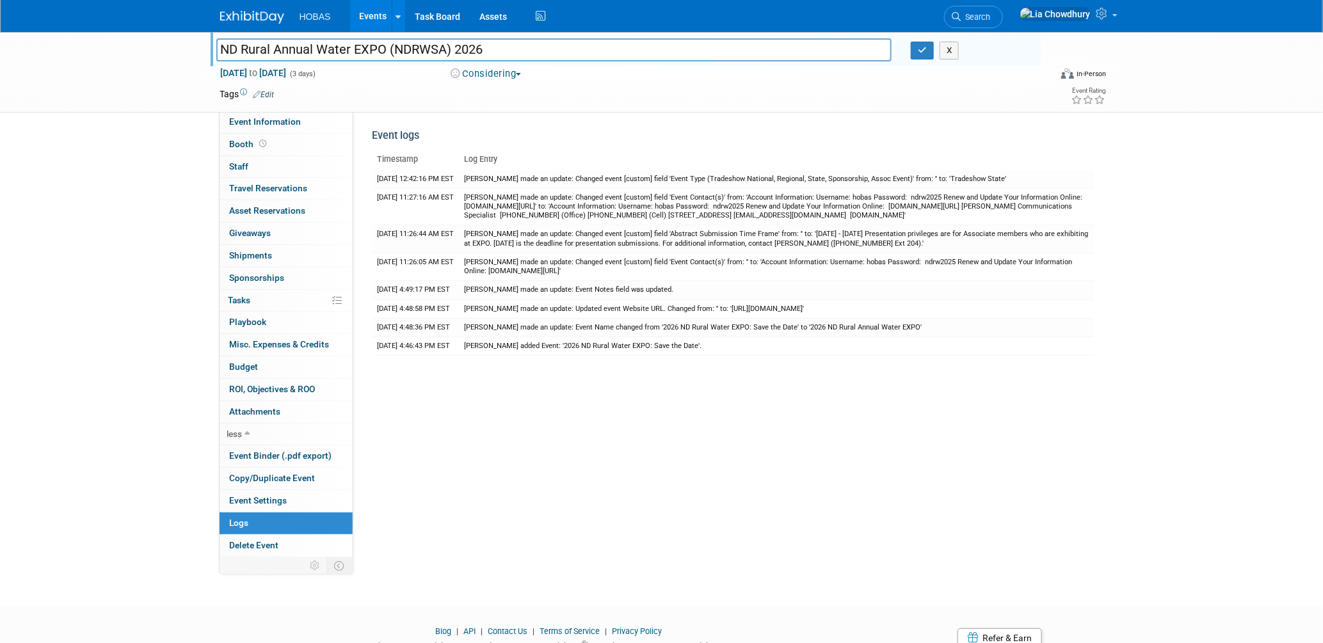
click at [217, 45] on input "ND Rural Annual Water EXPO (NDRWSA) 2026" at bounding box center [554, 49] width 676 height 22
type input "ND Rural Annual Water EXPO (NDRWSA) 2026"
drag, startPoint x: 647, startPoint y: 496, endPoint x: 667, endPoint y: 497, distance: 19.9
click at [655, 496] on div "SALES INFORMATION Primary Attendees: Owners Engineers Contractors Owners/Engine…" at bounding box center [728, 334] width 750 height 447
click at [283, 114] on link "Event Information" at bounding box center [286, 122] width 133 height 22
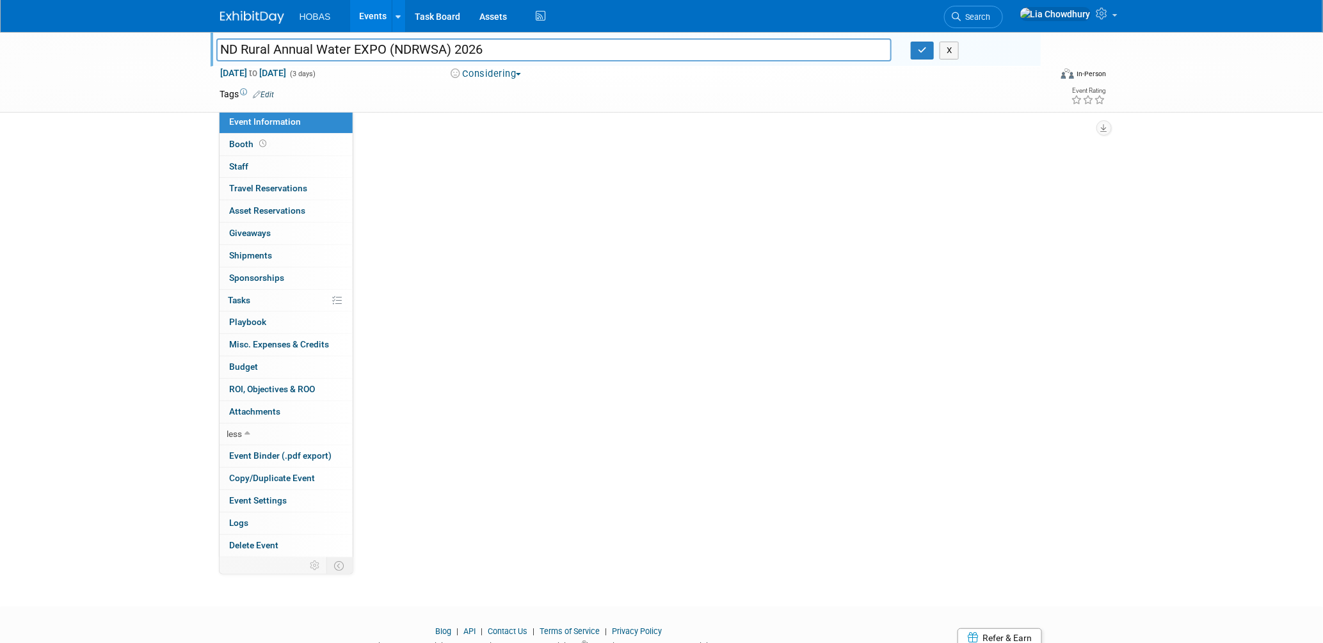
select select "Tradeshow State"
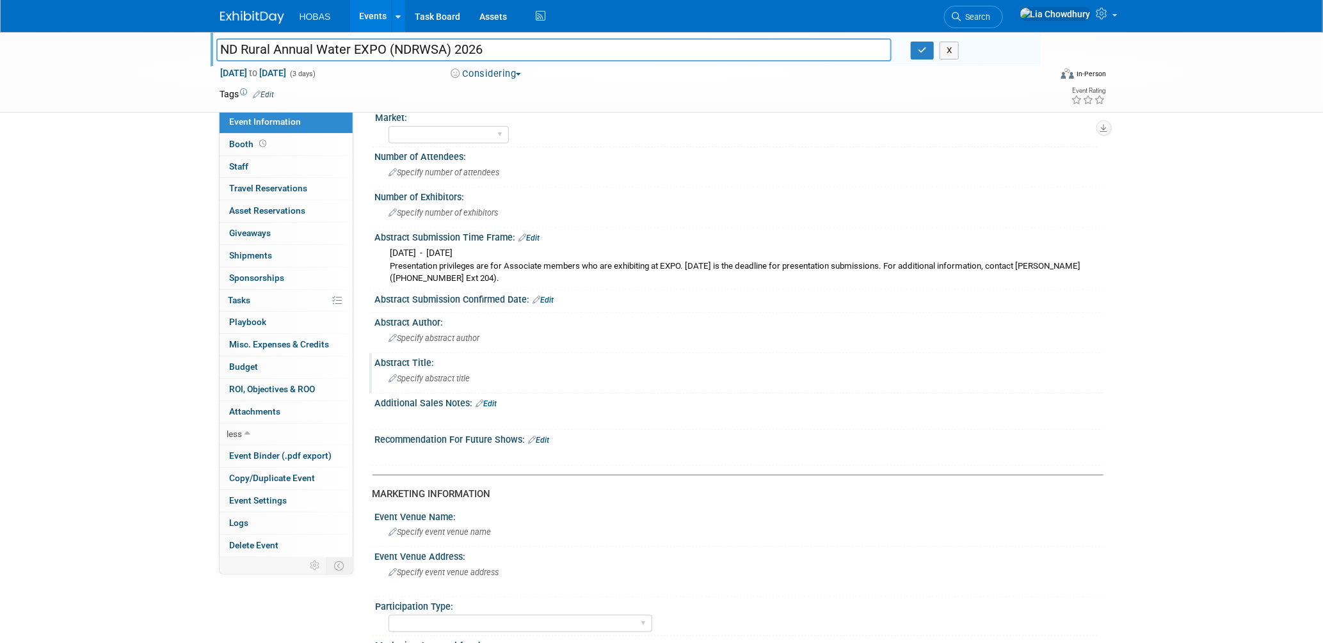
scroll to position [284, 0]
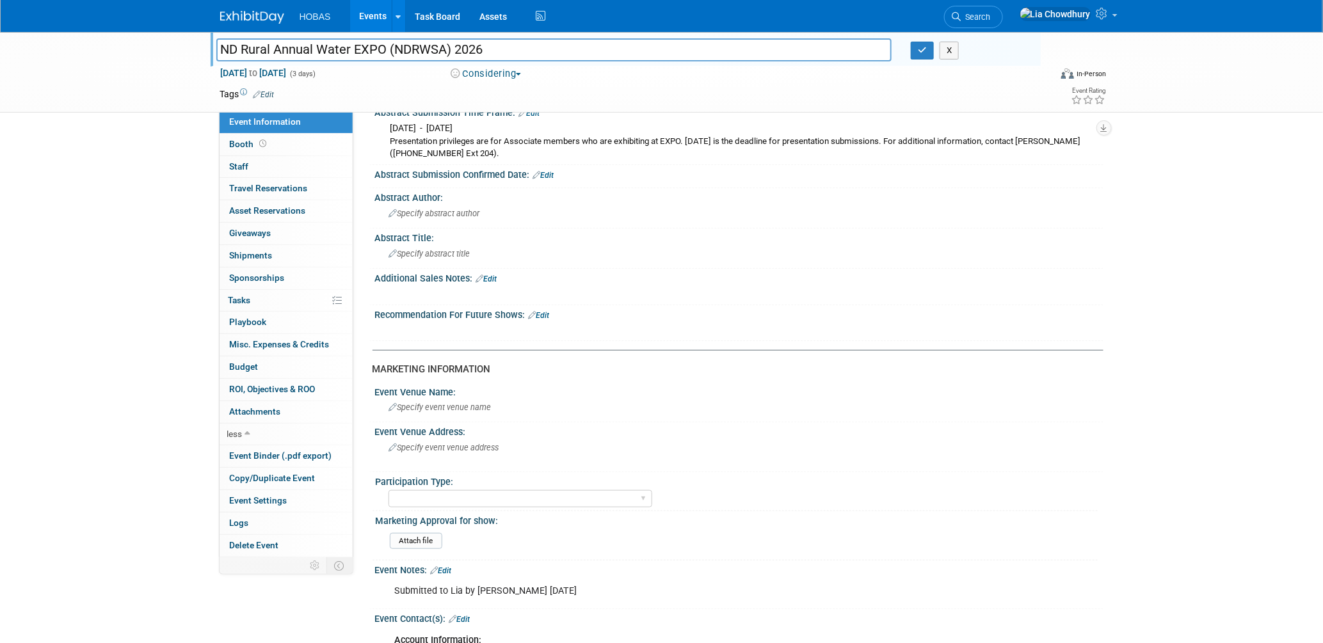
click at [555, 479] on div "Participation Type:" at bounding box center [737, 481] width 722 height 16
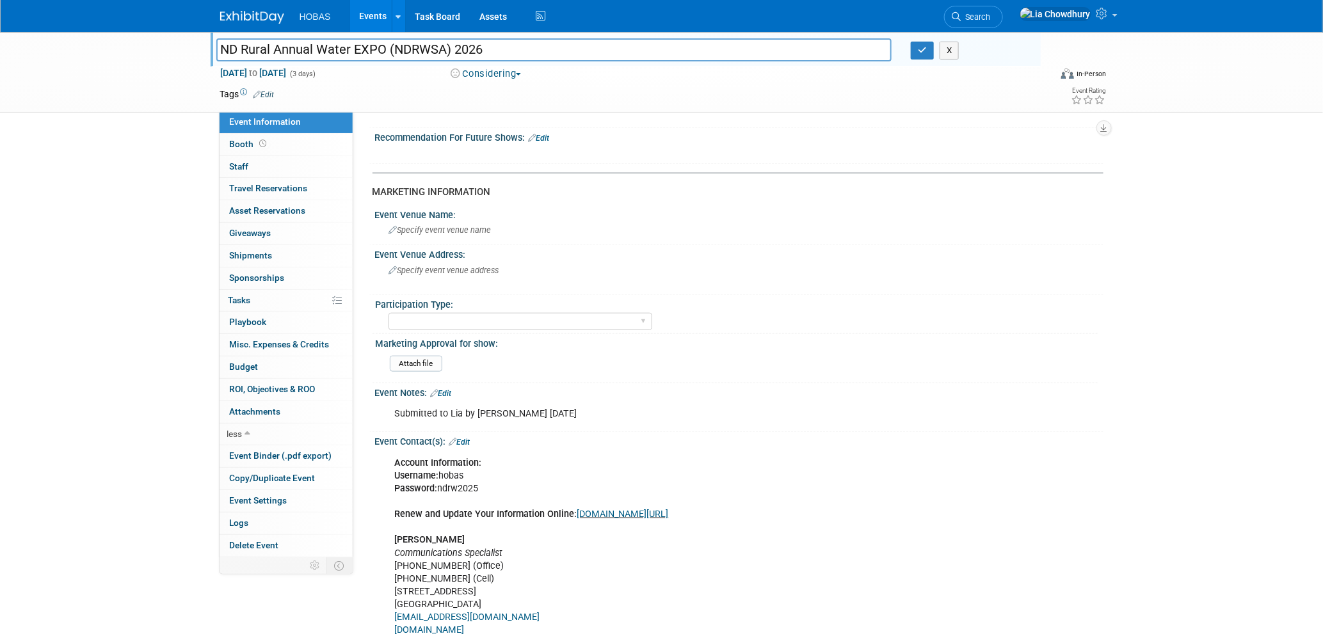
scroll to position [569, 0]
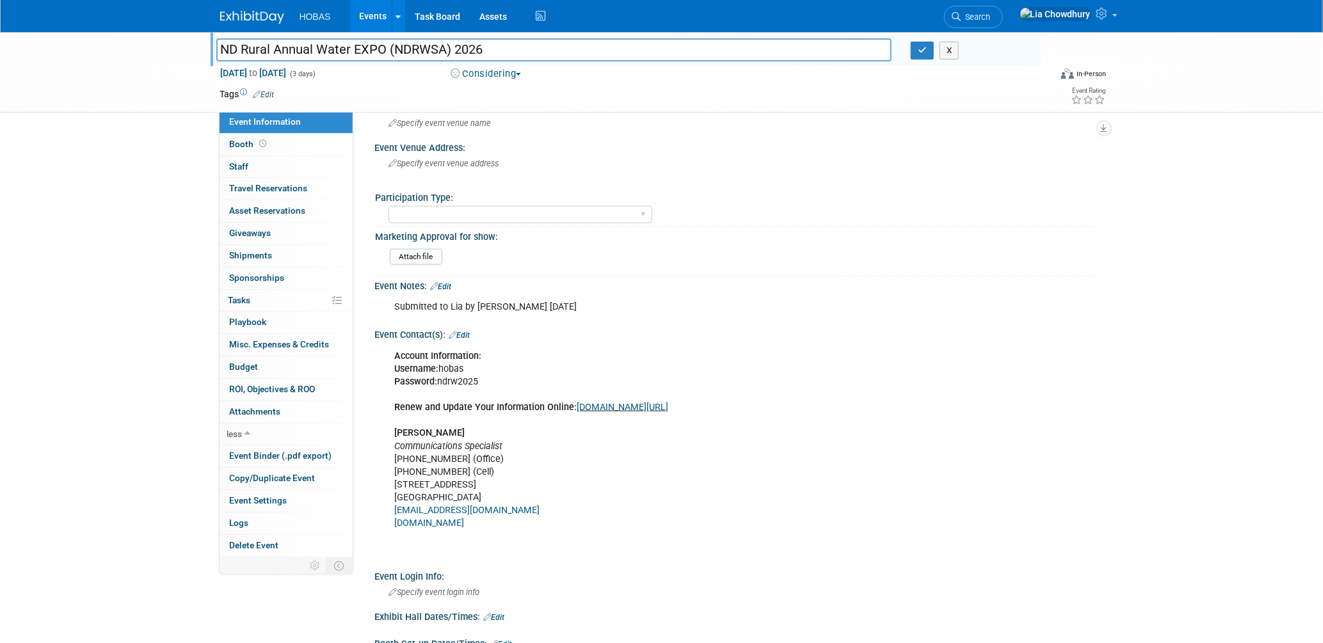
click at [447, 282] on link "Edit" at bounding box center [441, 286] width 21 height 9
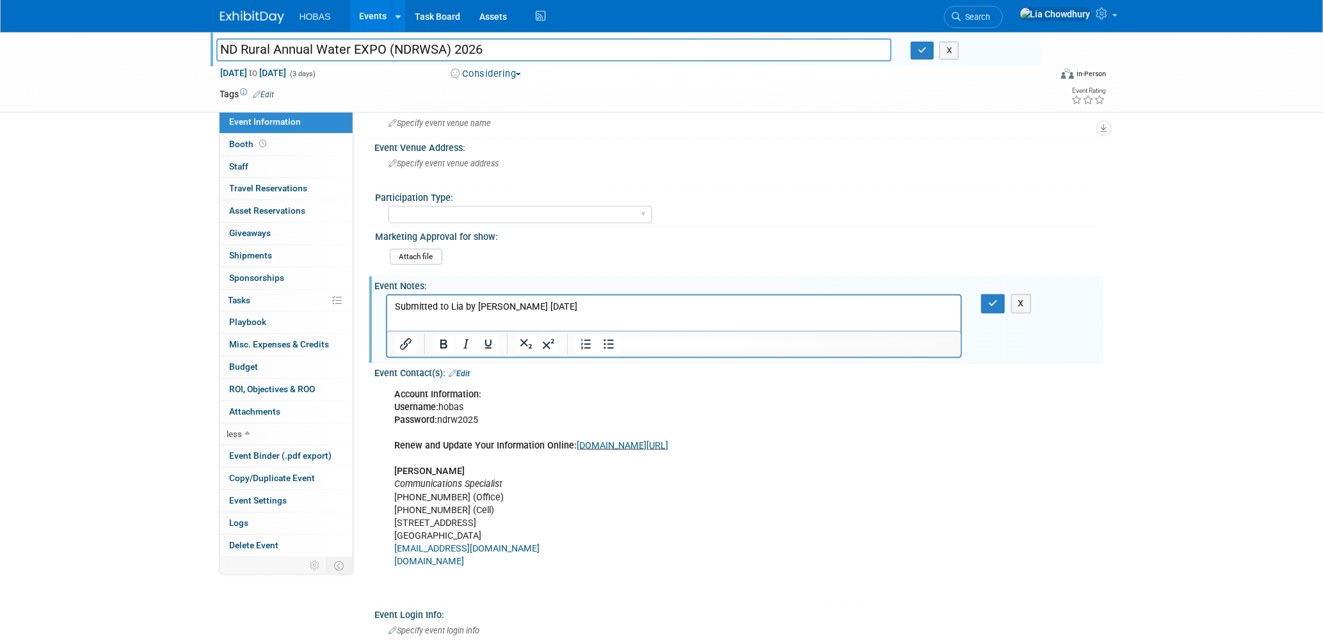
scroll to position [0, 0]
click at [623, 307] on p "Submitted to Lia by Jim Mahoney 8/6/25" at bounding box center [674, 307] width 560 height 13
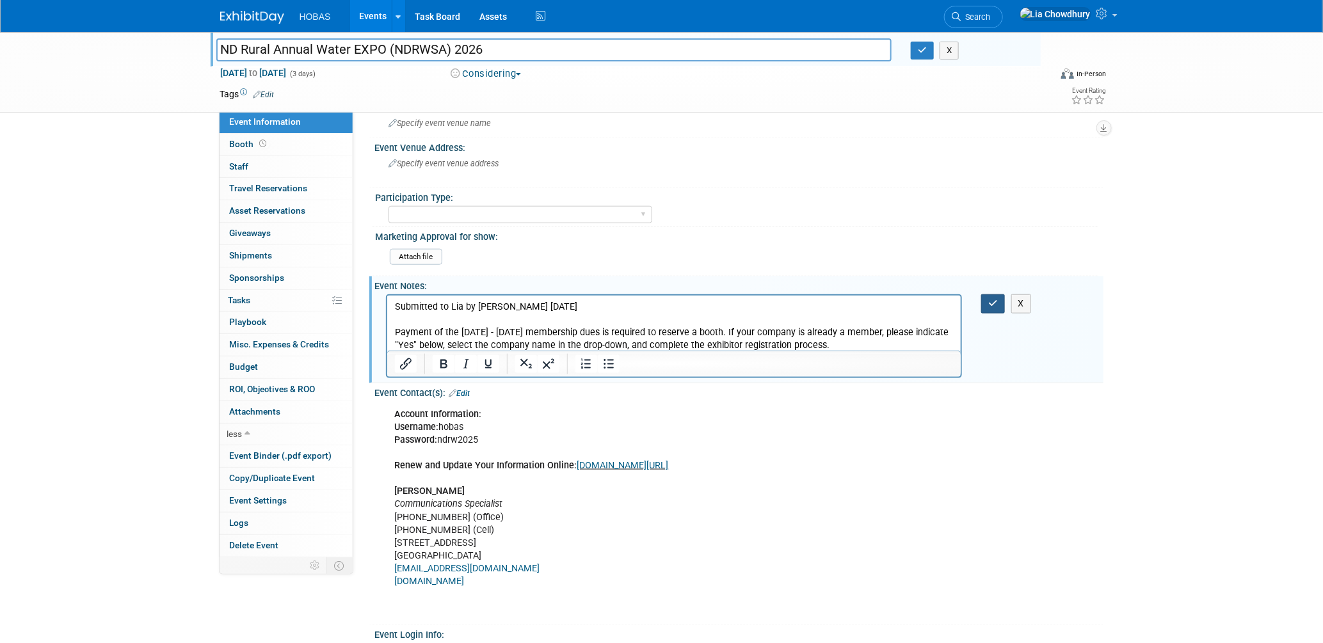
click at [987, 295] on button "button" at bounding box center [994, 304] width 24 height 19
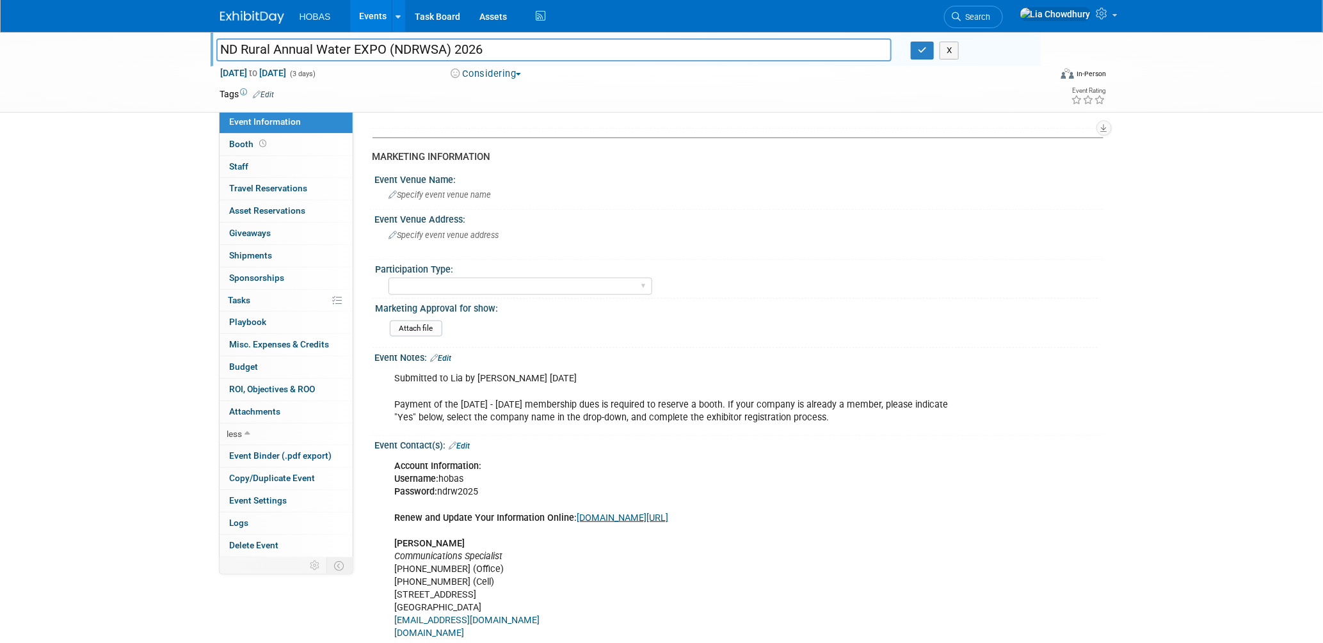
scroll to position [284, 0]
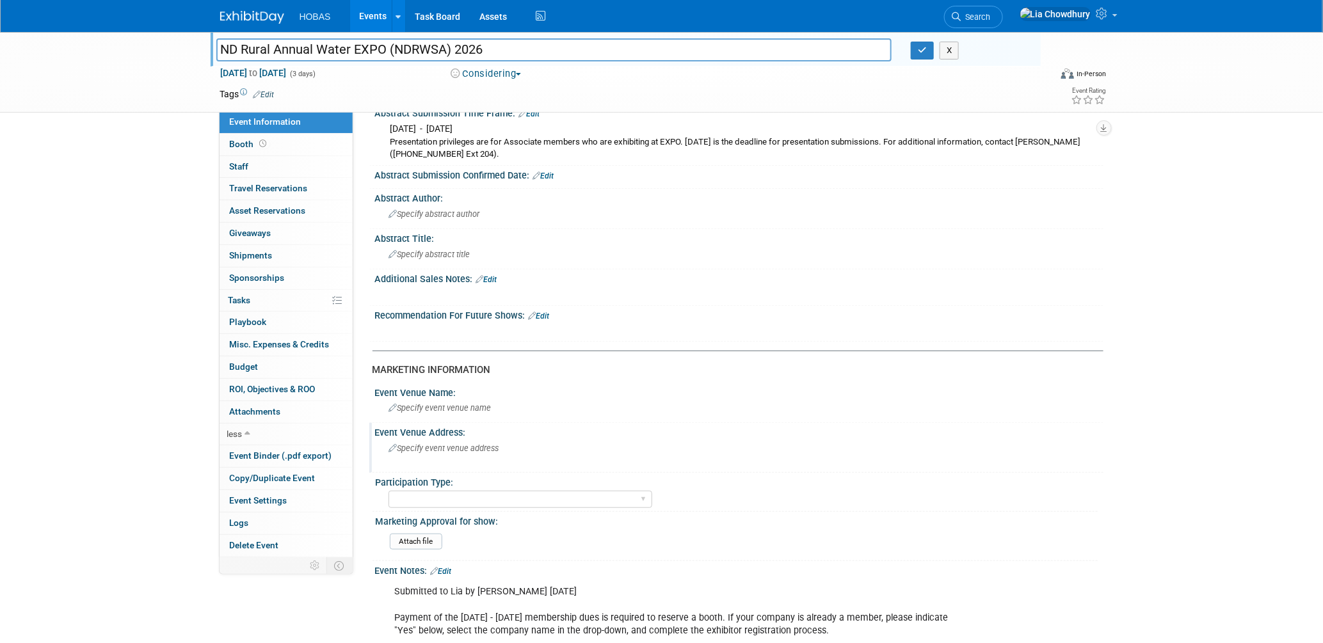
click at [475, 444] on span "Specify event venue address" at bounding box center [444, 449] width 110 height 10
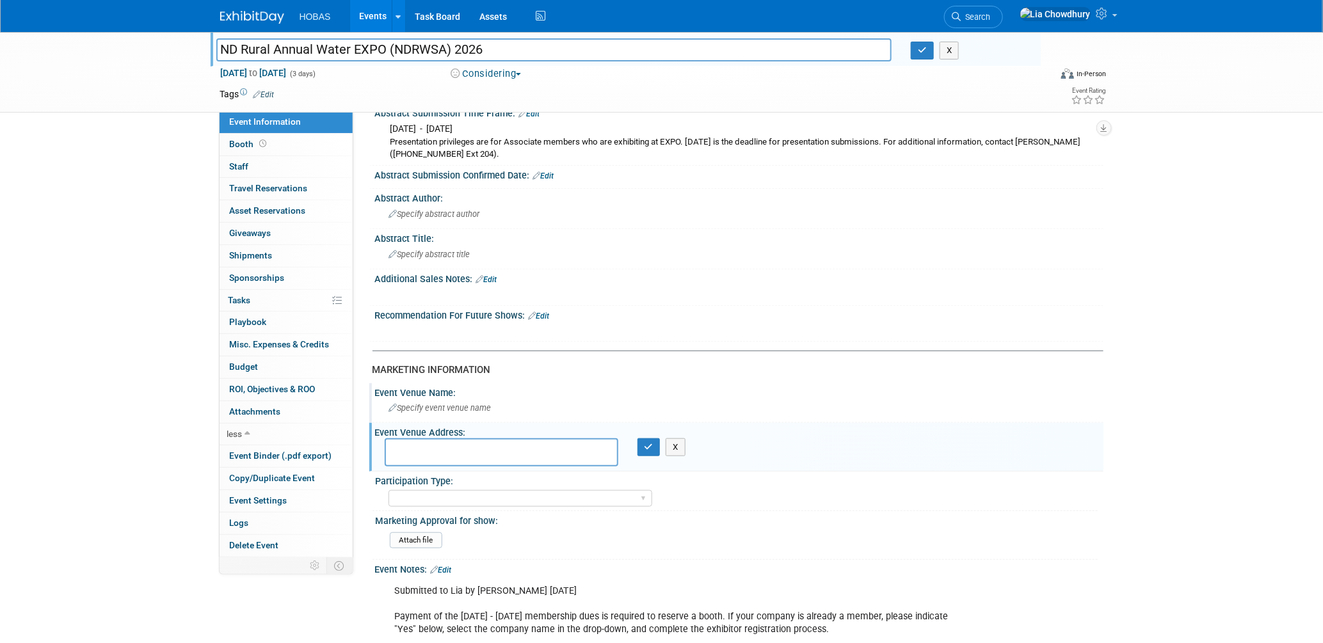
click at [442, 403] on span "Specify event venue name" at bounding box center [440, 408] width 102 height 10
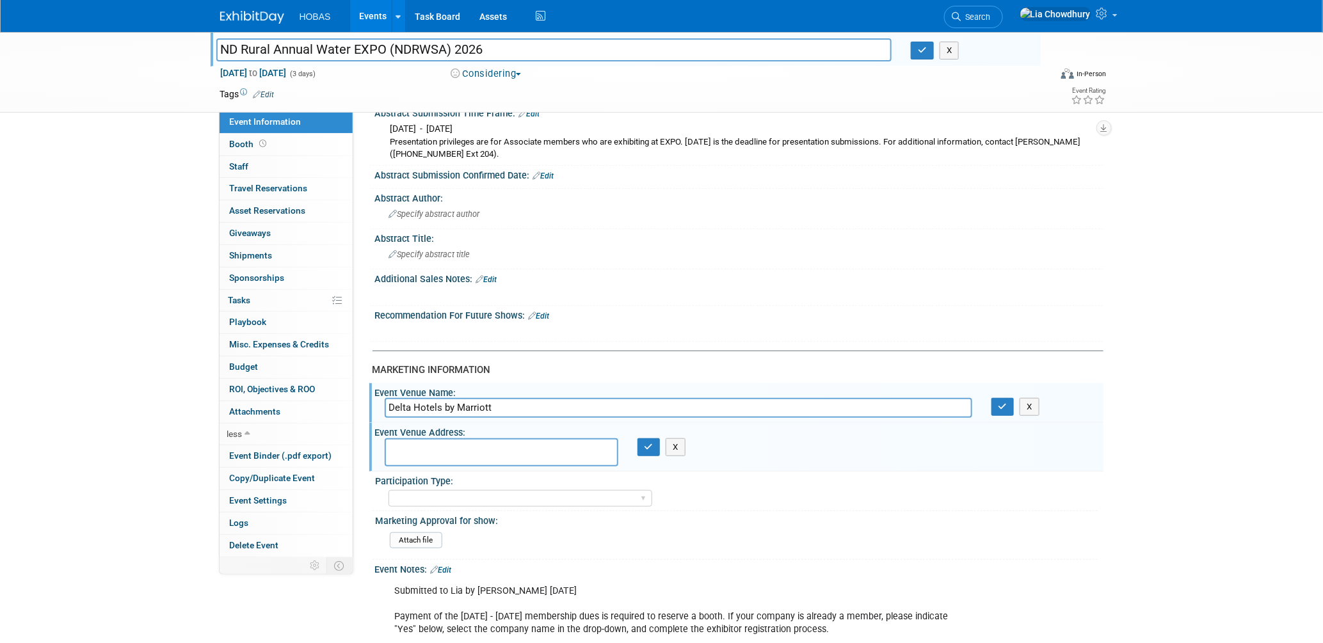
type input "Delta Hotels by Marriott"
click at [465, 442] on textarea at bounding box center [502, 453] width 234 height 28
paste textarea "[STREET_ADDRESS]."
type textarea "[STREET_ADDRESS]."
click at [651, 439] on button "button" at bounding box center [649, 448] width 23 height 18
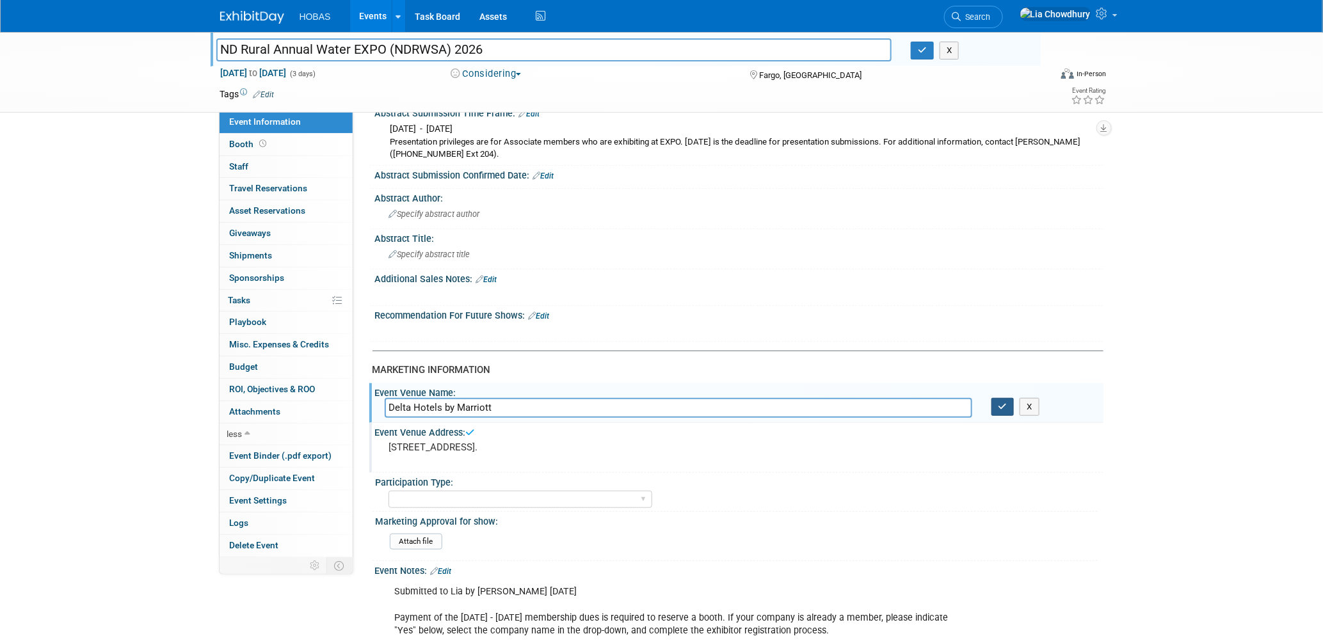
click at [1001, 403] on icon "button" at bounding box center [1003, 407] width 9 height 8
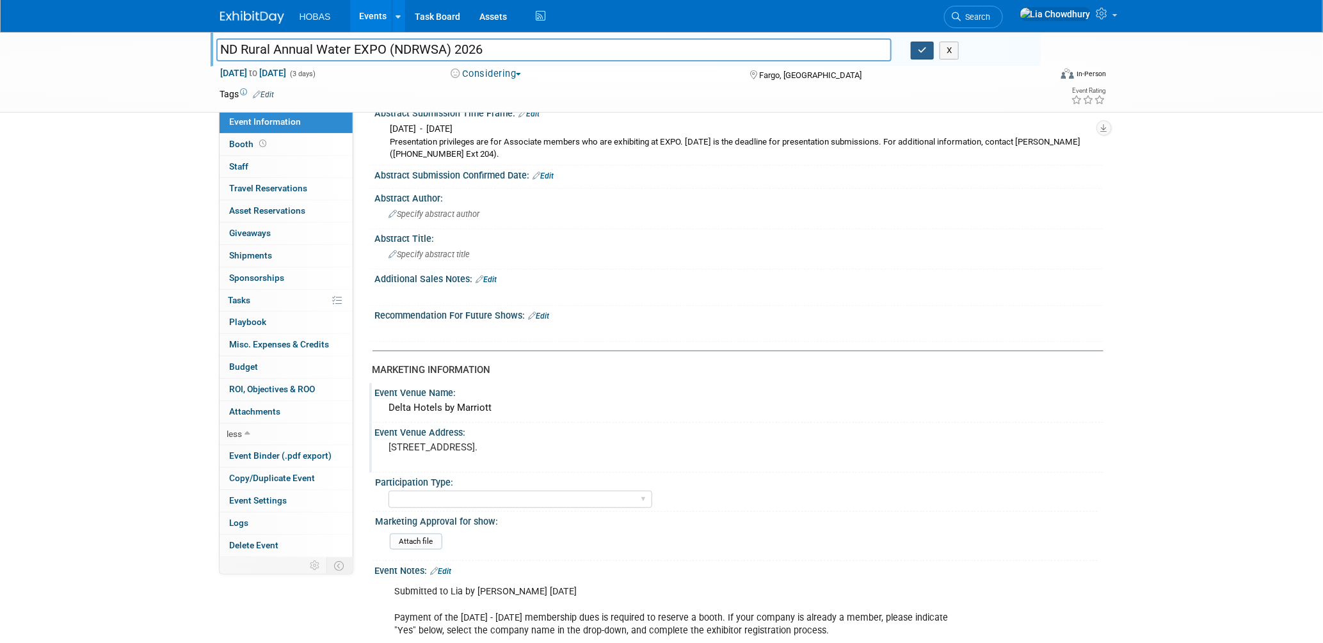
click at [919, 49] on icon "button" at bounding box center [922, 50] width 9 height 8
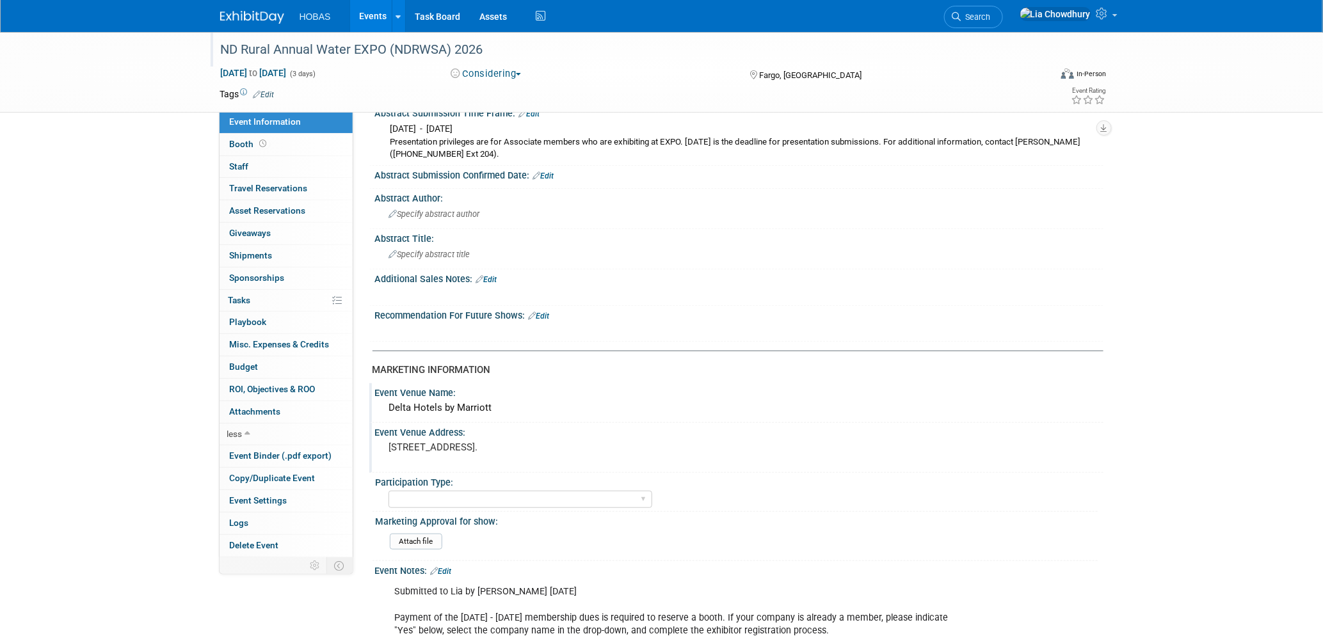
click at [361, 6] on link "Events" at bounding box center [373, 16] width 47 height 32
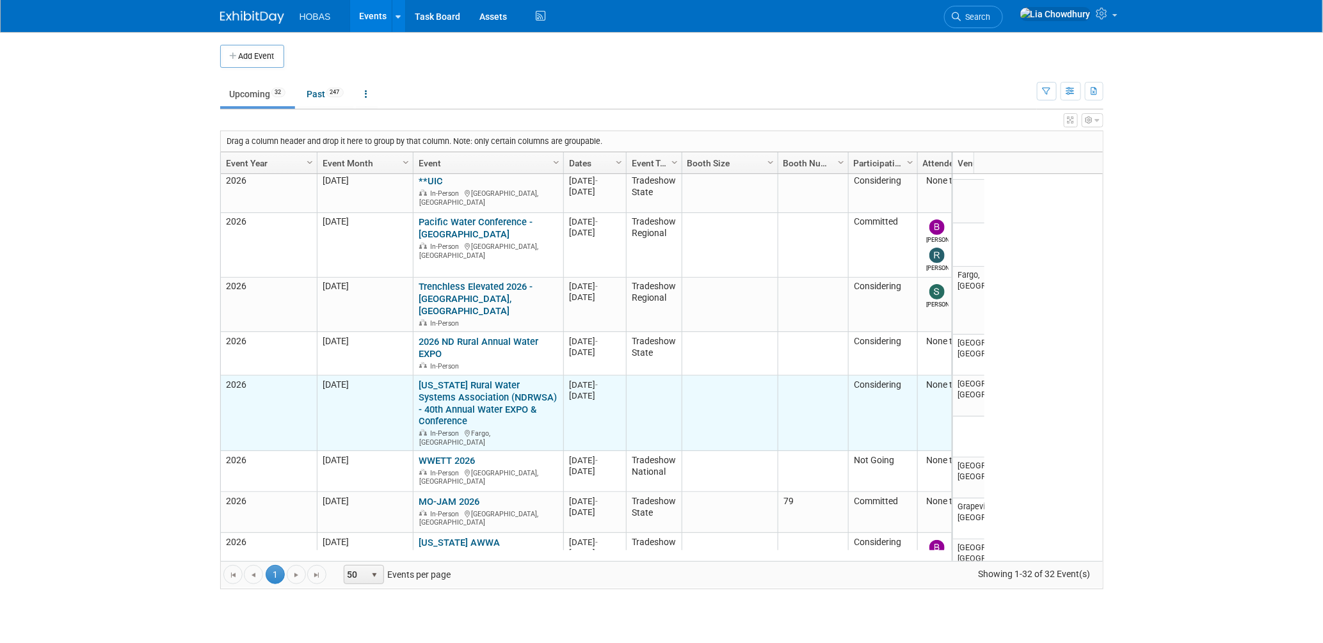
scroll to position [935, 0]
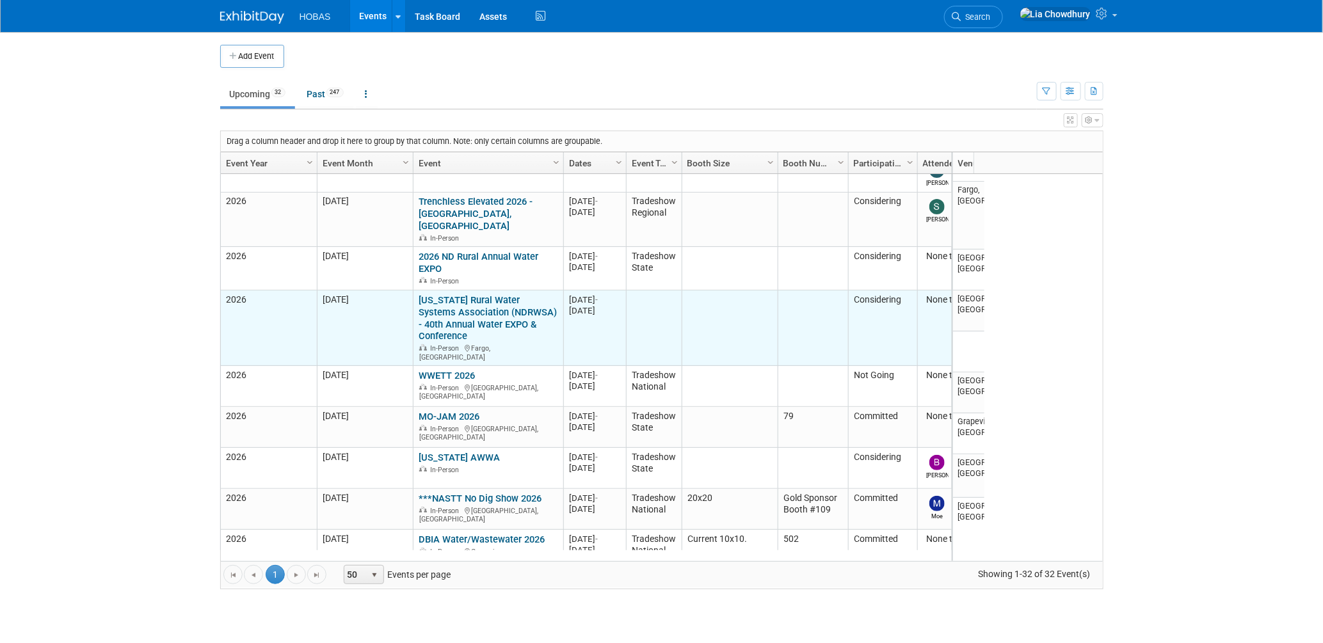
click at [456, 295] on link "North Dakota Rural Water Systems Association (NDRWSA) - 40th Annual Water EXPO …" at bounding box center [488, 319] width 138 height 48
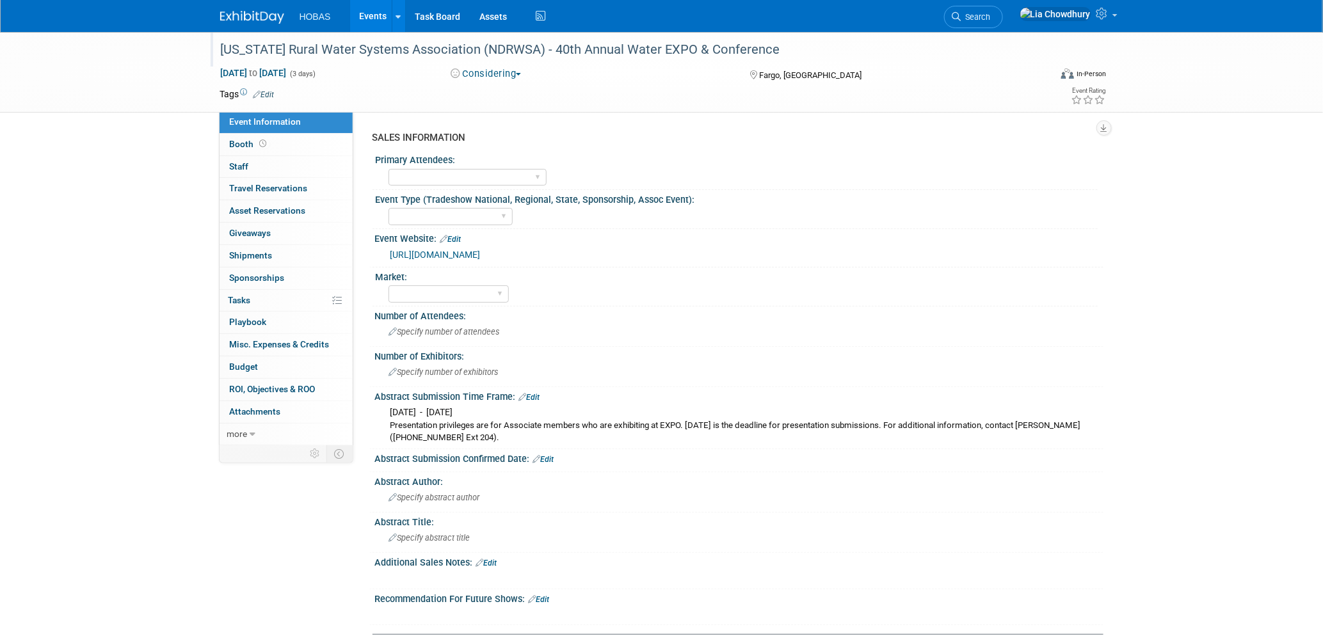
click at [427, 41] on div "[US_STATE] Rural Water Systems Association (NDRWSA) - 40th Annual Water EXPO & …" at bounding box center [623, 49] width 815 height 23
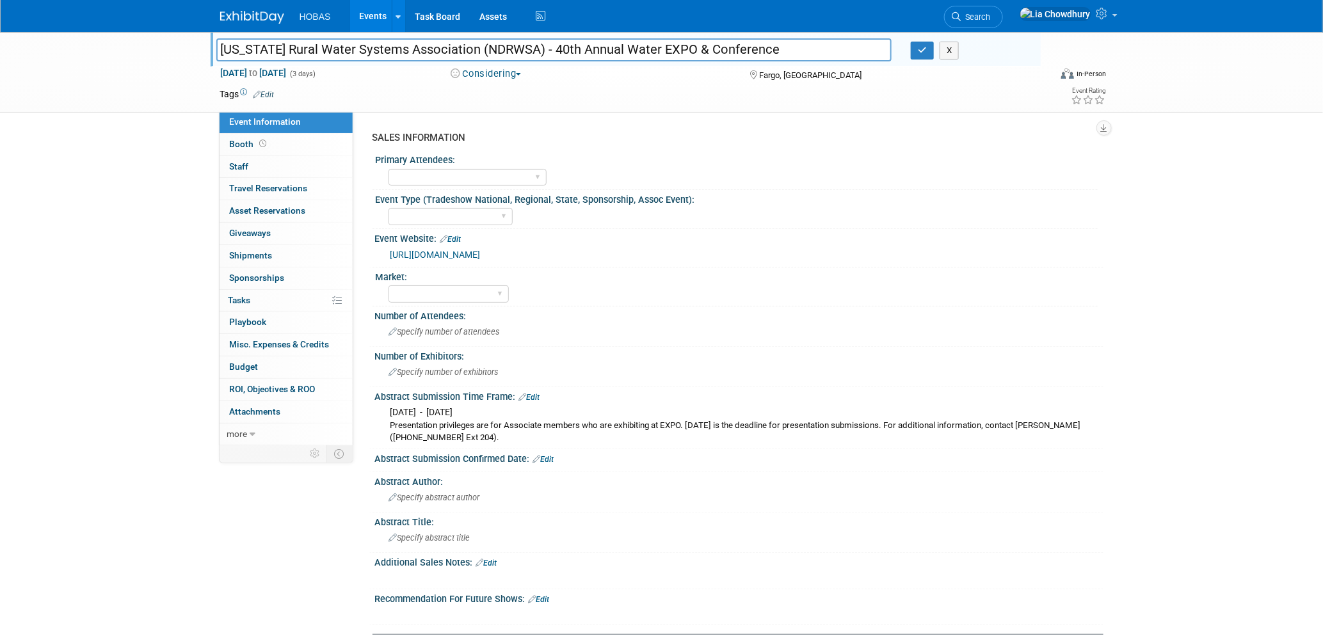
click at [427, 41] on input "[US_STATE] Rural Water Systems Association (NDRWSA) - 40th Annual Water EXPO & …" at bounding box center [554, 49] width 676 height 22
drag, startPoint x: 554, startPoint y: 434, endPoint x: 363, endPoint y: 401, distance: 193.6
click at [363, 401] on div "SALES INFORMATION Primary Attendees: Owners Engineers Contractors Owners/Engine…" at bounding box center [728, 278] width 750 height 335
copy div "SALES INFORMATION Primary Attendees: Owners Engineers Contractors Owners/Engine…"
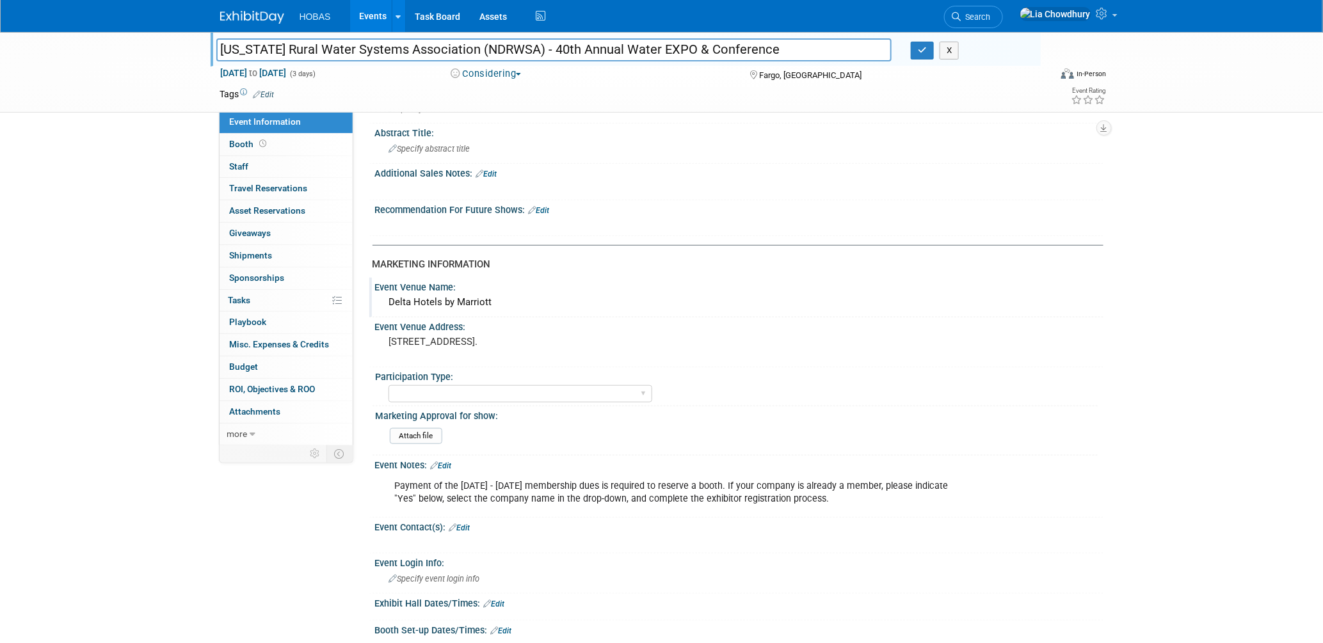
scroll to position [497, 0]
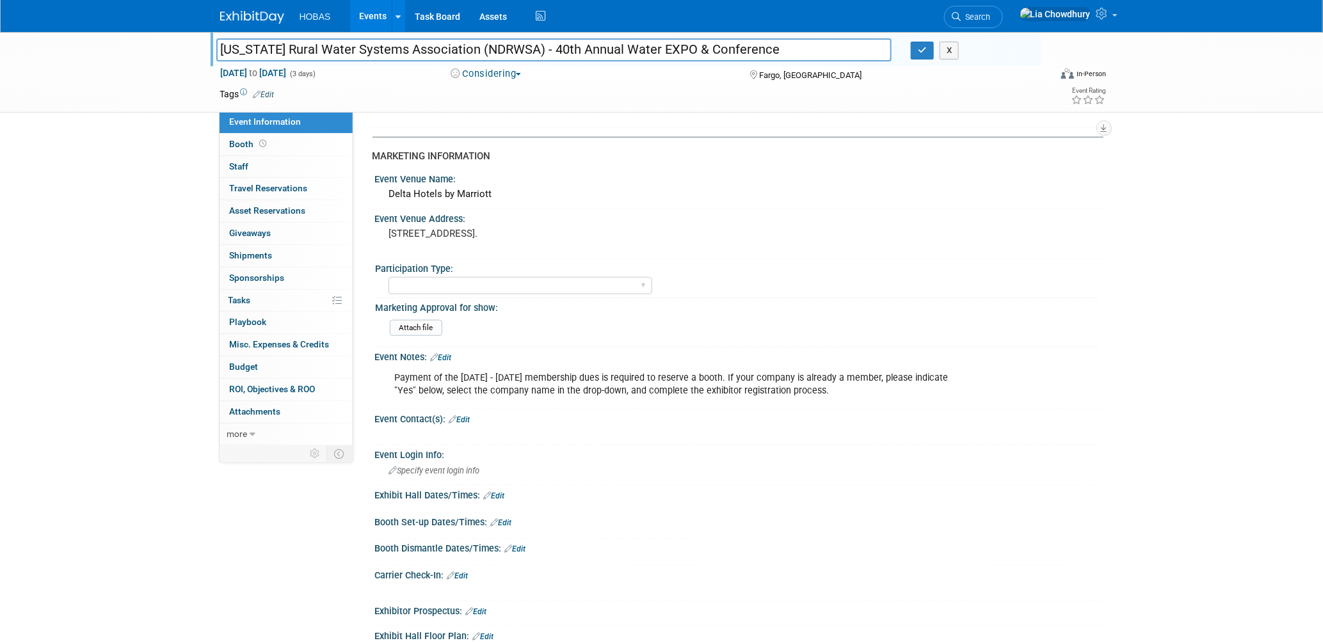
click at [521, 387] on div "Payment of the [DATE] - [DATE] membership dues is required to reserve a booth. …" at bounding box center [674, 385] width 577 height 38
click at [522, 376] on div "Payment of the [DATE] - [DATE] membership dues is required to reserve a booth. …" at bounding box center [674, 385] width 577 height 38
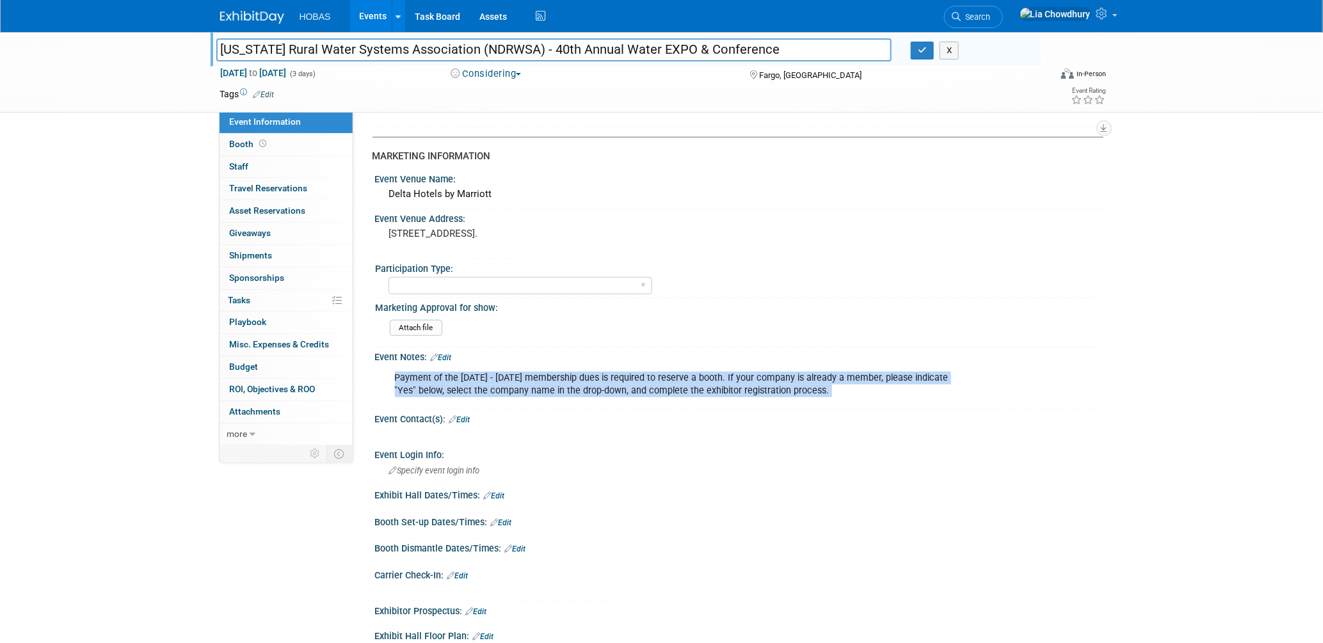
click at [522, 376] on div "Payment of the [DATE] - [DATE] membership dues is required to reserve a booth. …" at bounding box center [674, 385] width 577 height 38
copy div "Payment of the [DATE] - [DATE] membership dues is required to reserve a booth. …"
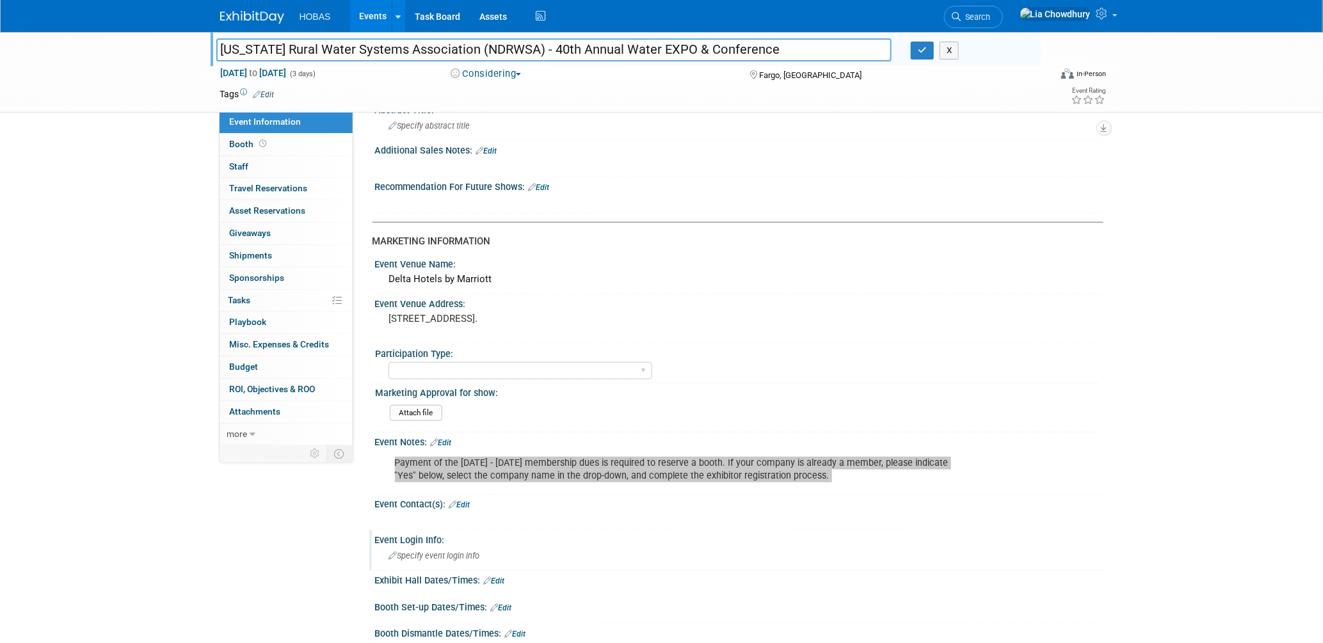
scroll to position [408, 0]
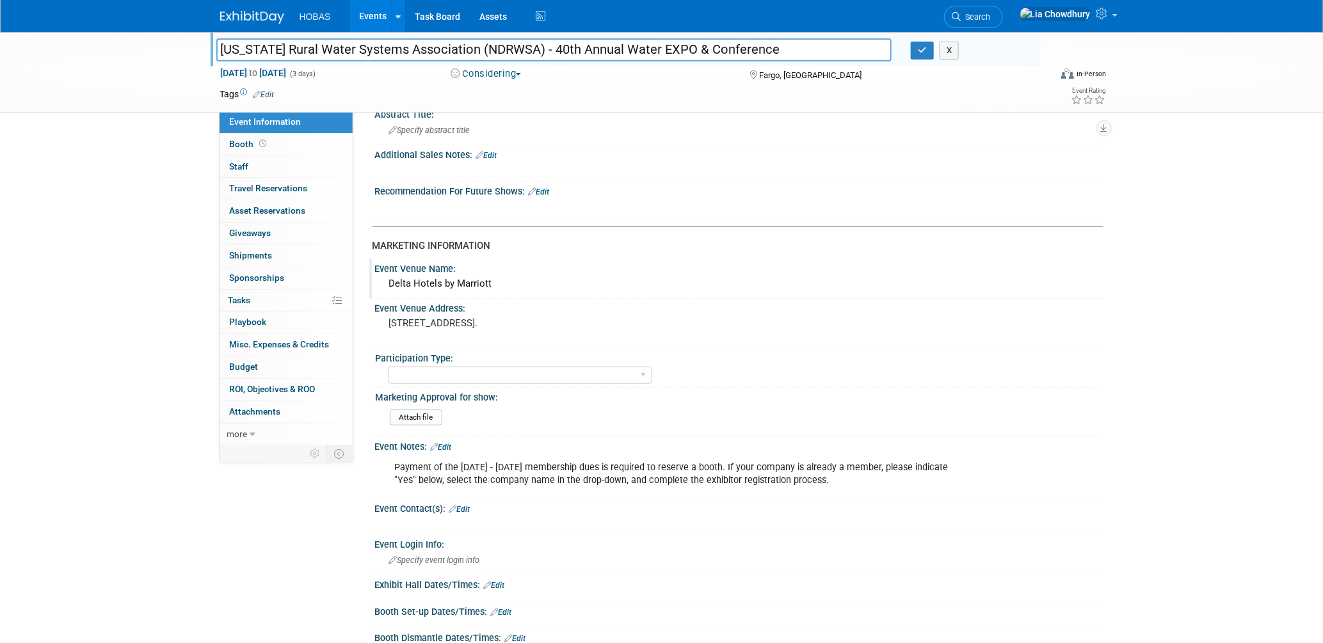
click at [449, 279] on div "Delta Hotels by Marriott" at bounding box center [739, 284] width 709 height 20
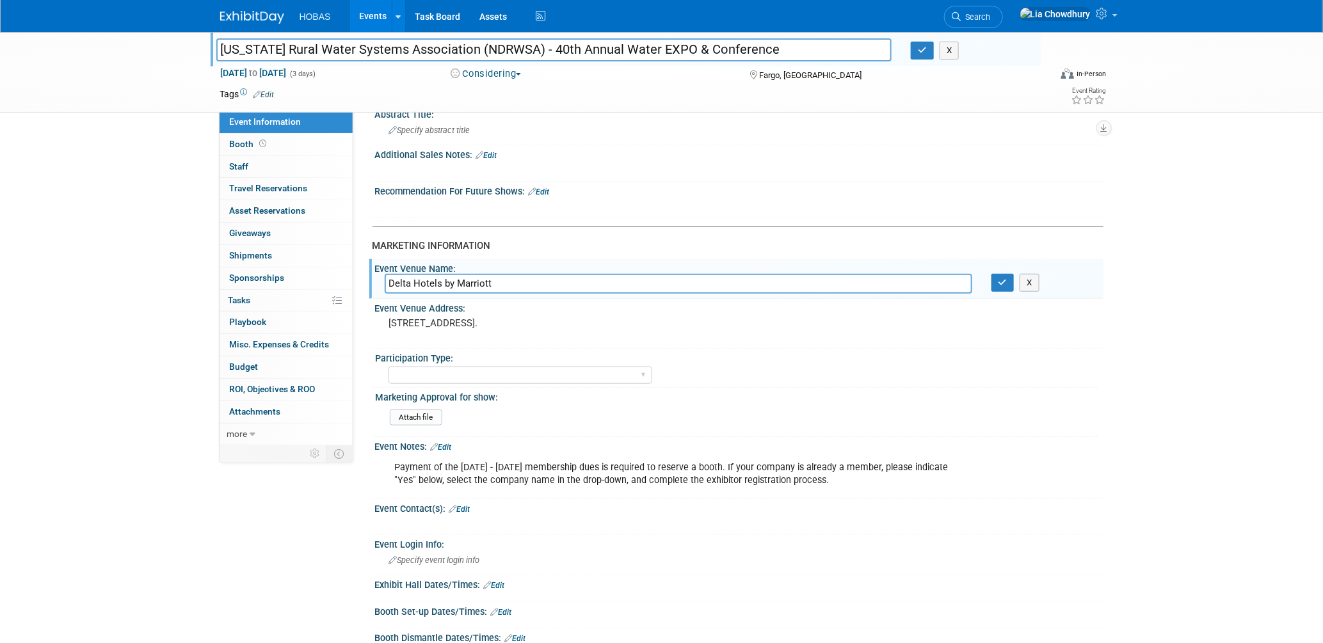
click at [449, 280] on input "Delta Hotels by Marriott" at bounding box center [679, 284] width 588 height 20
click at [510, 318] on pre "[STREET_ADDRESS]." at bounding box center [526, 324] width 275 height 12
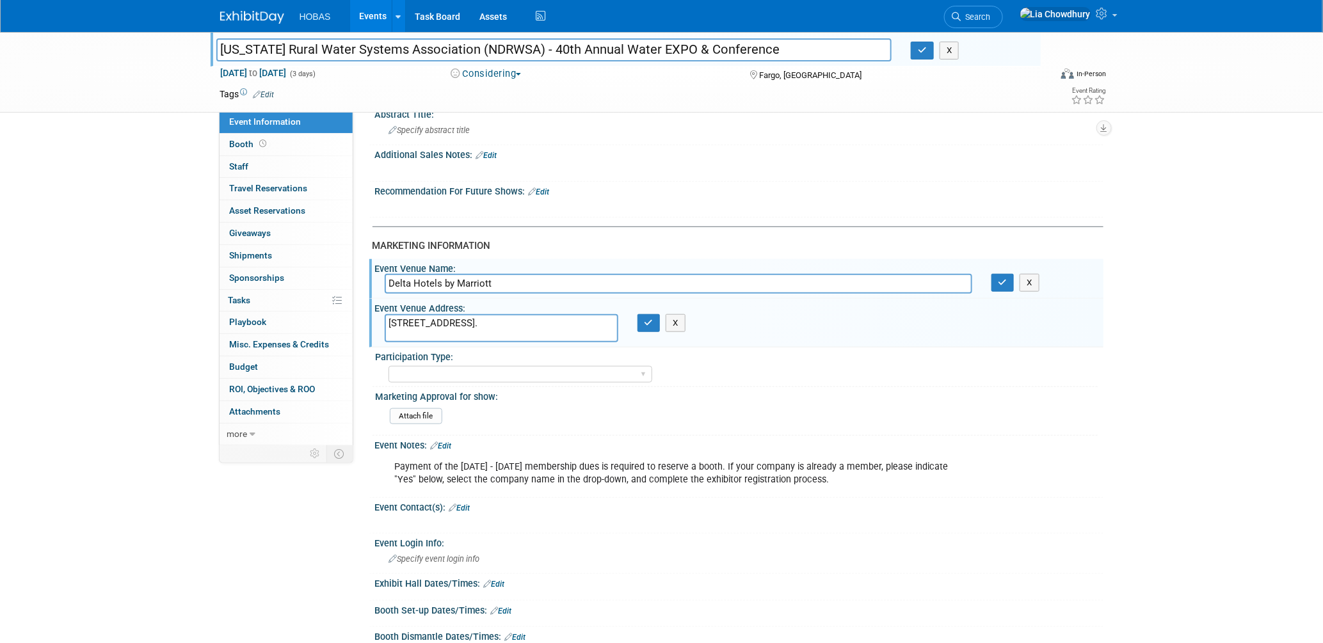
click at [510, 316] on textarea "[STREET_ADDRESS]." at bounding box center [502, 328] width 234 height 28
click at [238, 434] on span "more" at bounding box center [237, 434] width 20 height 10
click at [263, 551] on span "Delete Event" at bounding box center [254, 545] width 49 height 10
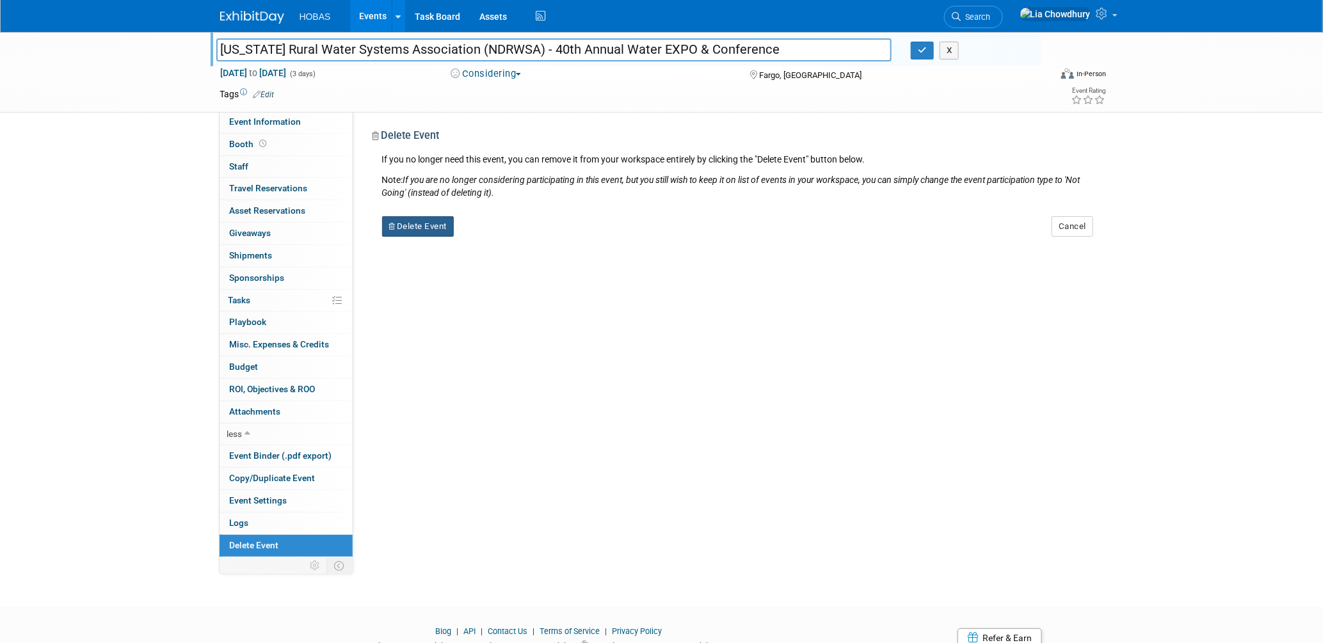
click at [406, 233] on button "Delete Event" at bounding box center [418, 226] width 72 height 20
click at [513, 238] on link "Yes" at bounding box center [498, 237] width 37 height 20
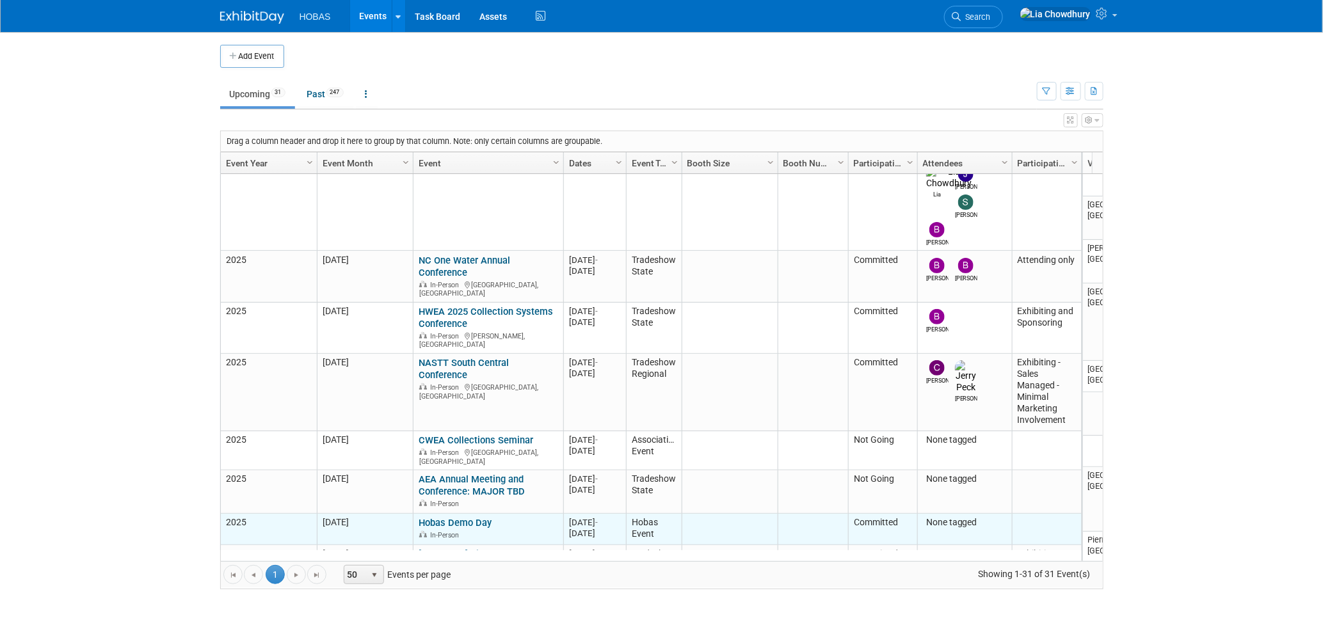
scroll to position [510, 0]
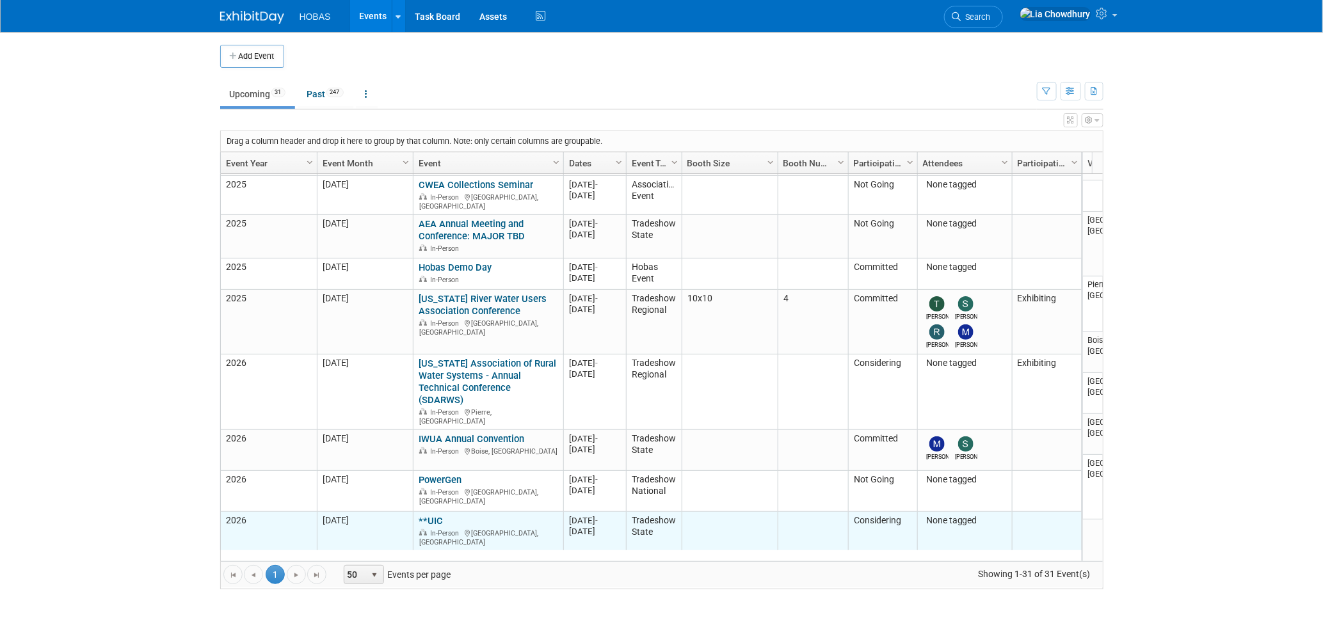
click at [449, 515] on div "**UIC In-Person [GEOGRAPHIC_DATA], [GEOGRAPHIC_DATA]" at bounding box center [488, 530] width 139 height 31
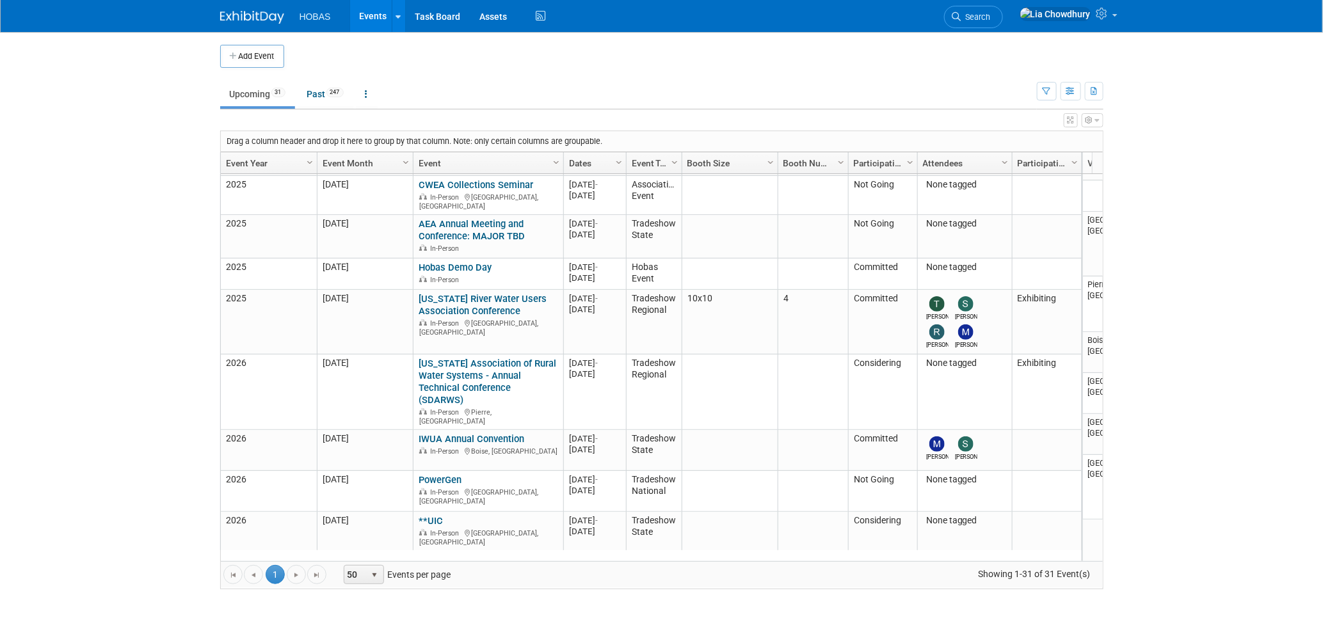
click at [423, 515] on link "**UIC" at bounding box center [431, 521] width 24 height 12
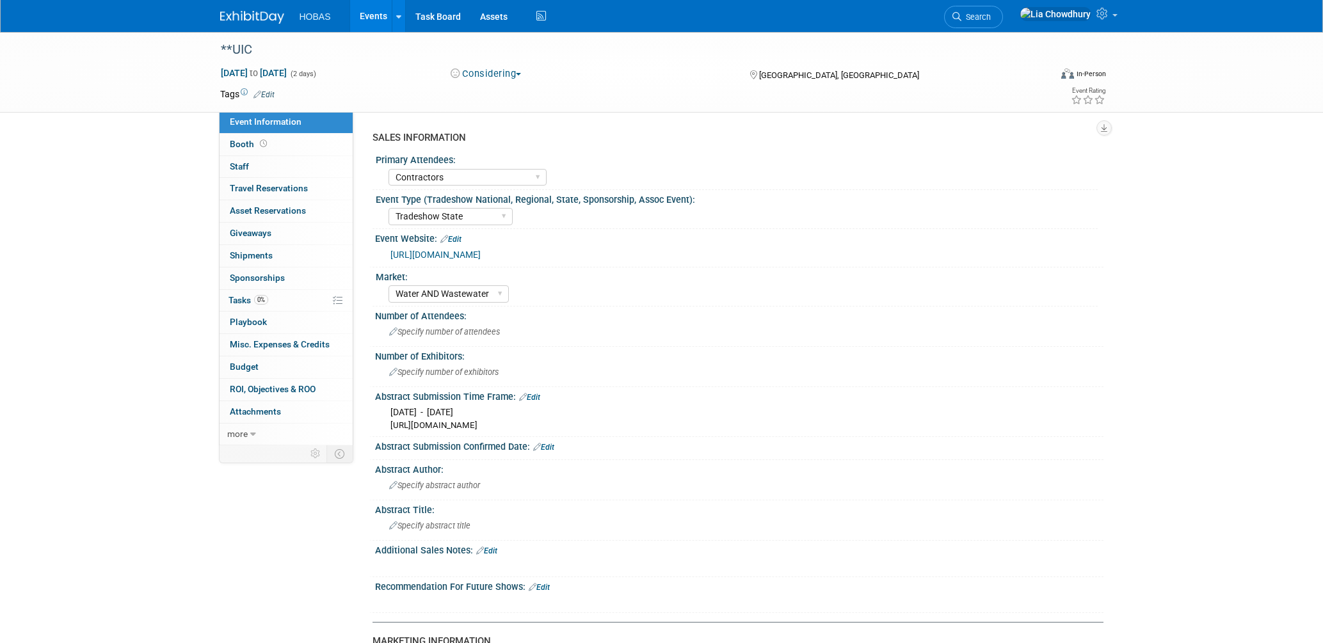
select select "Contractors"
select select "Tradeshow State"
select select "Water AND Wastewater"
click at [490, 69] on button "Considering" at bounding box center [486, 73] width 80 height 13
click at [495, 123] on link "Not Going" at bounding box center [497, 131] width 101 height 18
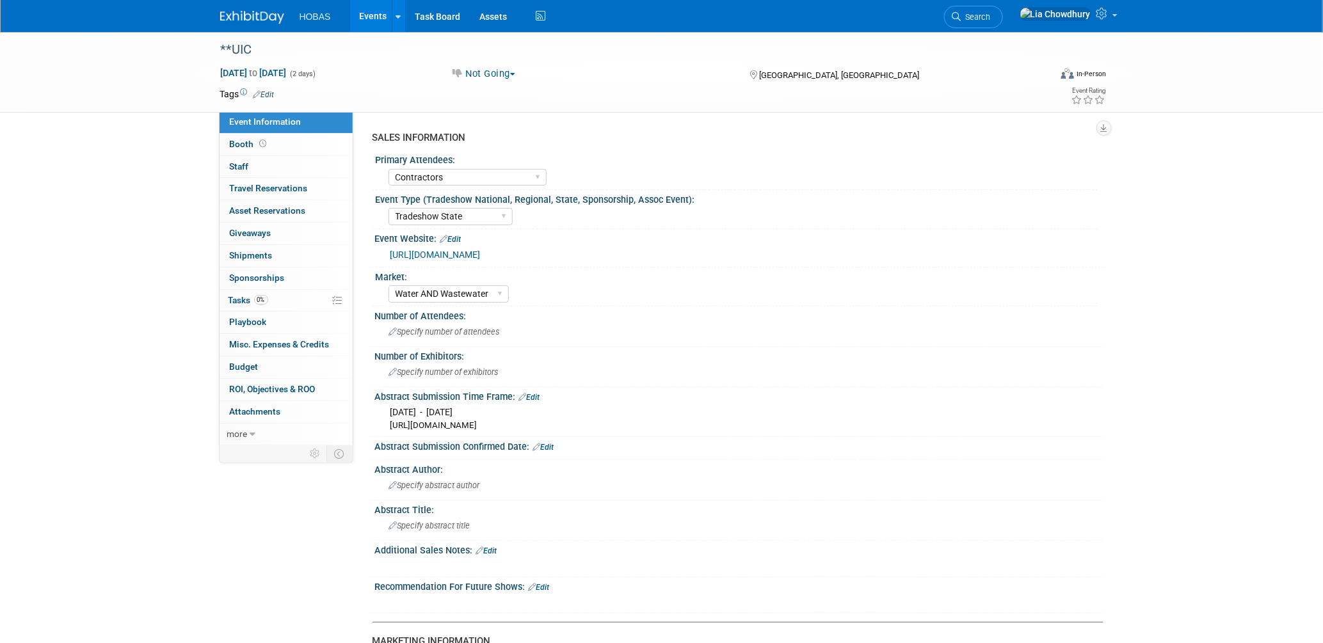
click at [489, 75] on button "Not Going" at bounding box center [483, 73] width 74 height 13
click at [488, 113] on link "Considering" at bounding box center [497, 113] width 101 height 18
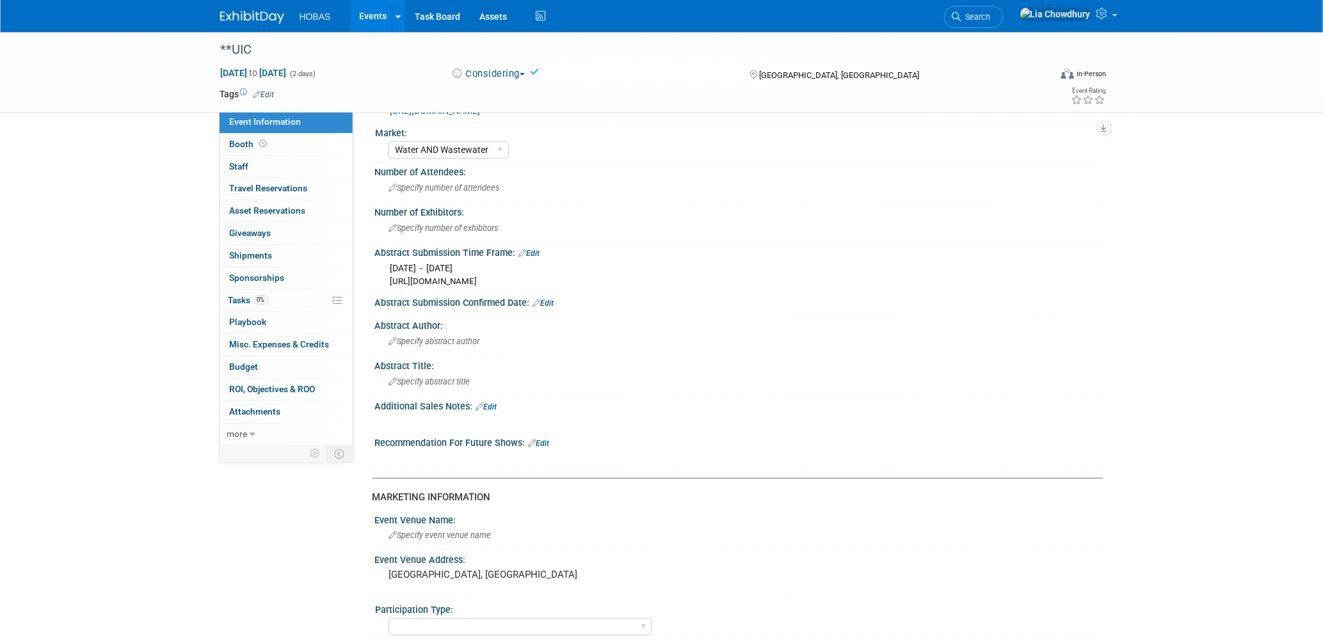
scroll to position [284, 0]
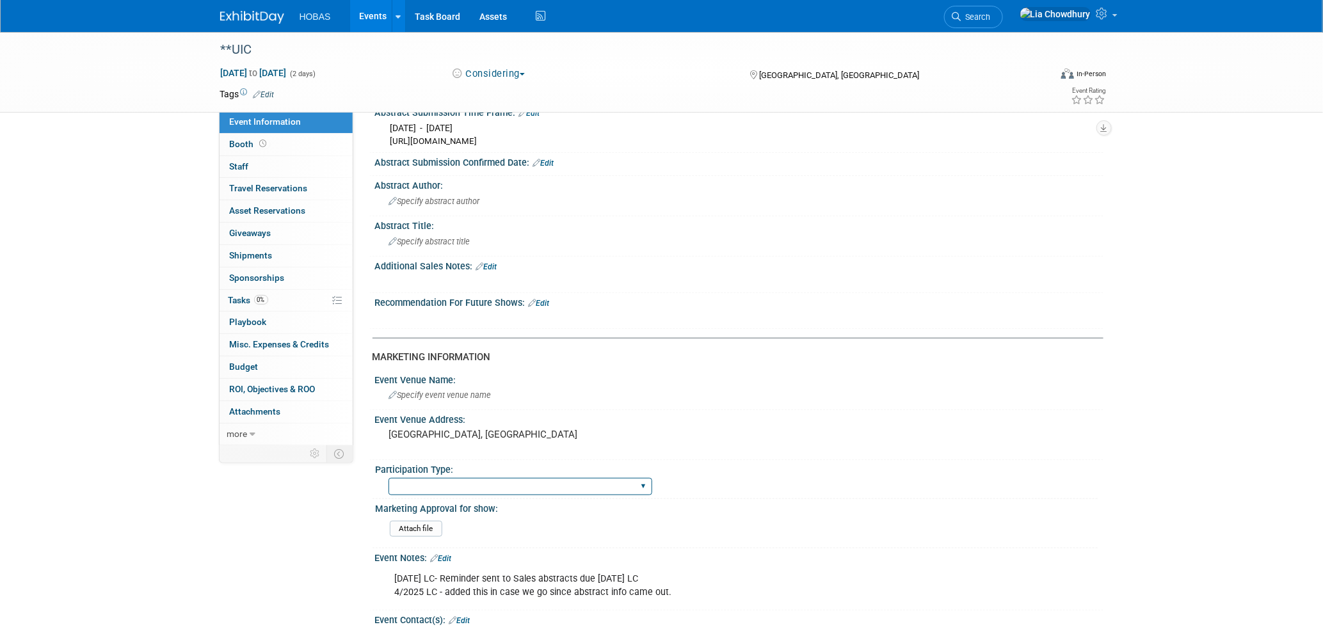
click at [437, 480] on select "Attending only Exhibiting Sponsorship only Exhibiting and Sponsoring Exhibiting…" at bounding box center [521, 486] width 264 height 17
select select "Attending only"
click at [389, 478] on select "Attending only Exhibiting Sponsorship only Exhibiting and Sponsoring Exhibiting…" at bounding box center [521, 486] width 264 height 17
click at [370, 13] on link "Events" at bounding box center [373, 16] width 47 height 32
